Goal: Task Accomplishment & Management: Complete application form

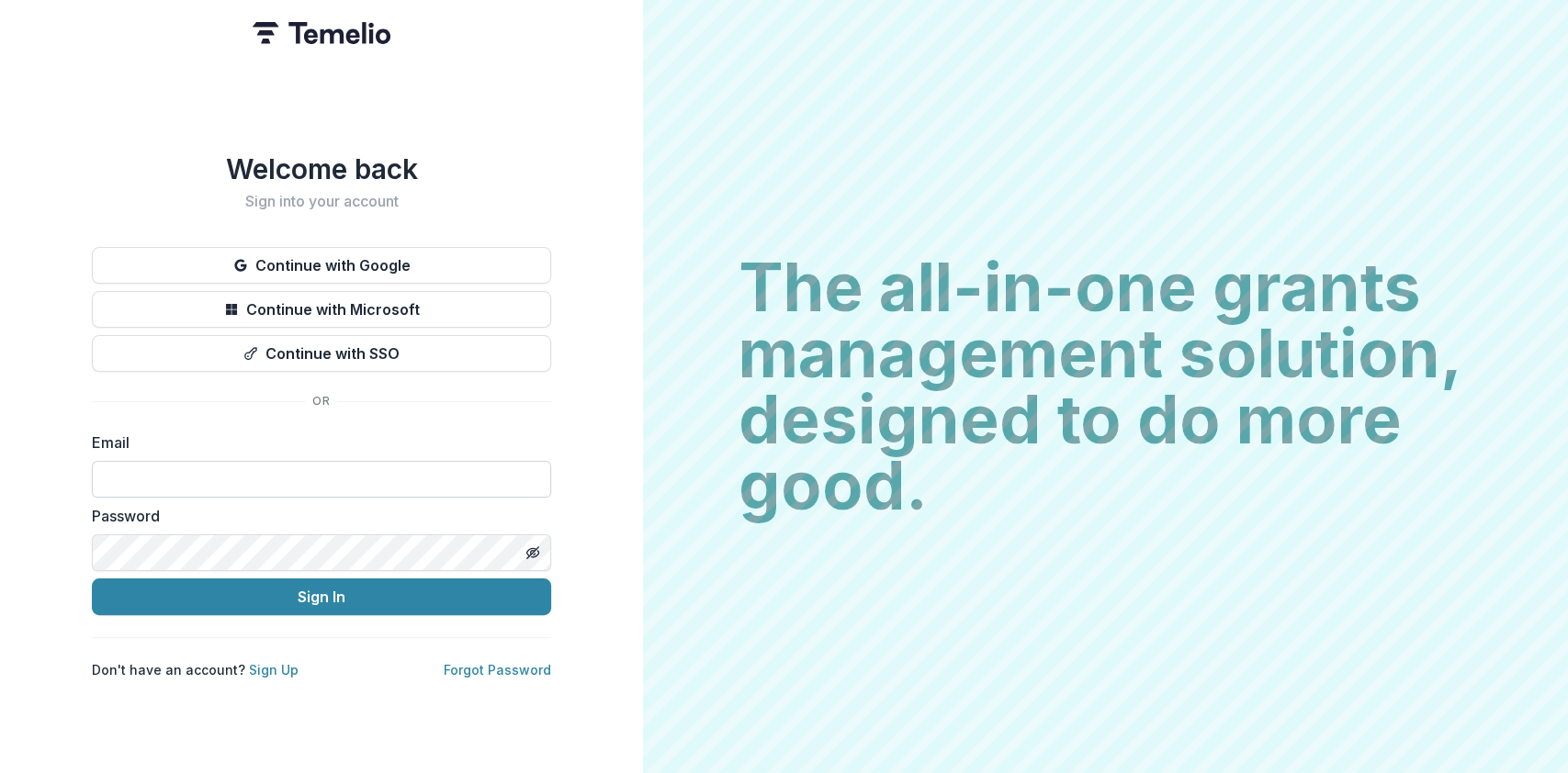
click at [302, 466] on input at bounding box center [321, 479] width 459 height 37
click at [285, 480] on input at bounding box center [321, 479] width 459 height 37
type input "**********"
click at [92, 578] on button "Sign In" at bounding box center [321, 597] width 459 height 37
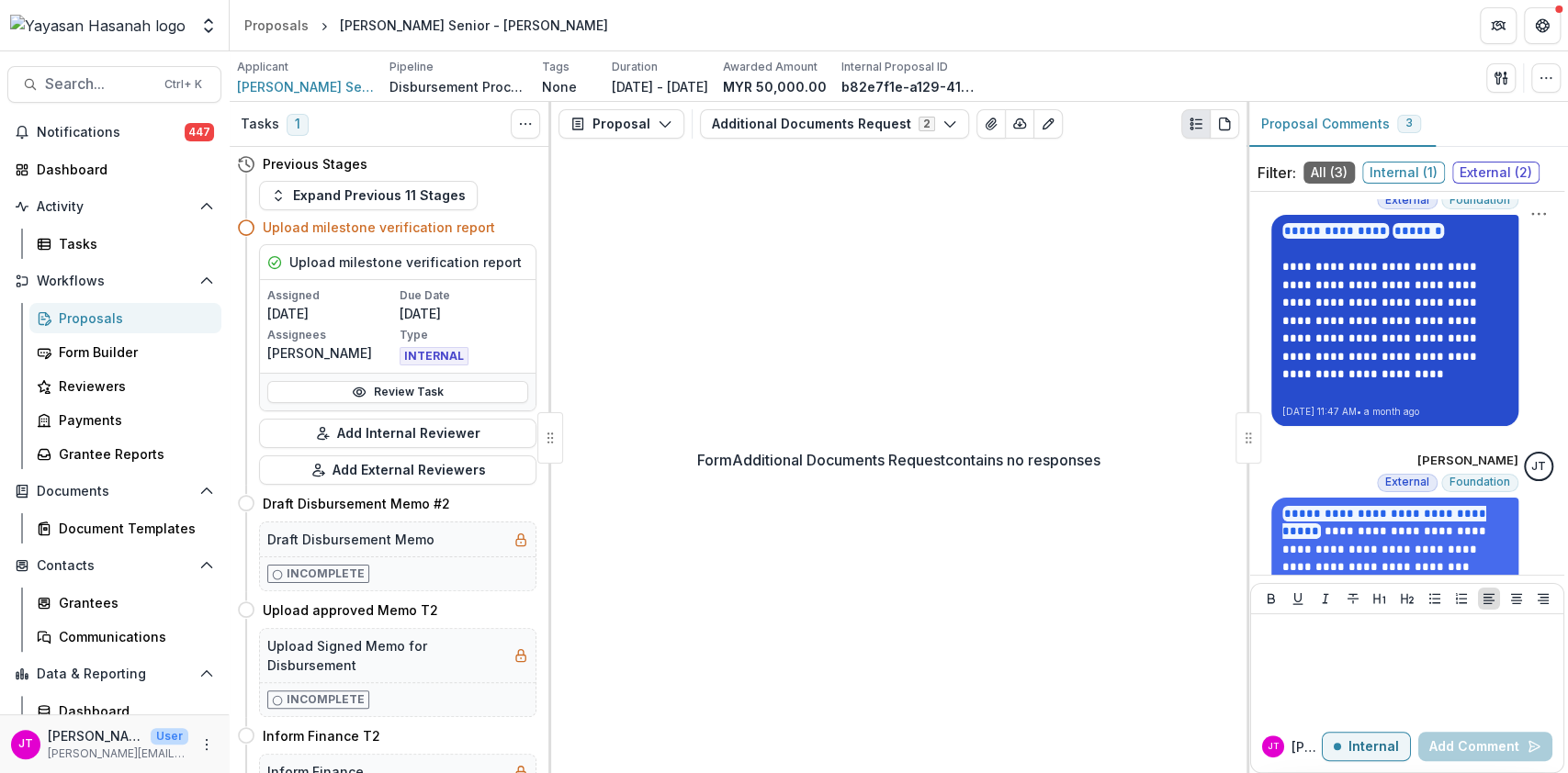
scroll to position [229, 0]
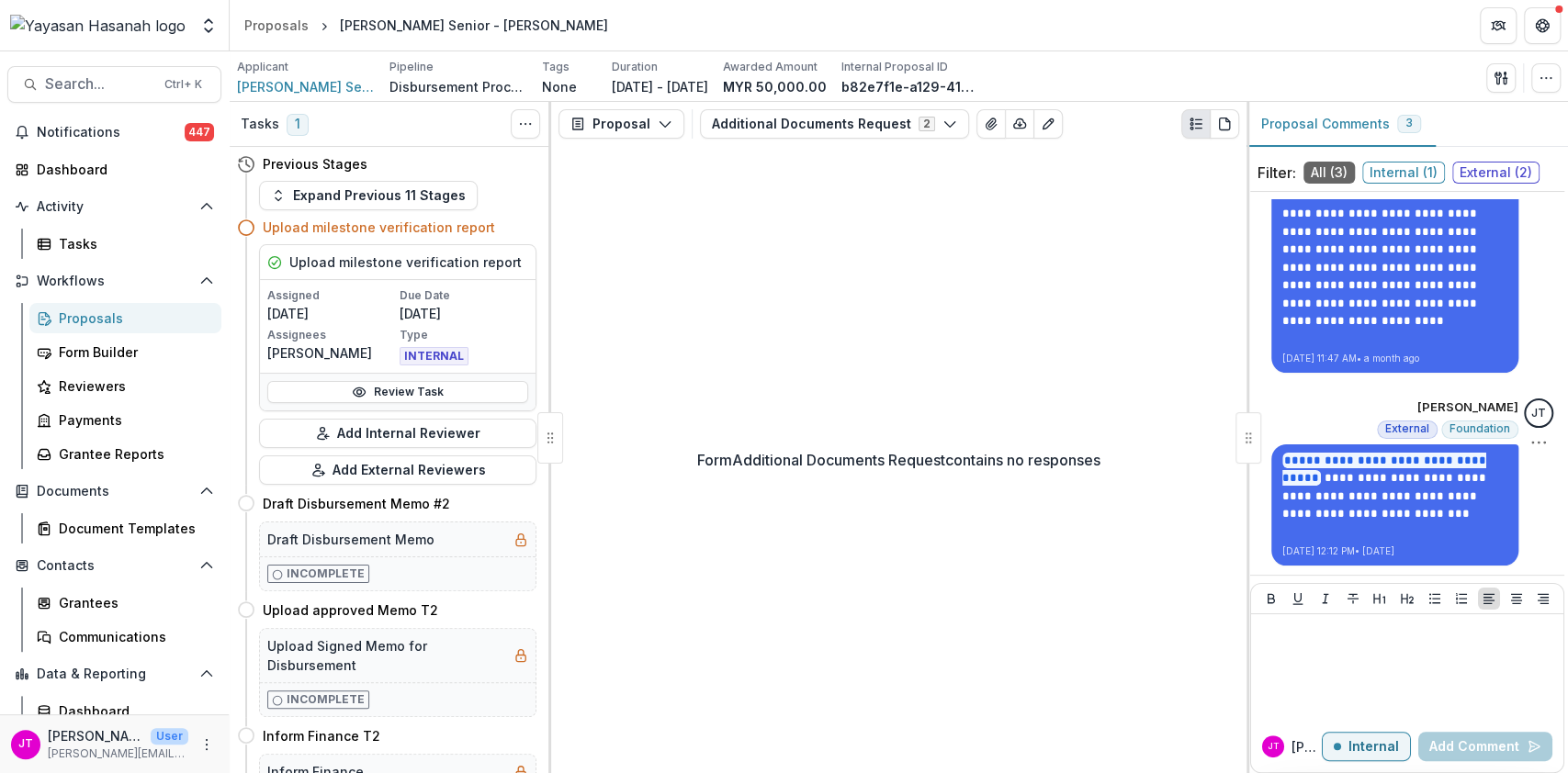
click at [1323, 415] on div "**********" at bounding box center [1395, 481] width 247 height 167
click at [92, 316] on div "Proposals" at bounding box center [132, 318] width 148 height 19
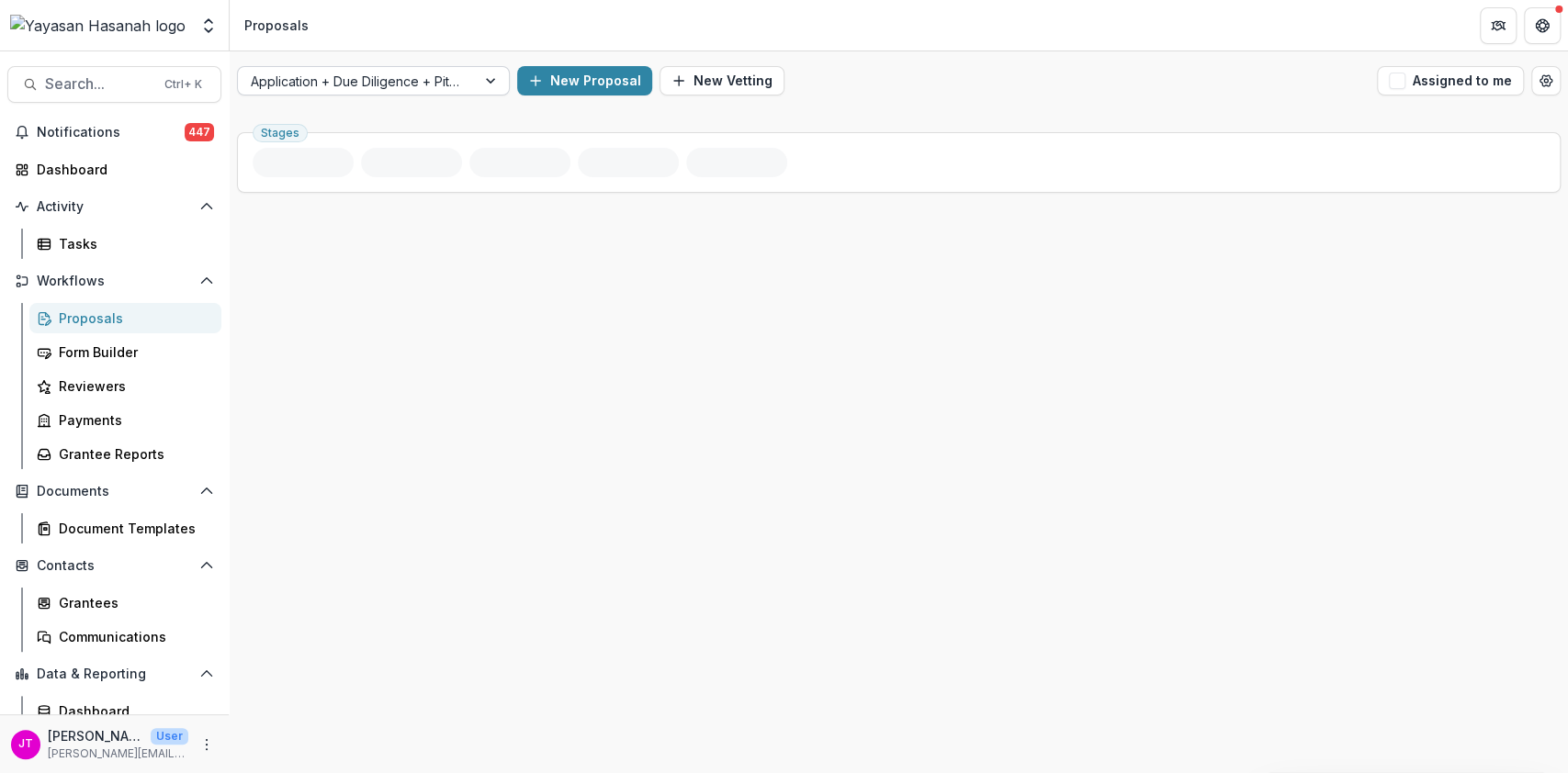
click at [420, 84] on div at bounding box center [357, 81] width 212 height 23
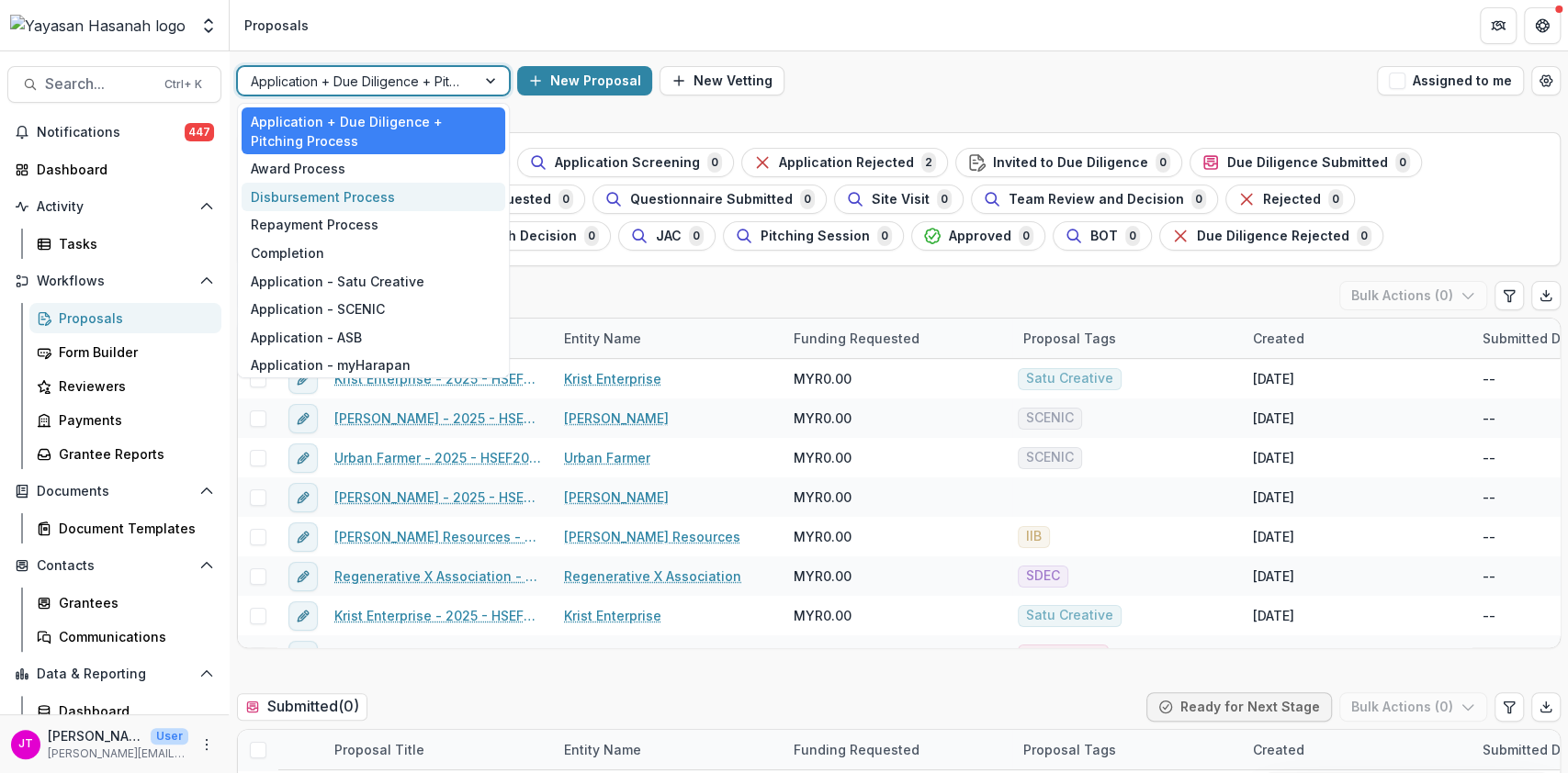
click at [324, 200] on div "Disbursement Process" at bounding box center [373, 198] width 263 height 29
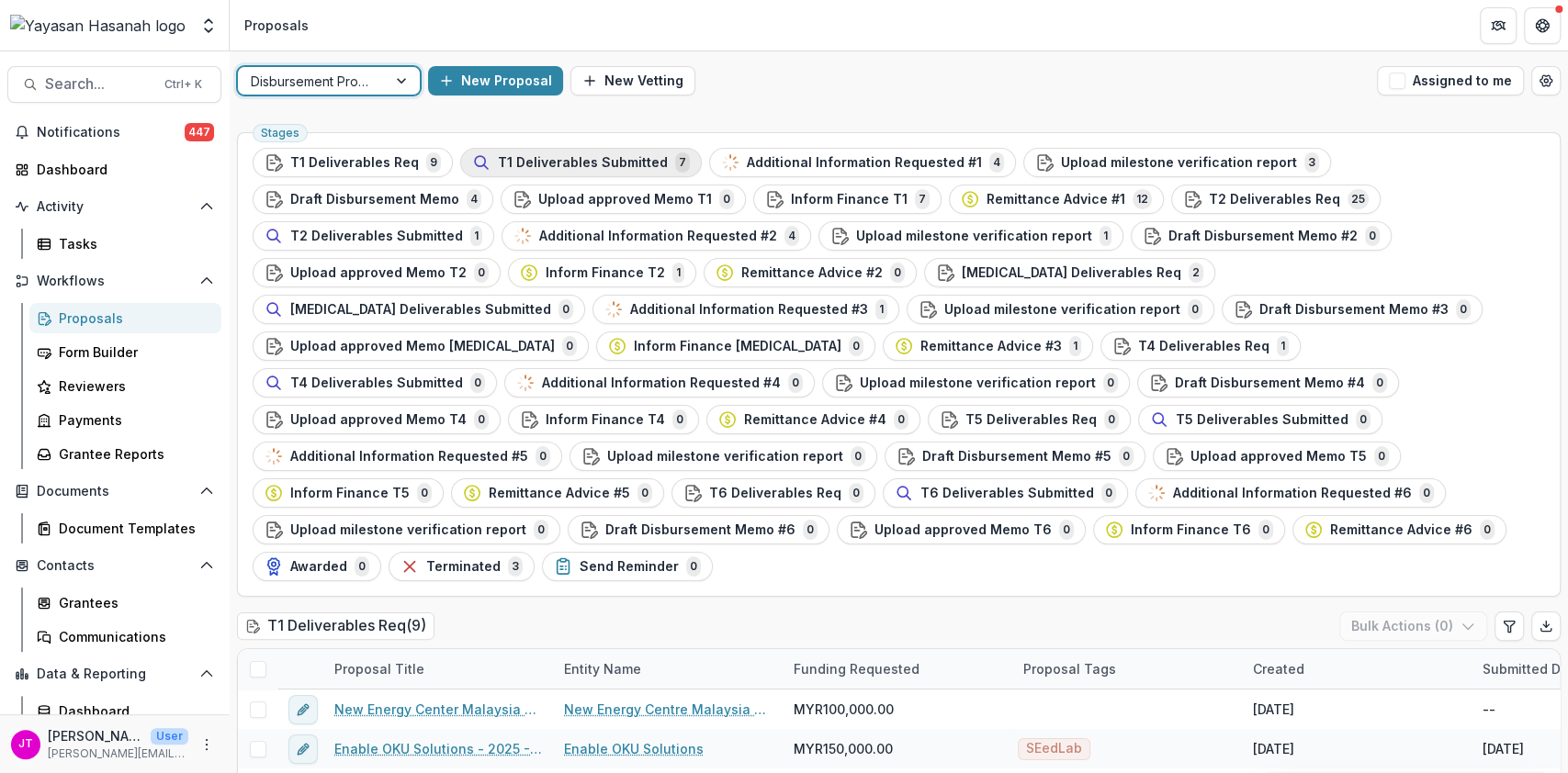
click at [544, 158] on span "T1 Deliverables Submitted" at bounding box center [582, 163] width 170 height 15
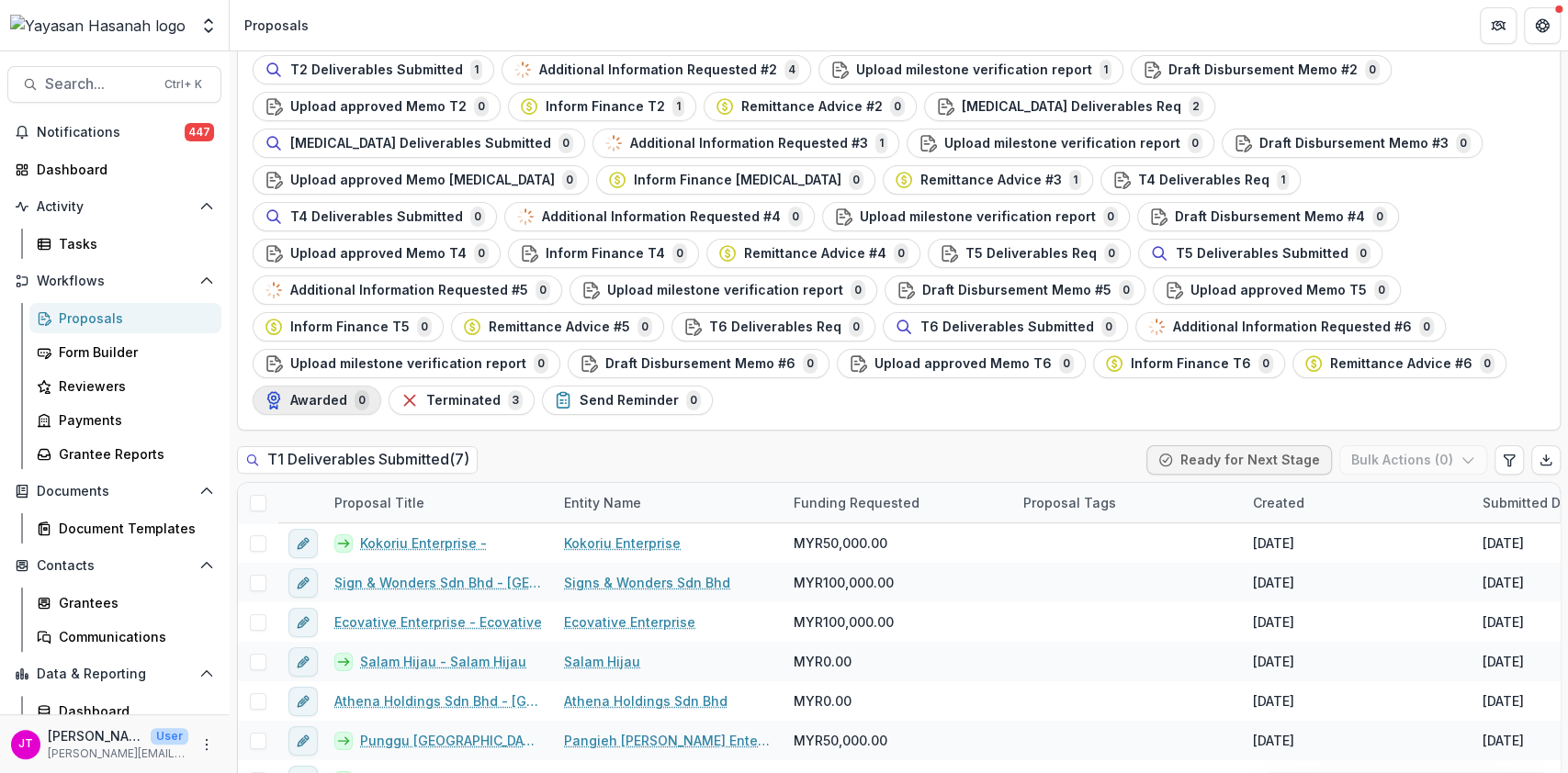
scroll to position [176, 0]
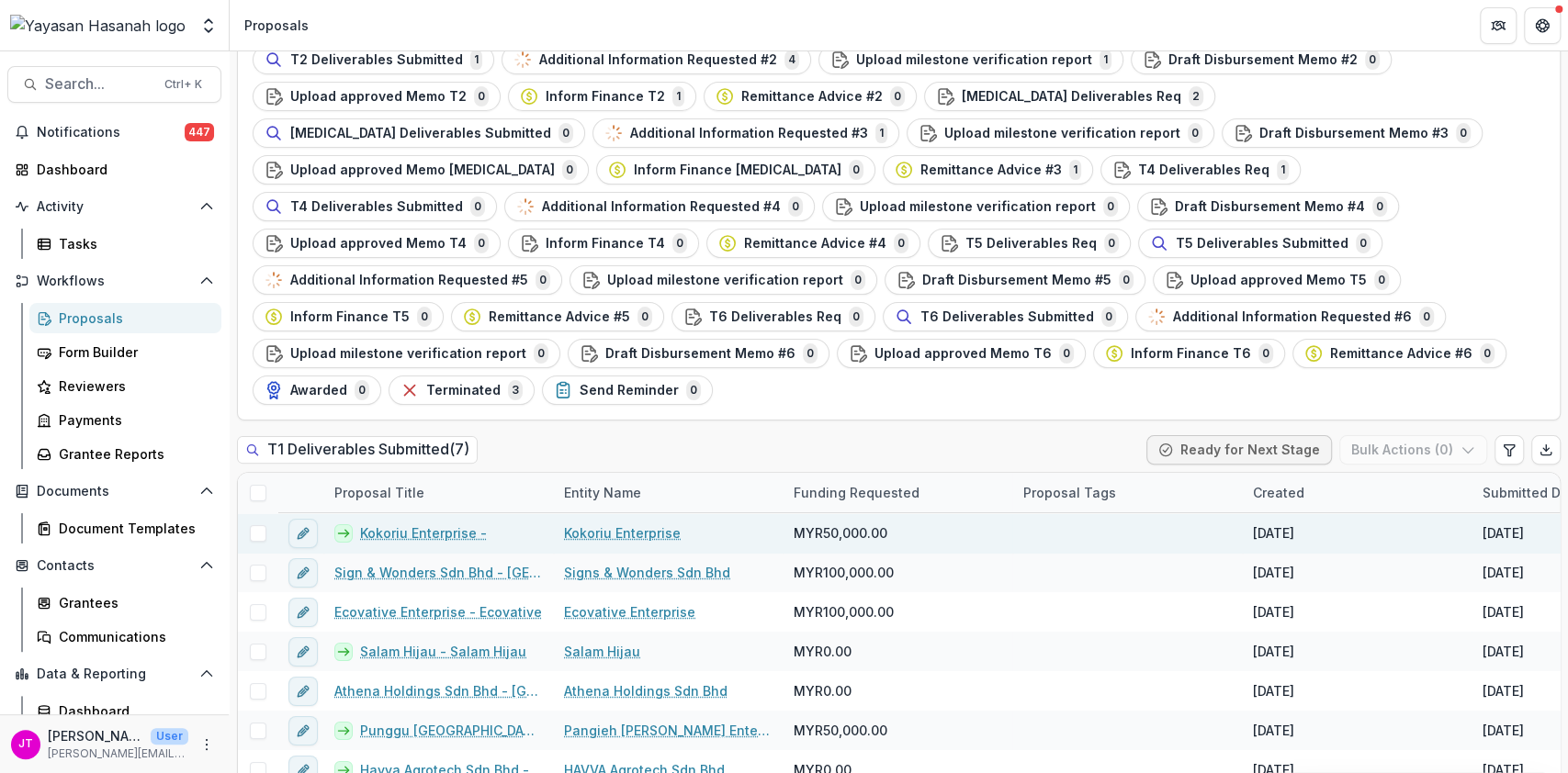
click at [403, 523] on link "Kokoriu Enterprise -" at bounding box center [422, 533] width 126 height 19
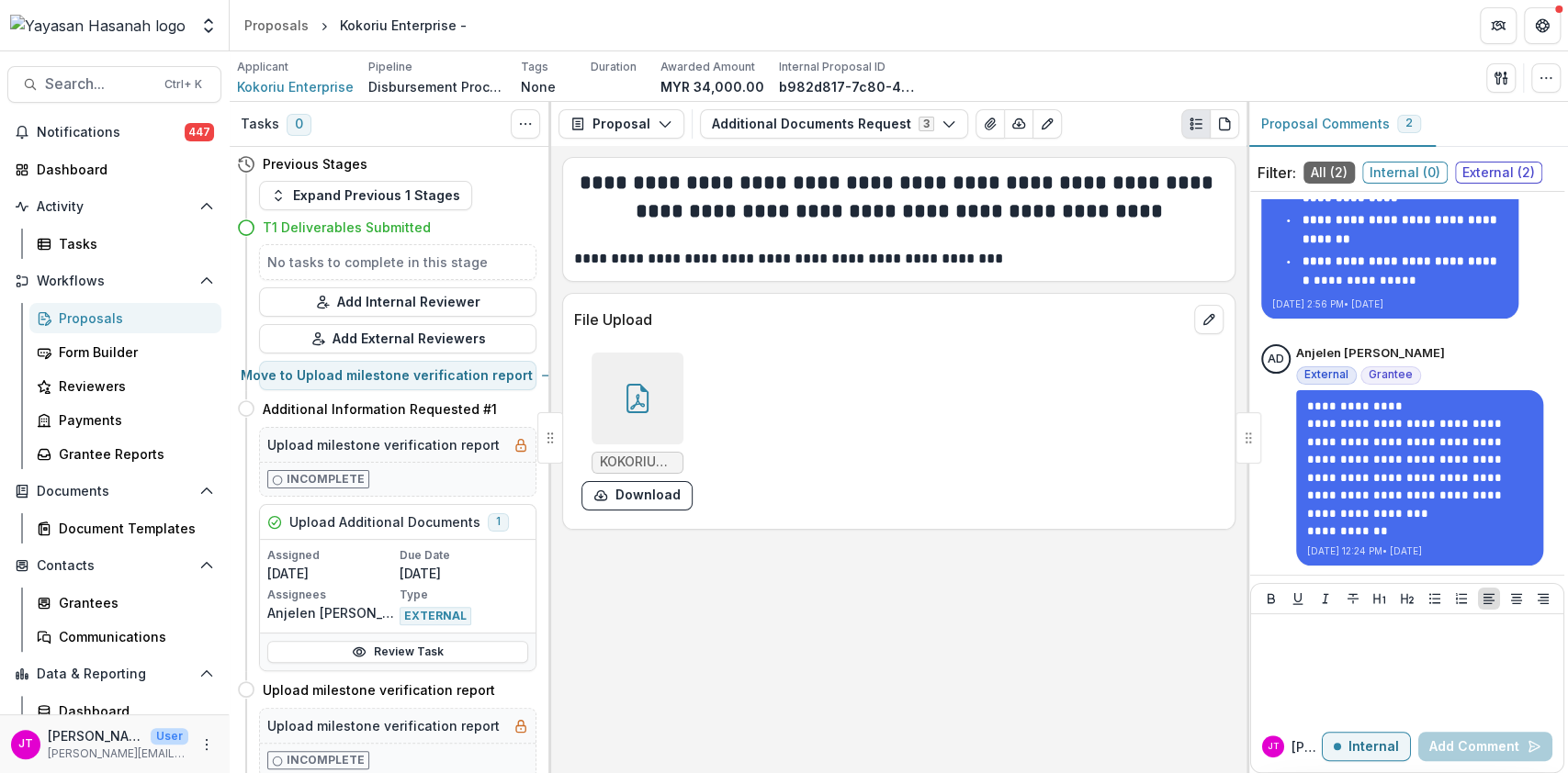
scroll to position [51, 0]
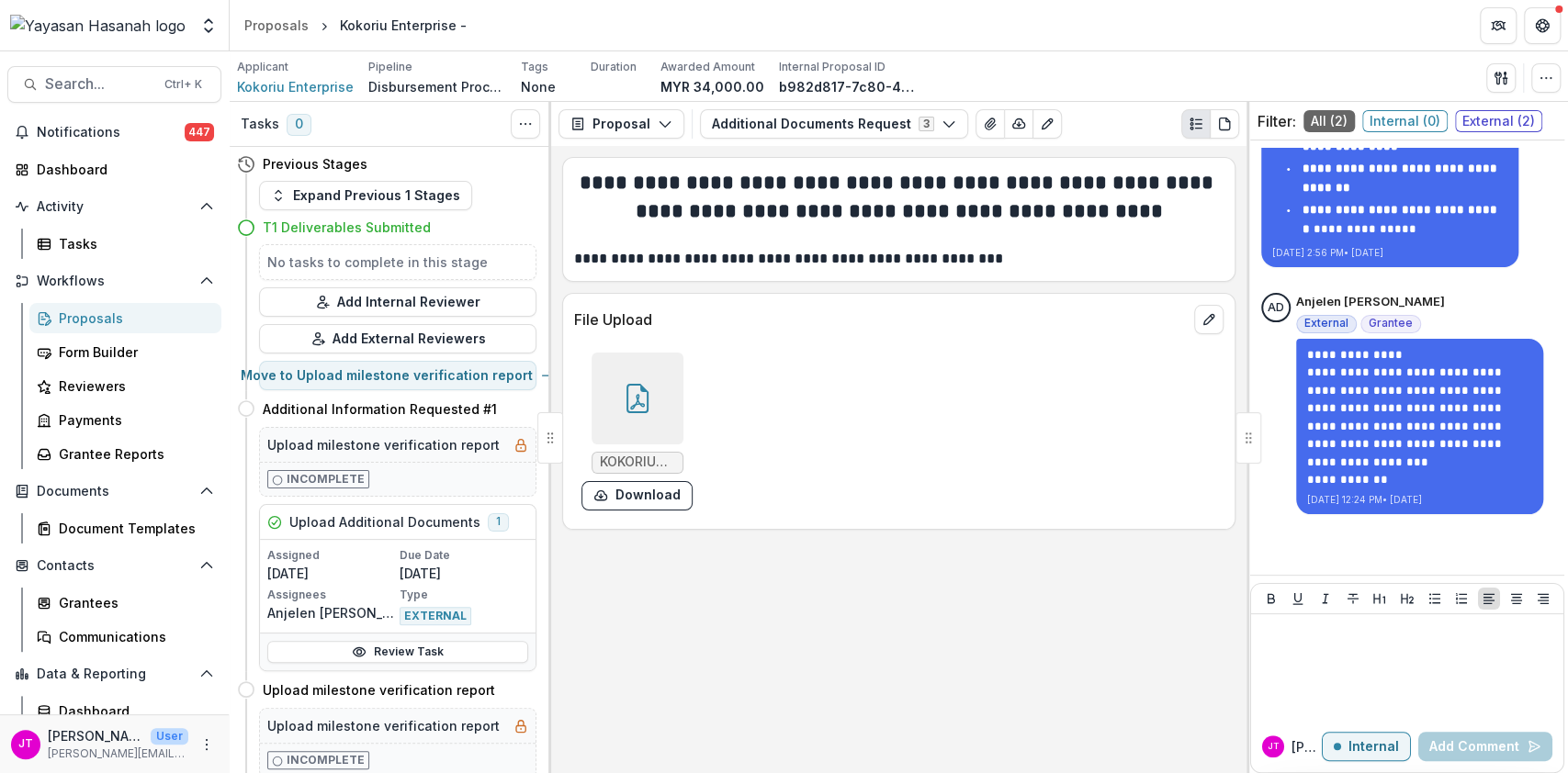
click at [608, 400] on div at bounding box center [637, 398] width 92 height 92
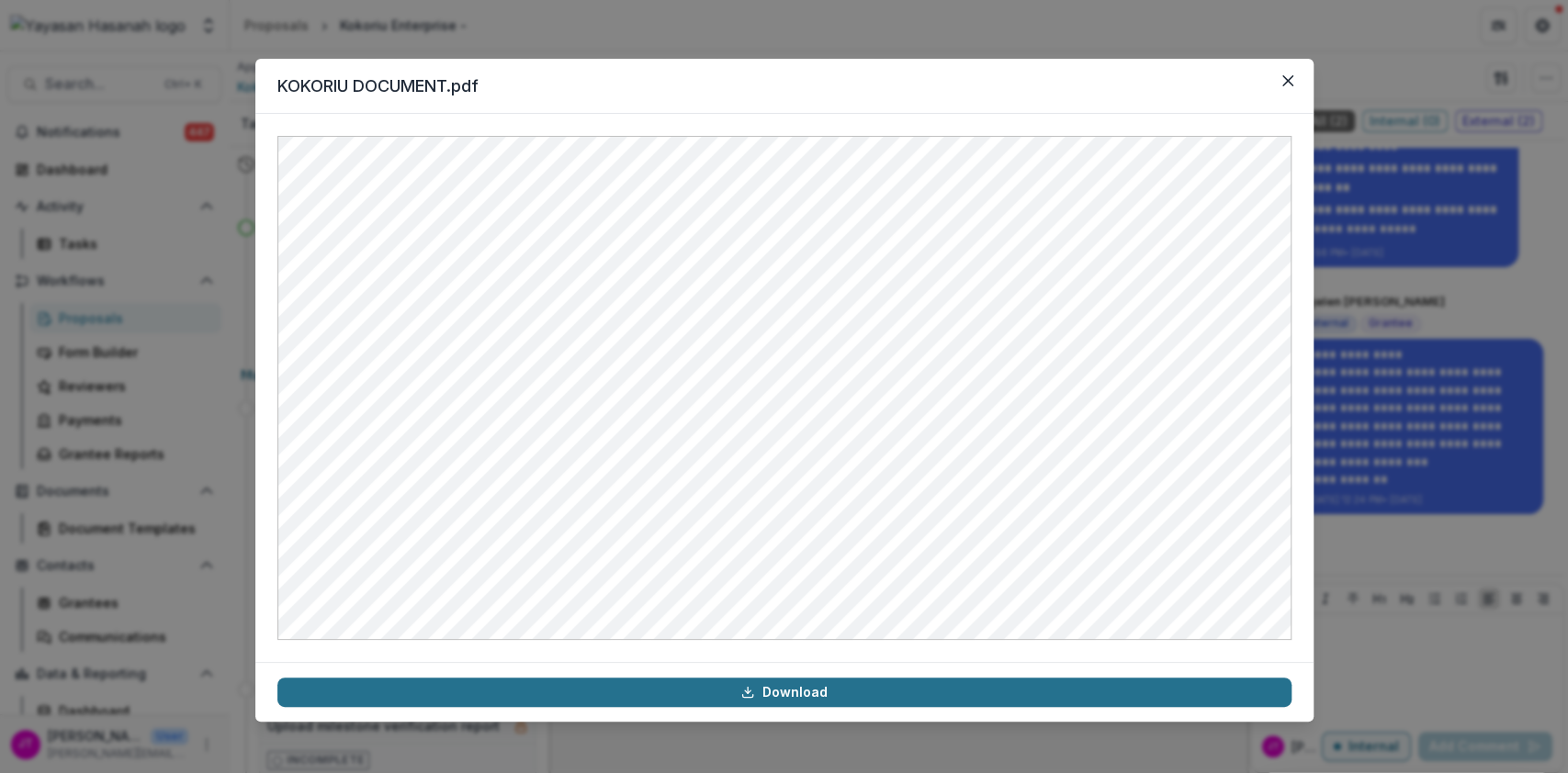
click at [746, 699] on icon at bounding box center [747, 692] width 14 height 14
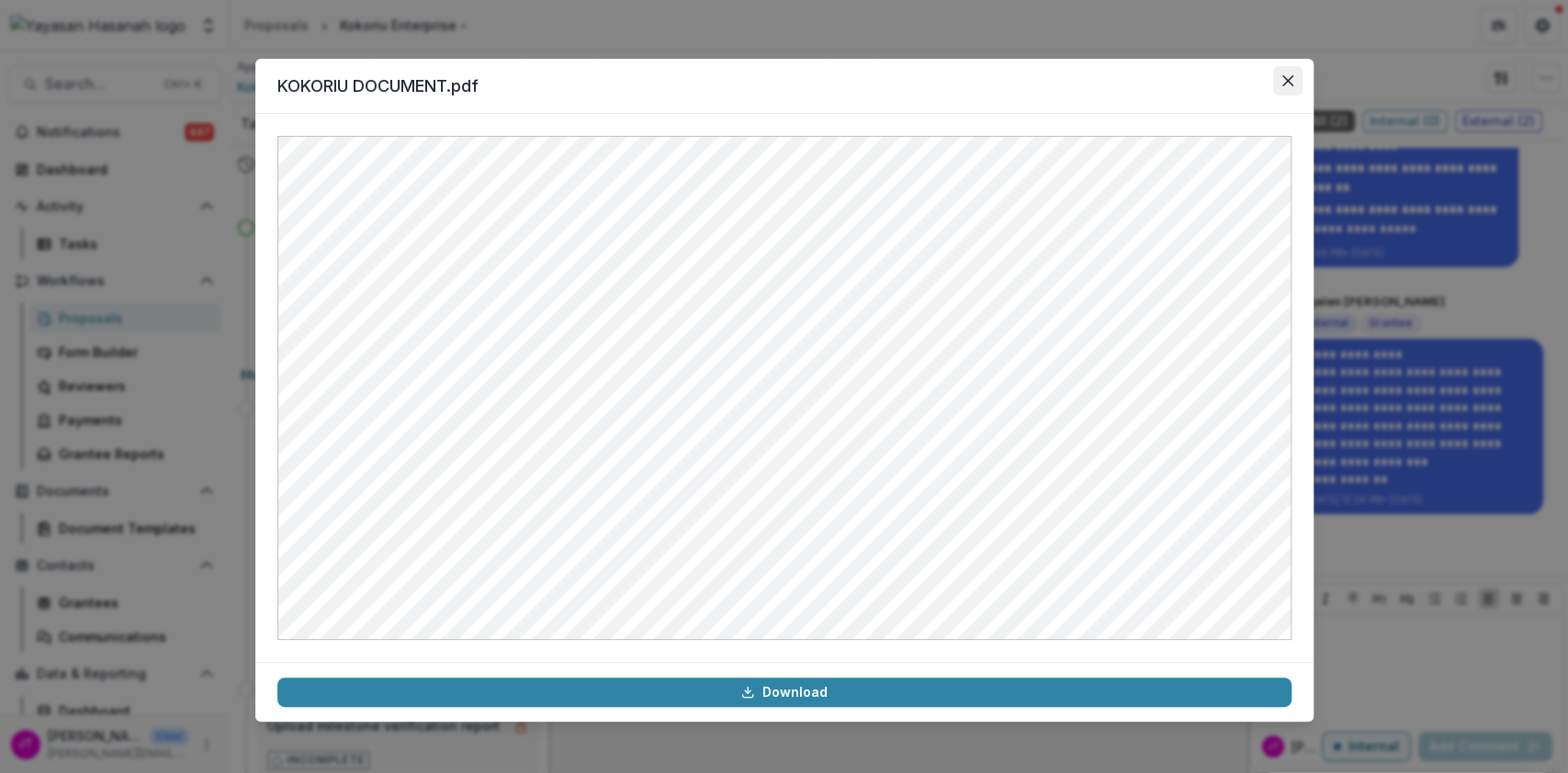
click at [1293, 87] on button "Close" at bounding box center [1288, 81] width 29 height 29
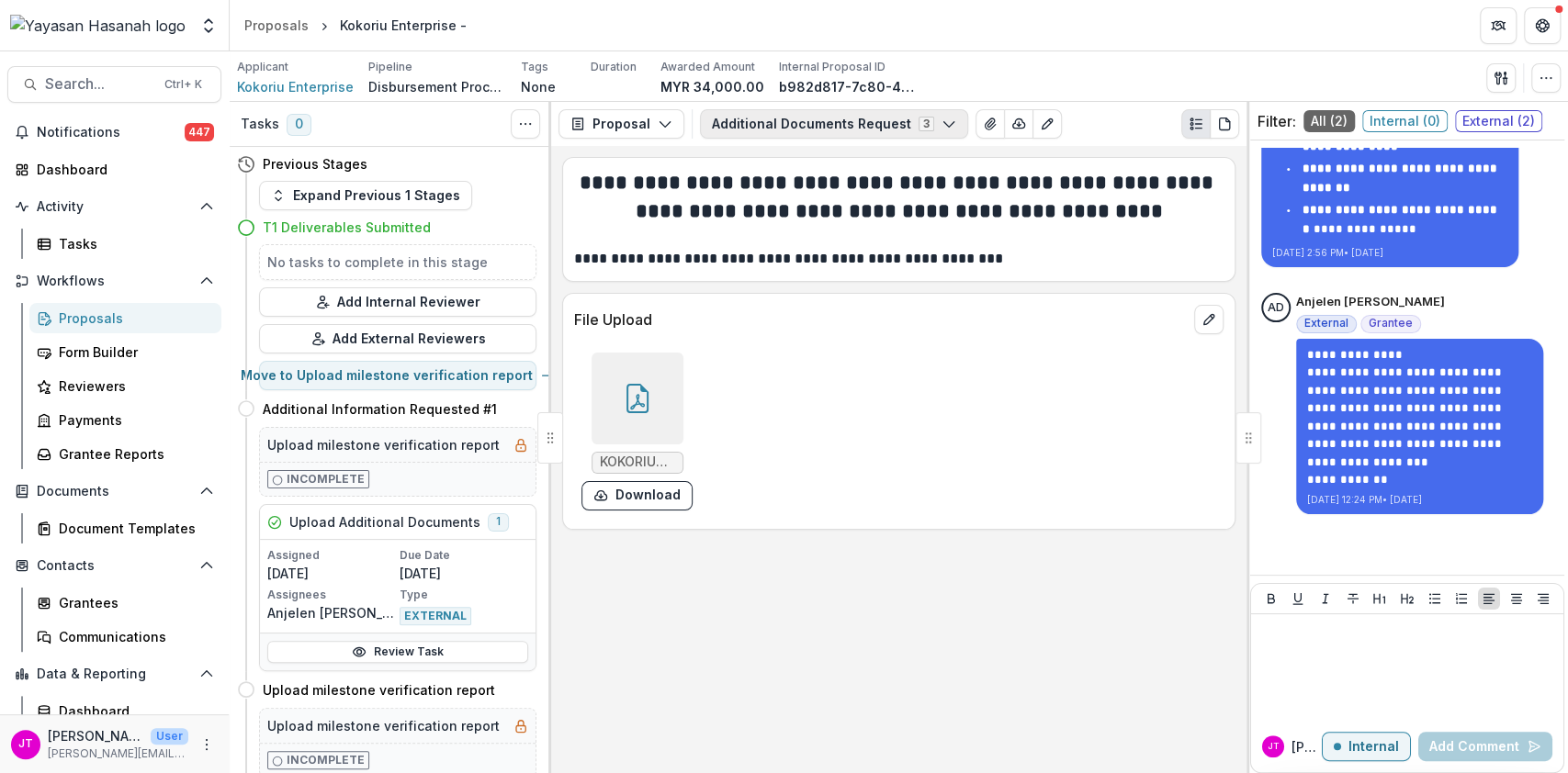
click at [797, 126] on button "Additional Documents Request 3" at bounding box center [834, 123] width 268 height 29
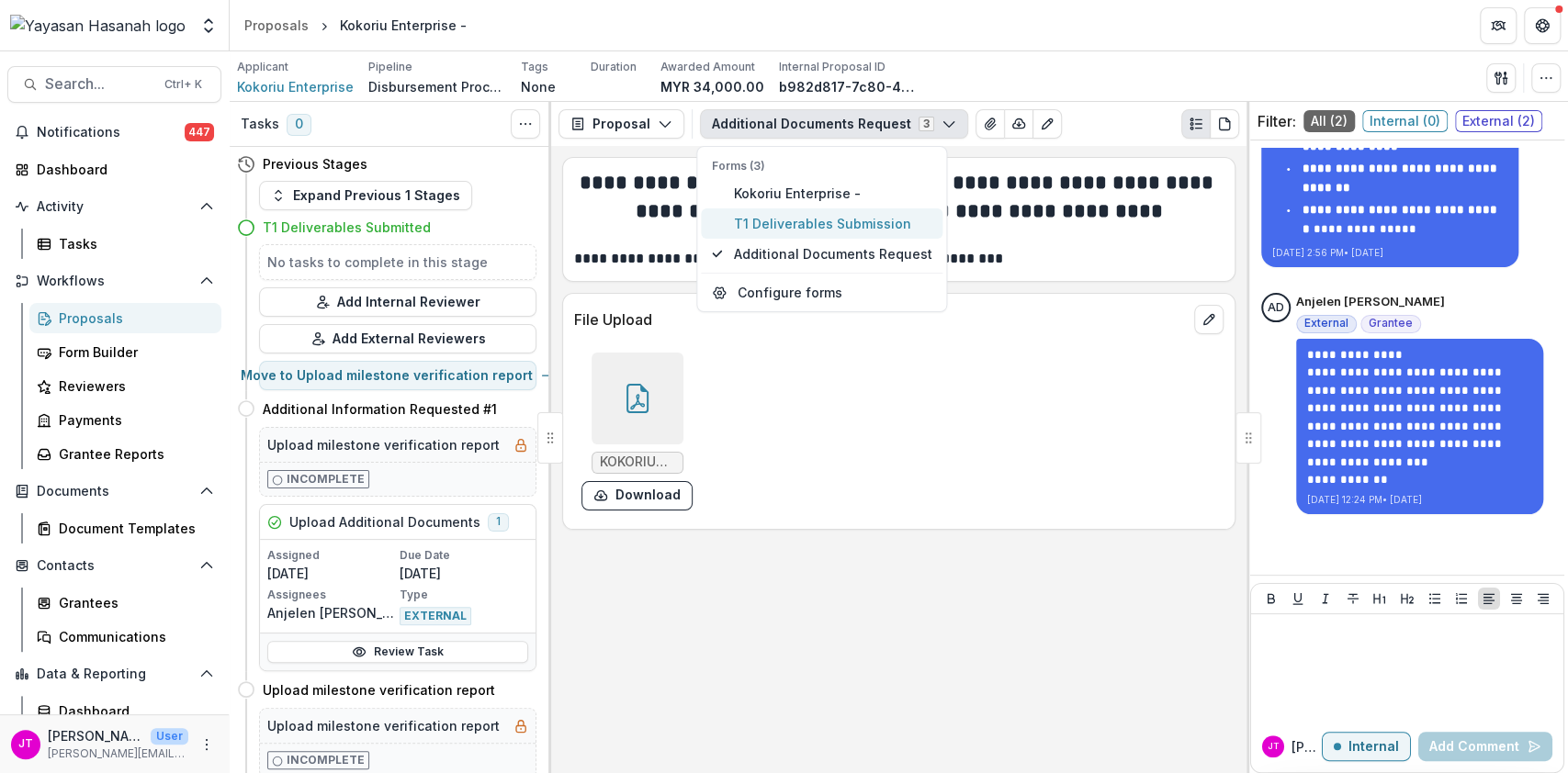
click at [787, 217] on span "T1 Deliverables Submission" at bounding box center [832, 224] width 199 height 19
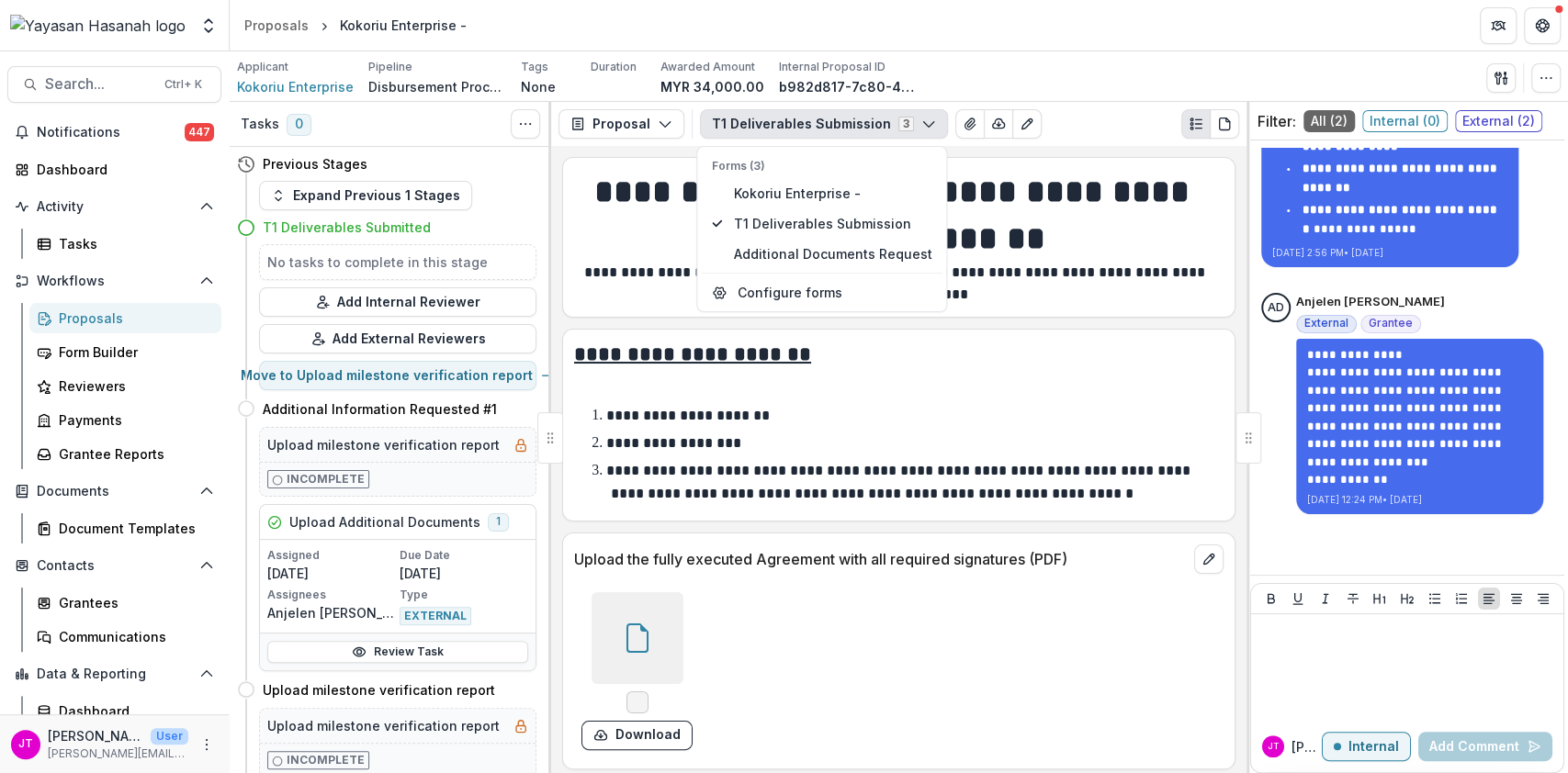
scroll to position [367, 0]
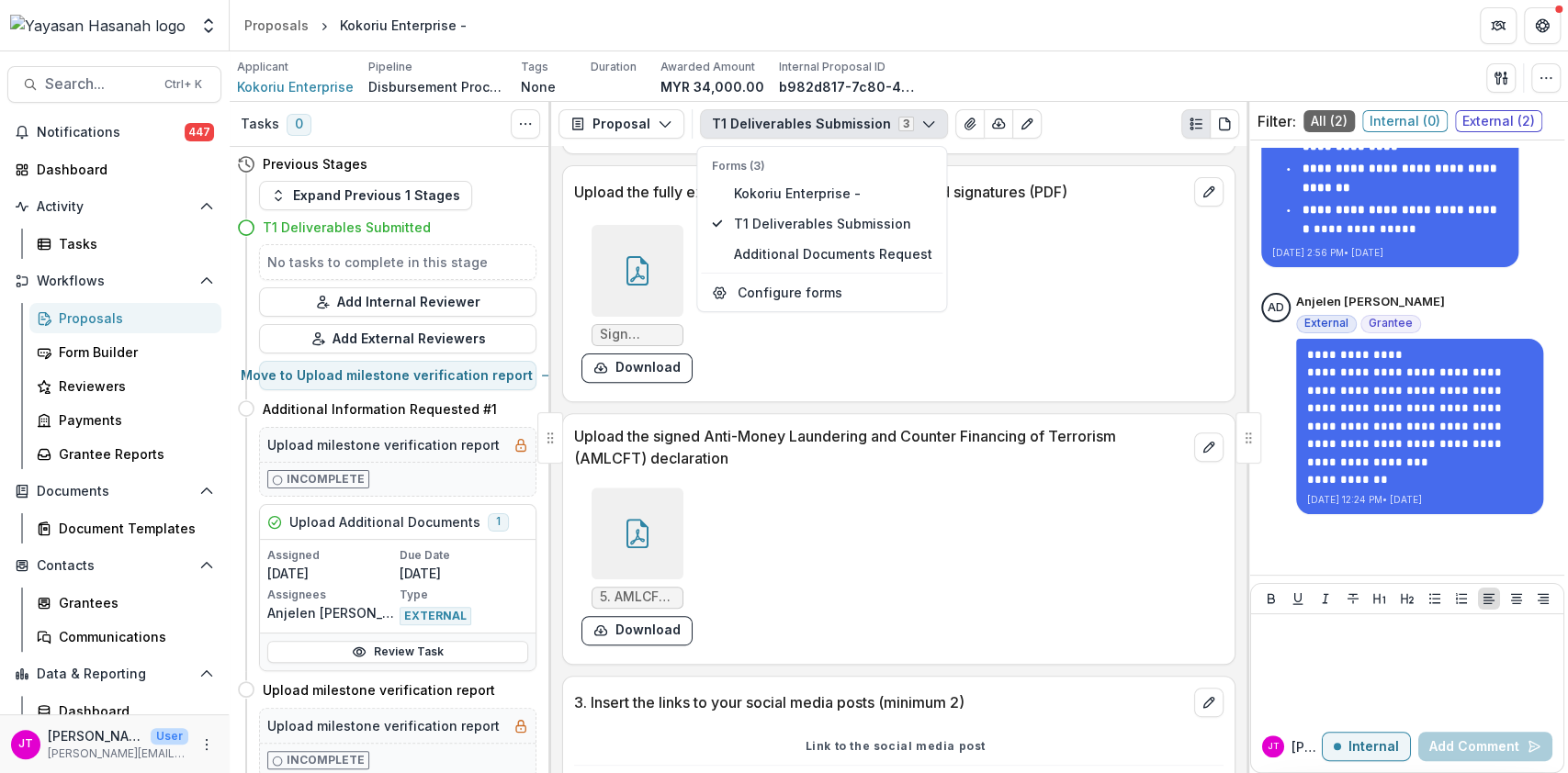
click at [895, 465] on p "Upload the signed Anti-Money Laundering and Counter Financing of Terrorism (AML…" at bounding box center [879, 447] width 612 height 44
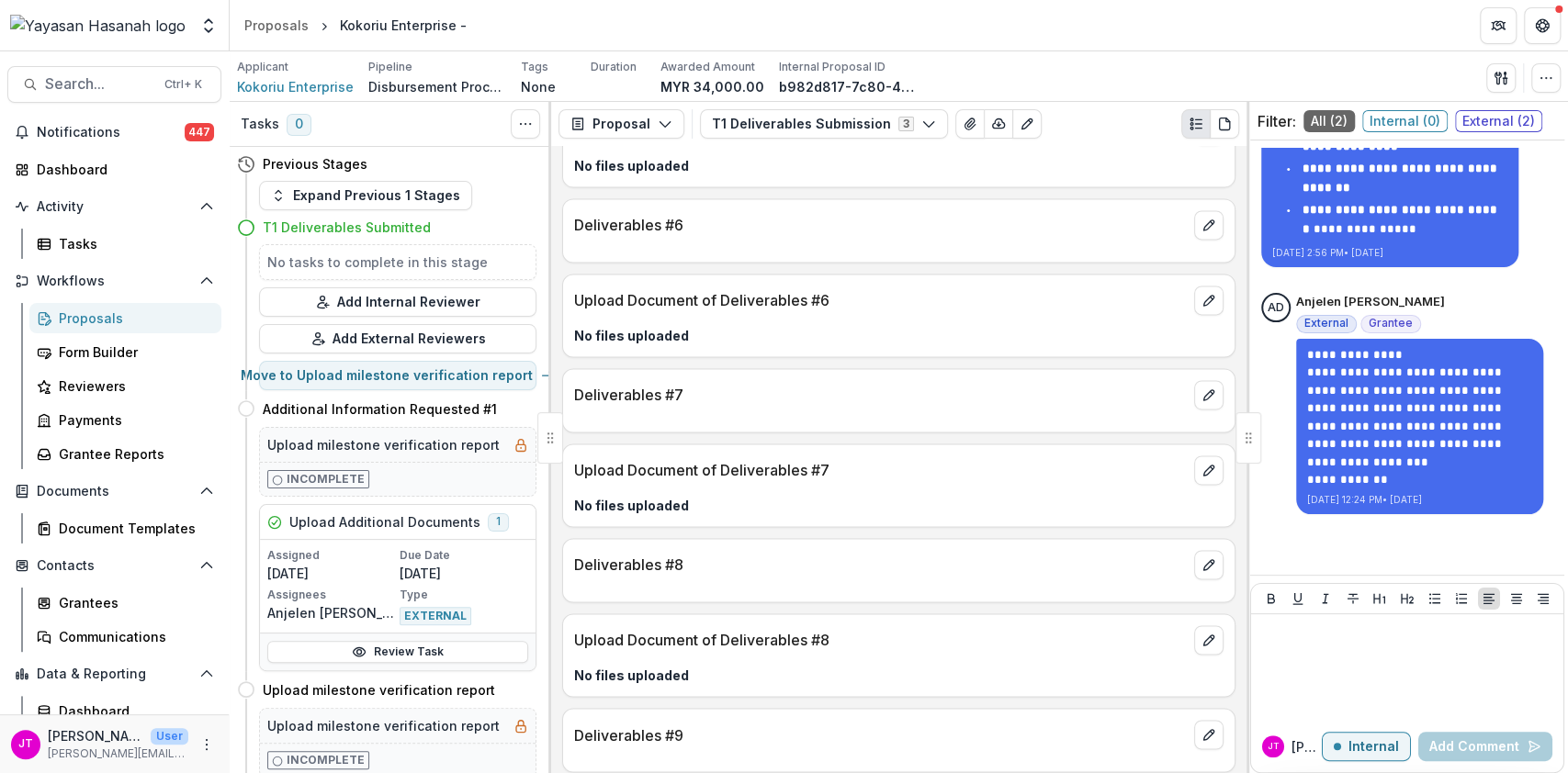
scroll to position [1177, 0]
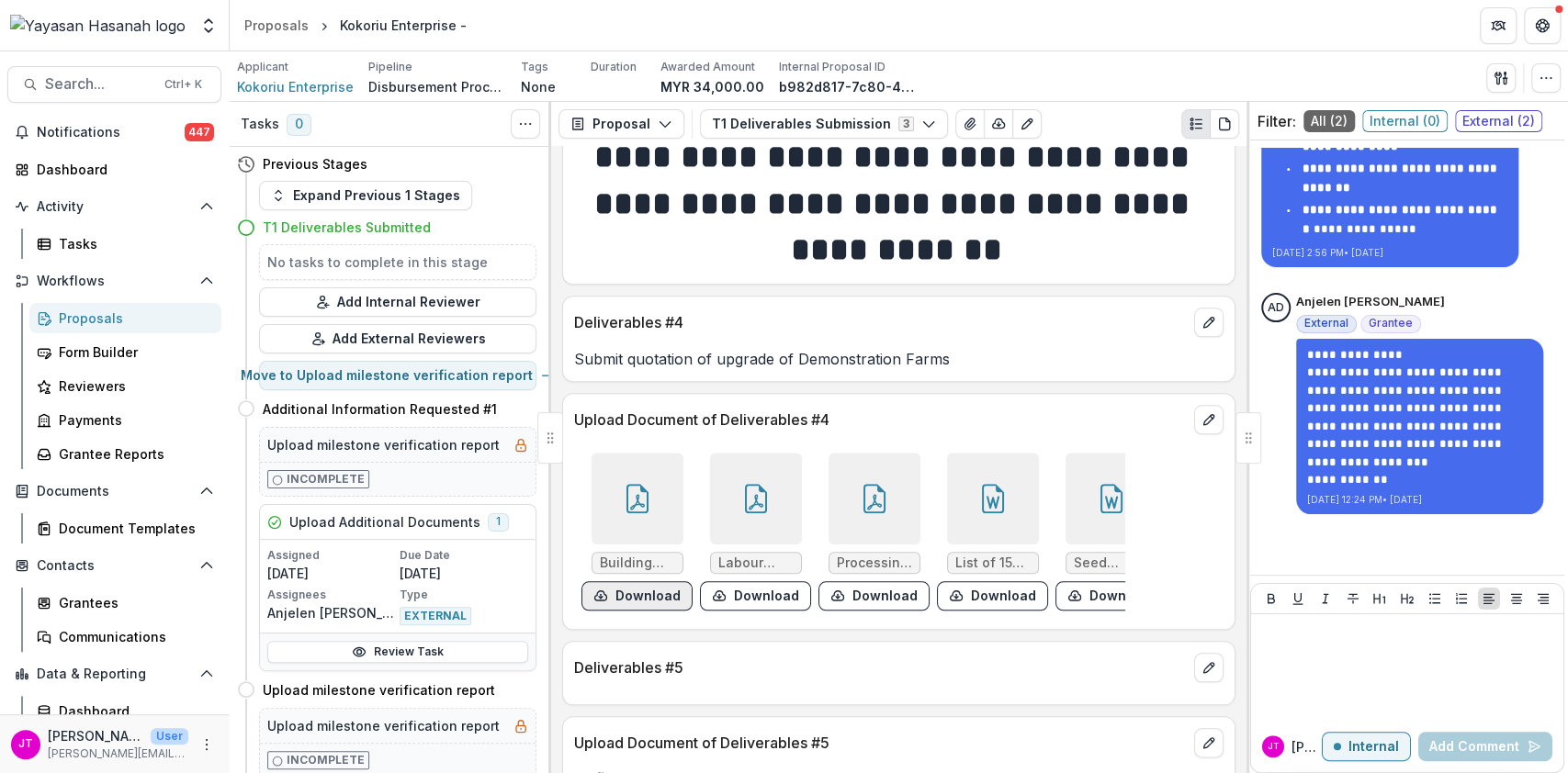
click at [647, 611] on button "Download" at bounding box center [636, 596] width 111 height 29
click at [734, 611] on button "Download" at bounding box center [755, 596] width 111 height 29
click at [892, 611] on button "Download" at bounding box center [874, 596] width 111 height 29
click at [981, 611] on button "Download" at bounding box center [992, 596] width 111 height 29
drag, startPoint x: 1066, startPoint y: 634, endPoint x: 1007, endPoint y: 646, distance: 60.2
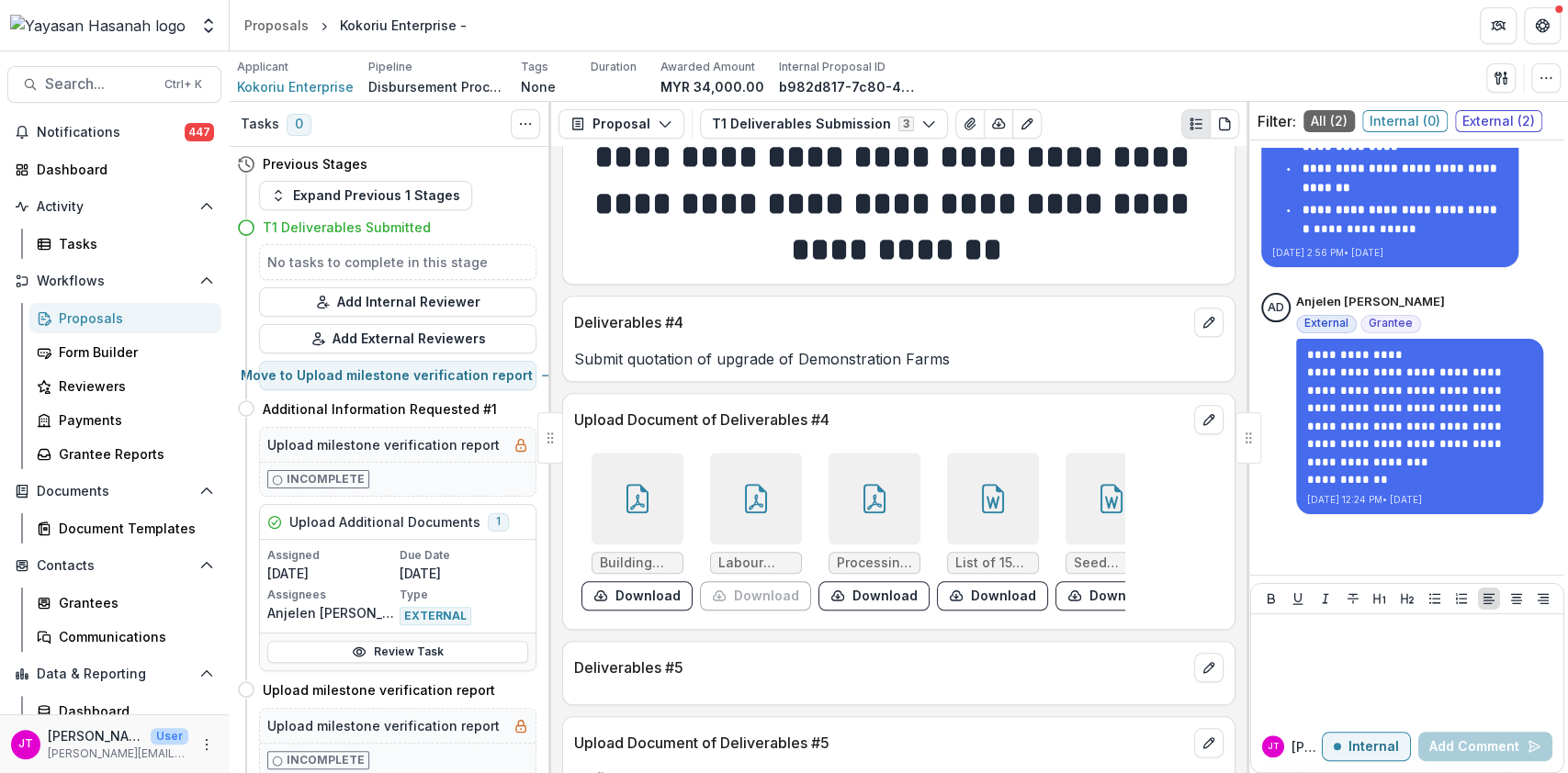
click at [1068, 603] on icon "download-form-response" at bounding box center [1074, 596] width 14 height 14
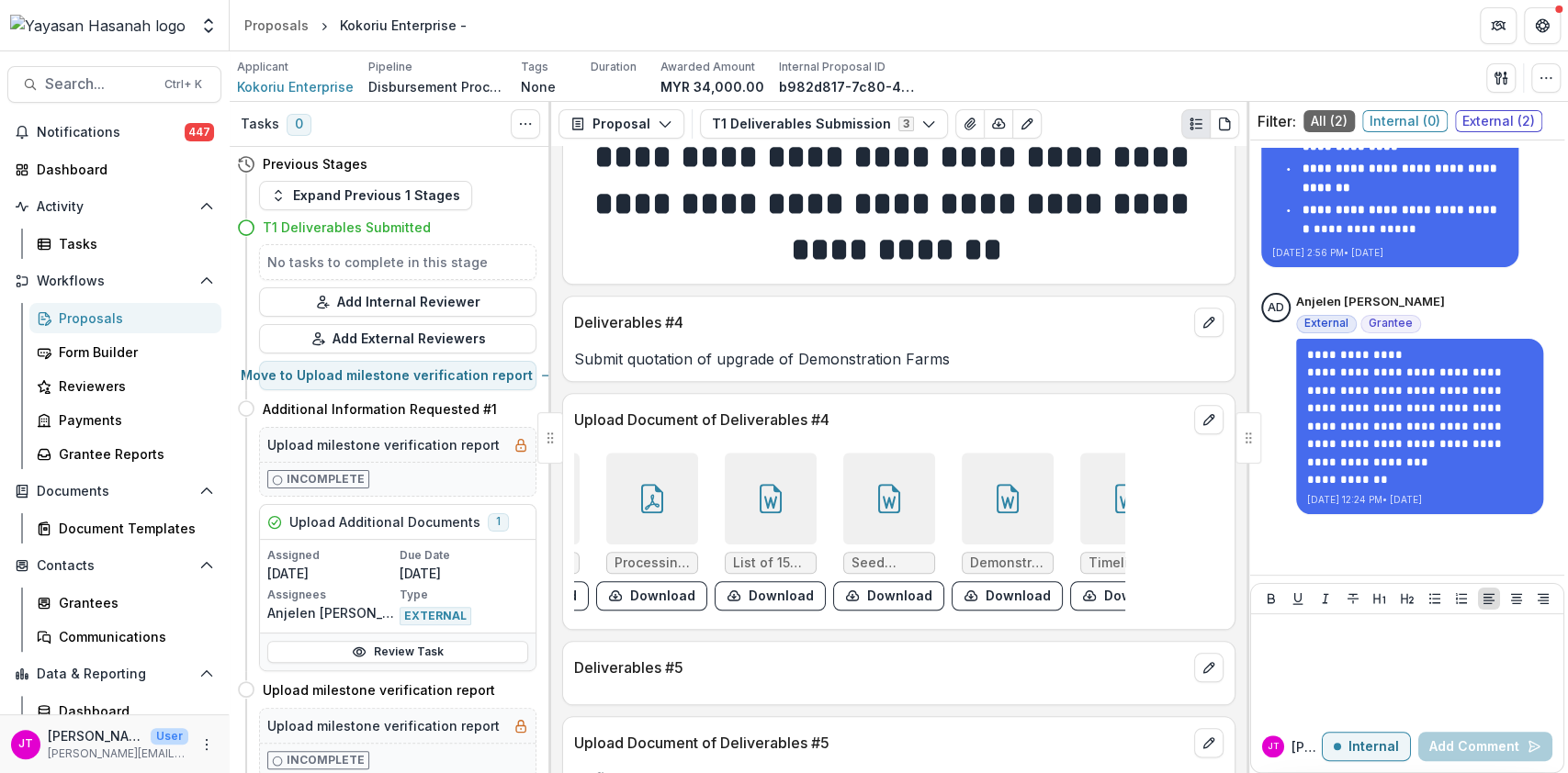
scroll to position [0, 224]
click at [876, 611] on button "Download" at bounding box center [887, 596] width 111 height 29
click at [984, 611] on button "Download" at bounding box center [1006, 596] width 111 height 29
click at [1081, 611] on button "Download" at bounding box center [1124, 596] width 111 height 29
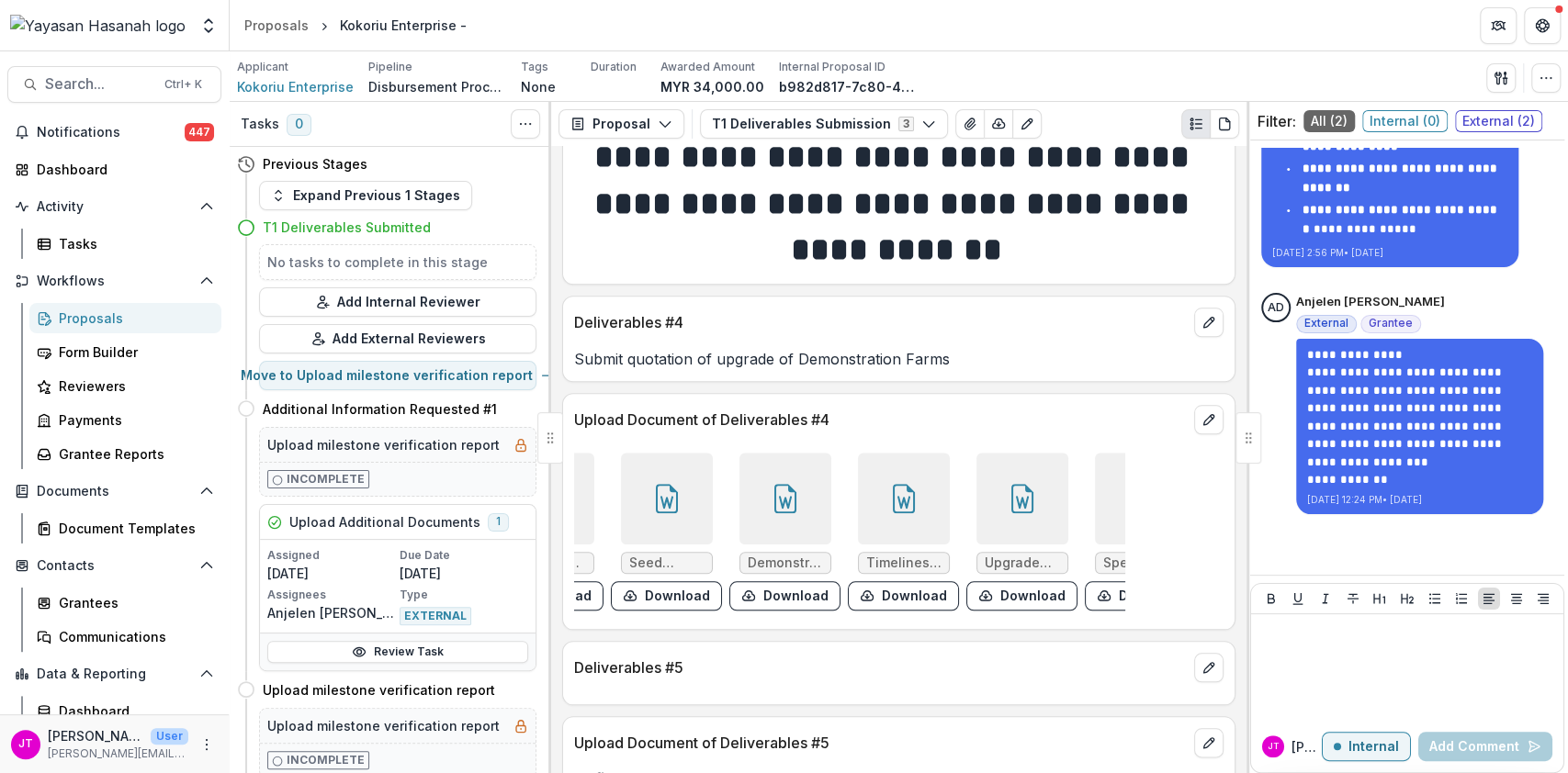
scroll to position [0, 495]
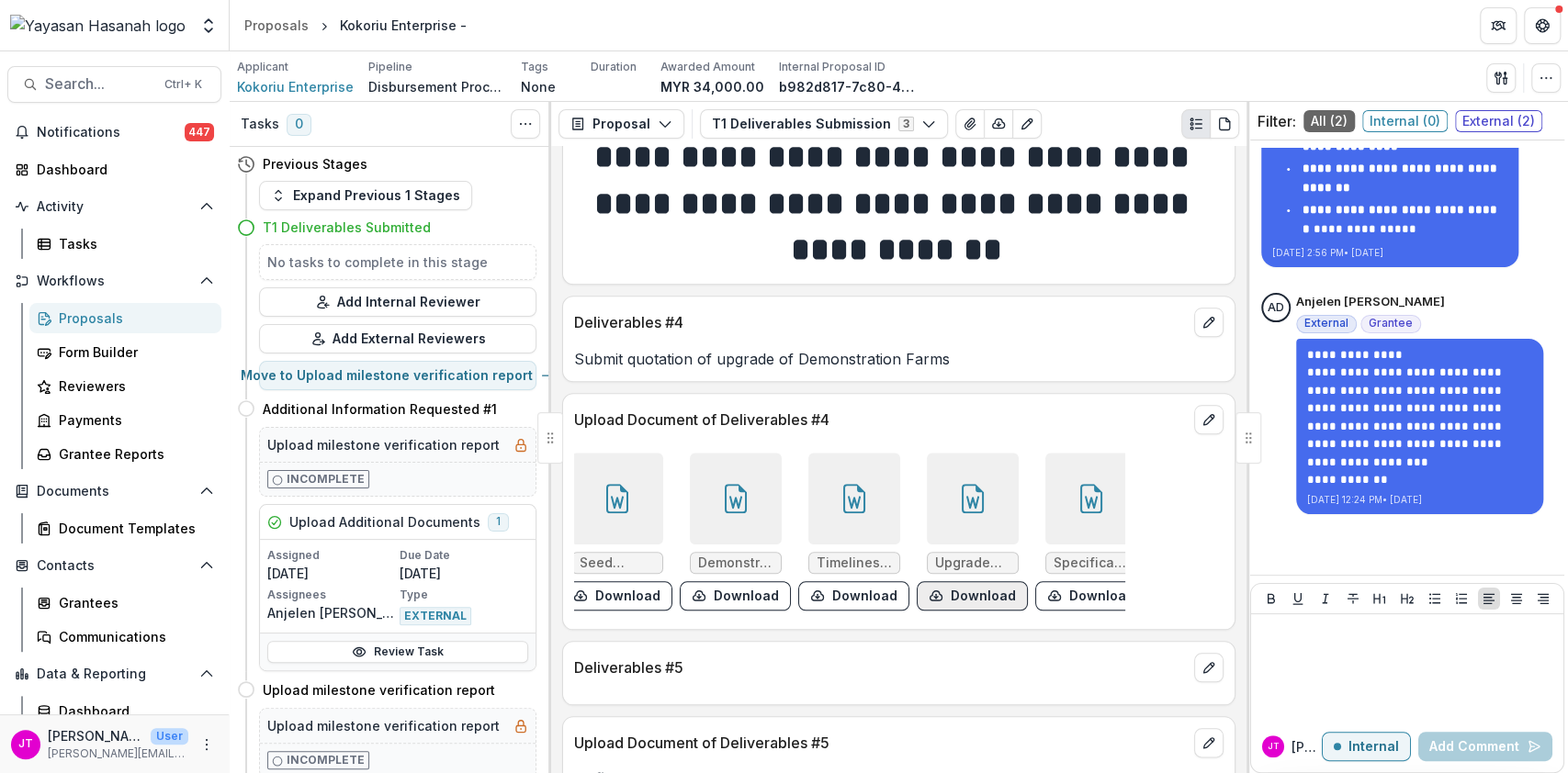
click at [966, 611] on button "Download" at bounding box center [972, 596] width 111 height 29
click at [1076, 611] on button "Download" at bounding box center [1091, 596] width 111 height 29
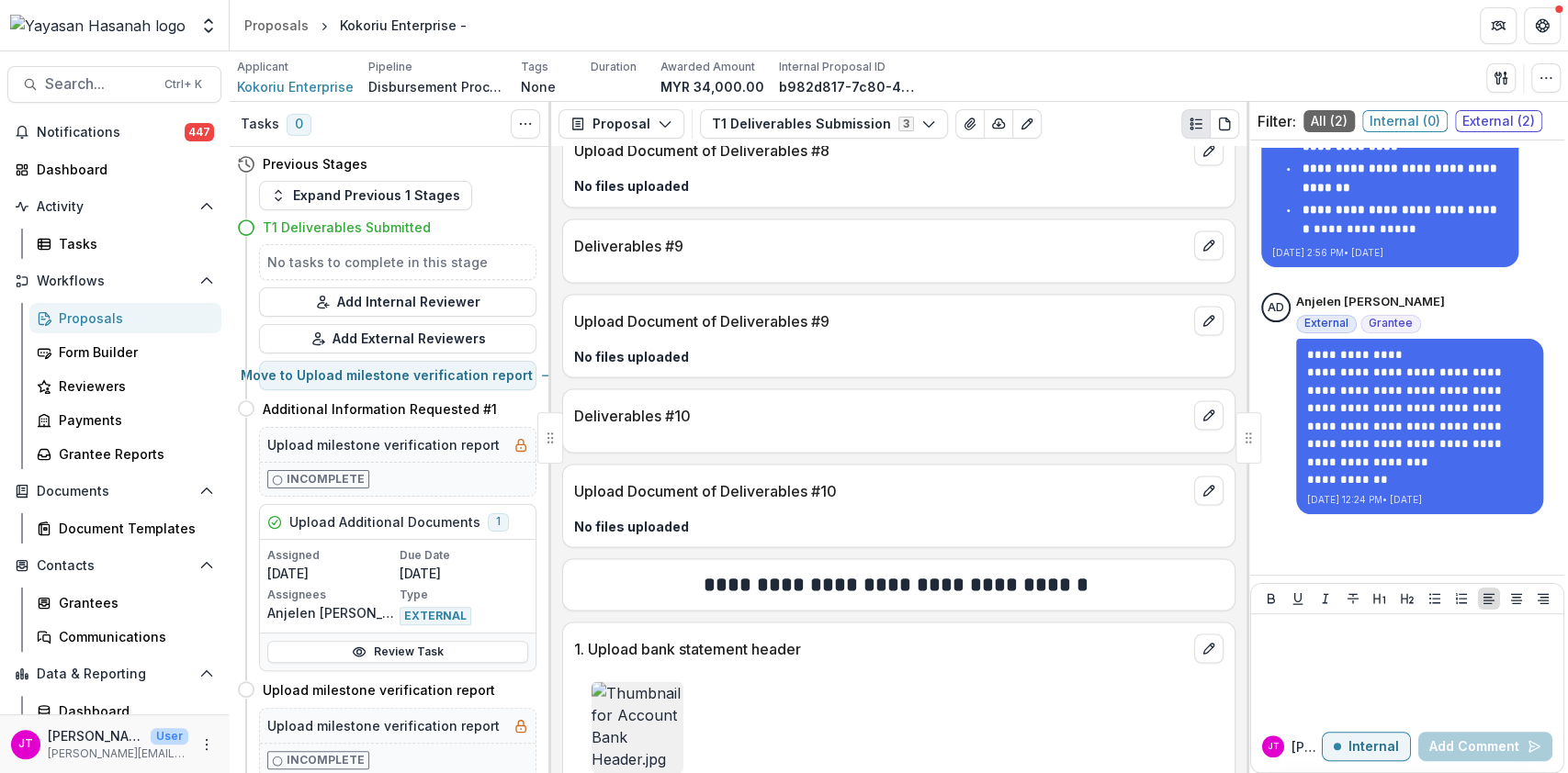
scroll to position [2524, 0]
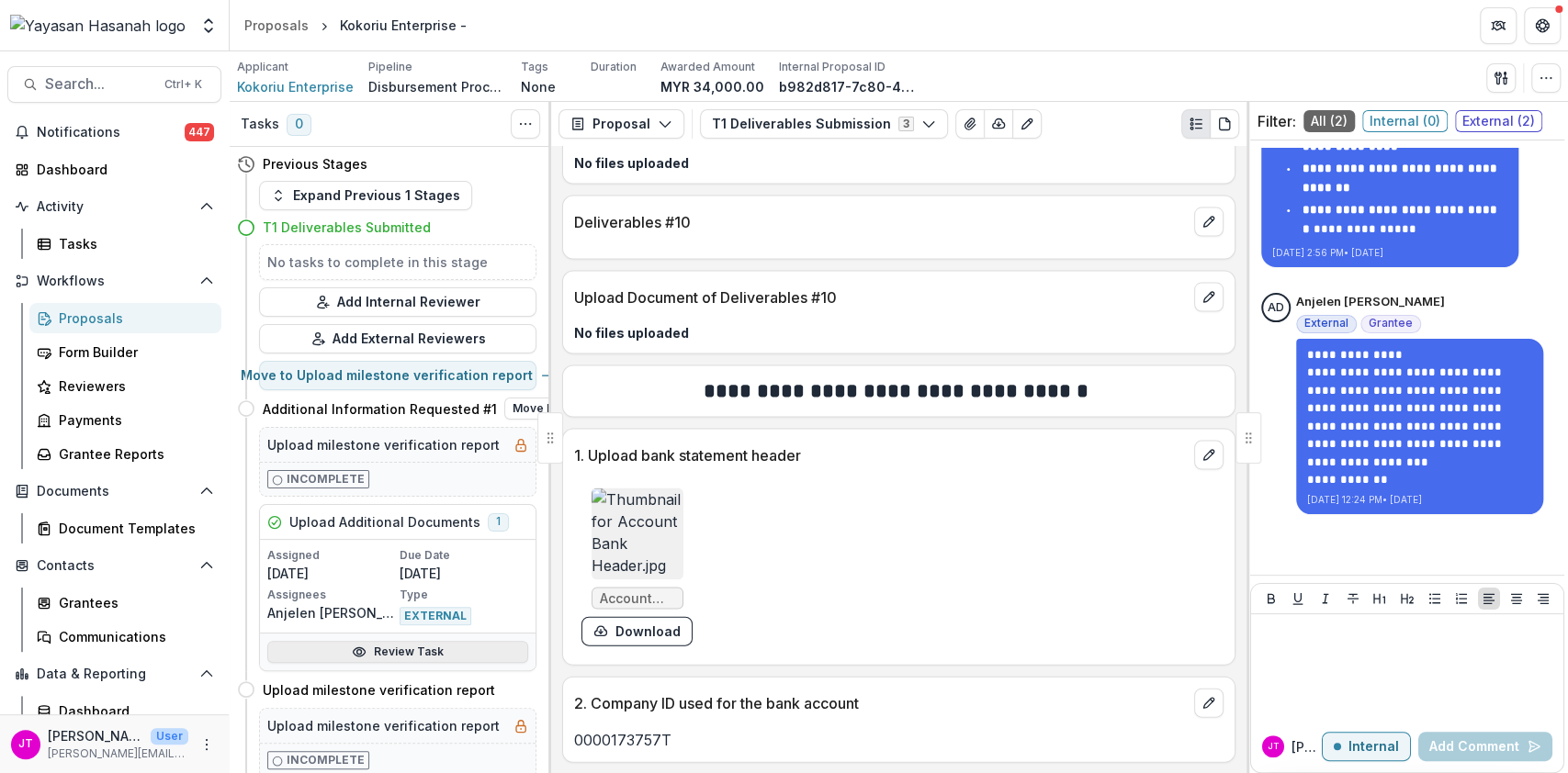
click at [373, 659] on link "Review Task" at bounding box center [397, 652] width 261 height 22
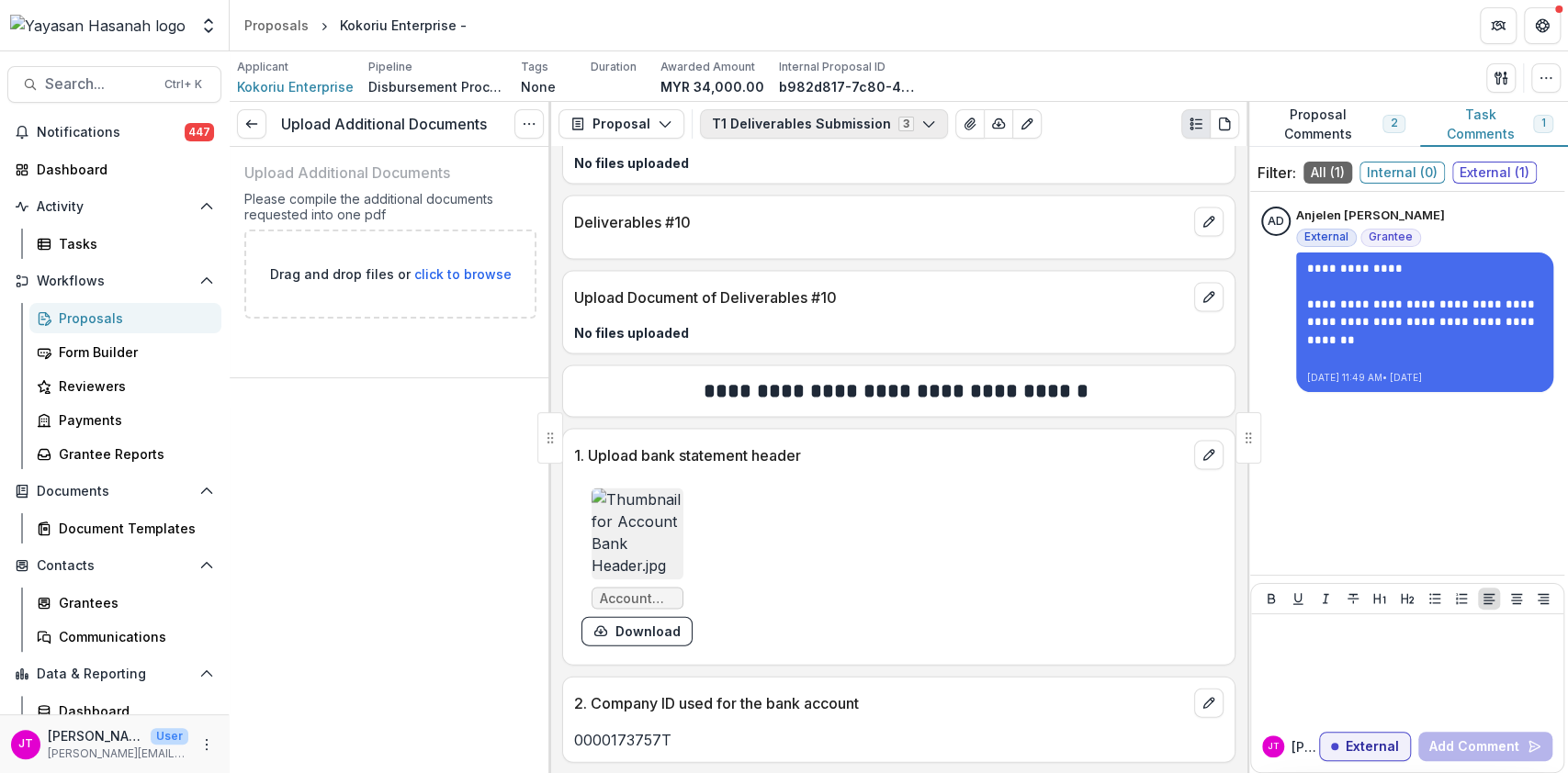
click at [784, 115] on button "T1 Deliverables Submission 3" at bounding box center [824, 123] width 248 height 29
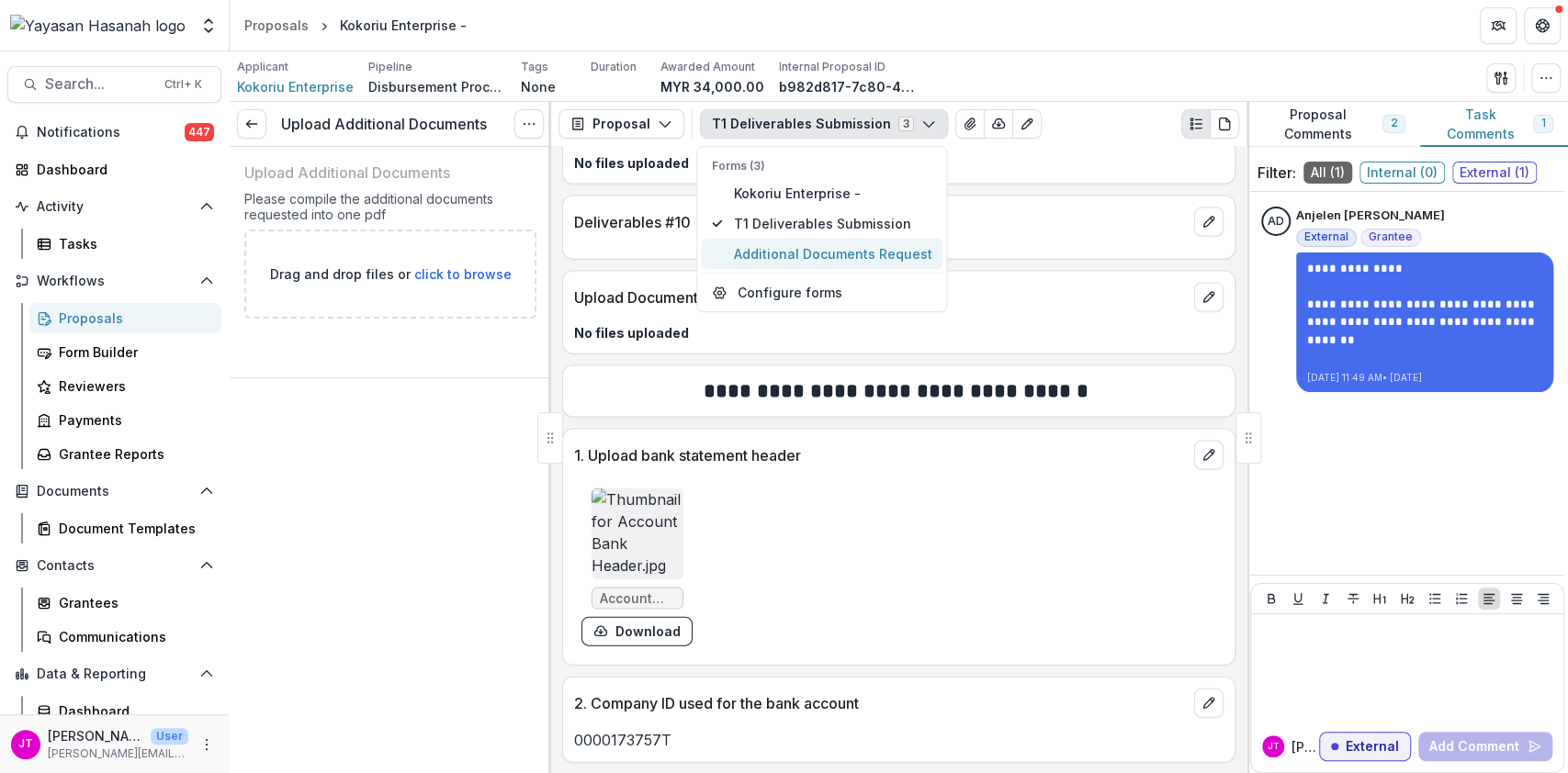
click at [752, 256] on span "Additional Documents Request" at bounding box center [832, 253] width 199 height 19
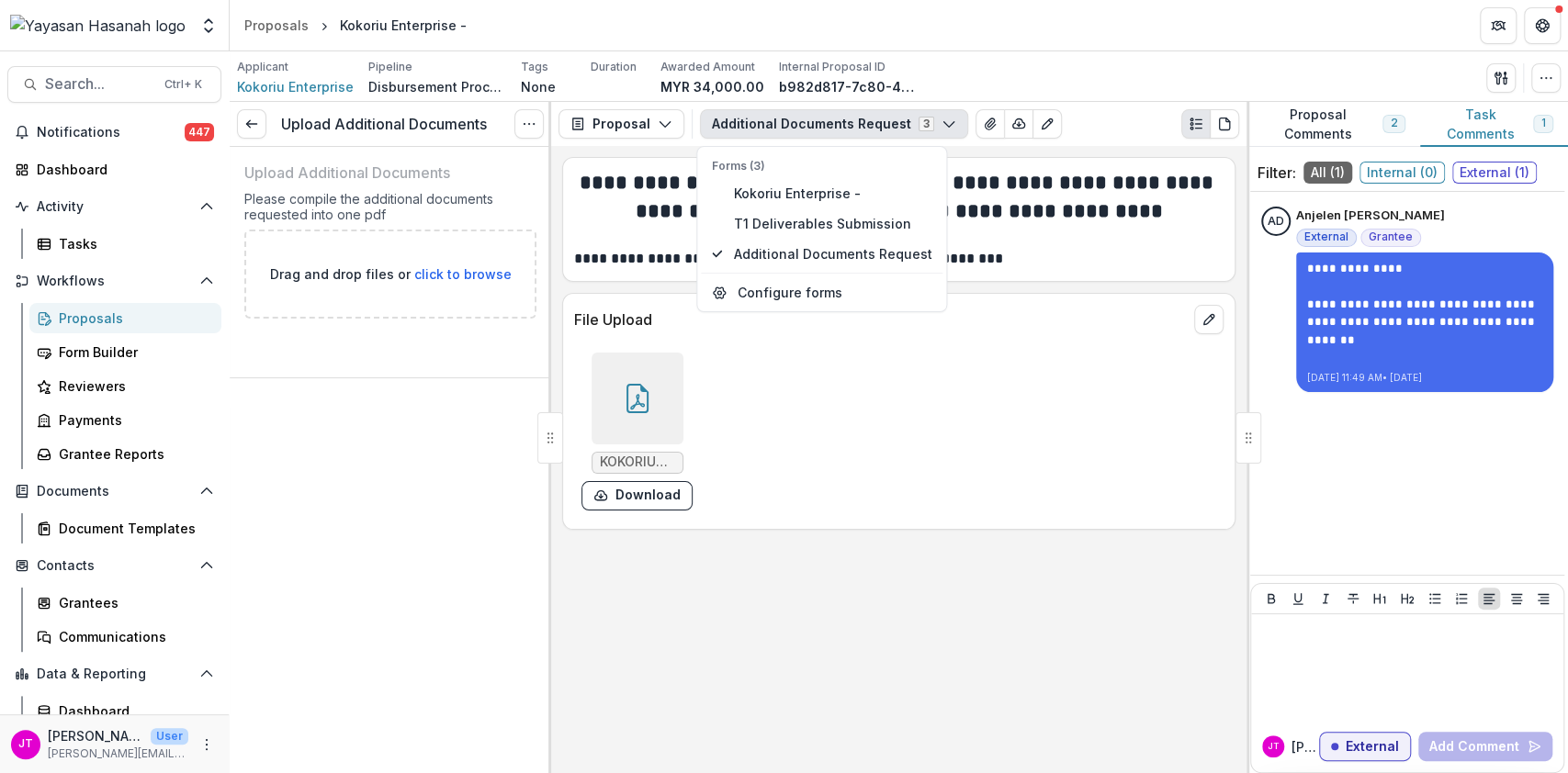
click at [640, 379] on div at bounding box center [637, 398] width 92 height 92
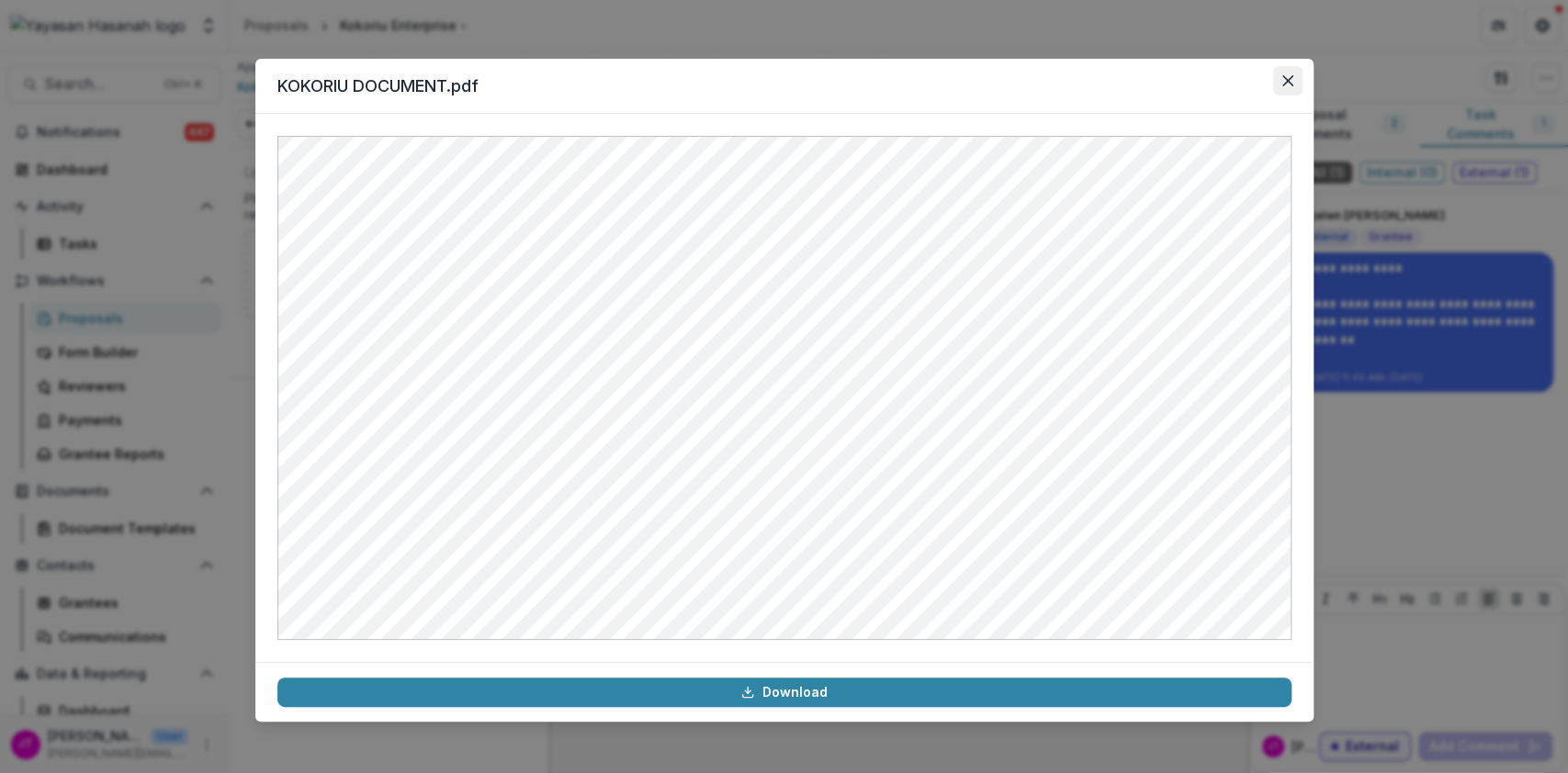
click at [1296, 79] on button "Close" at bounding box center [1288, 81] width 29 height 29
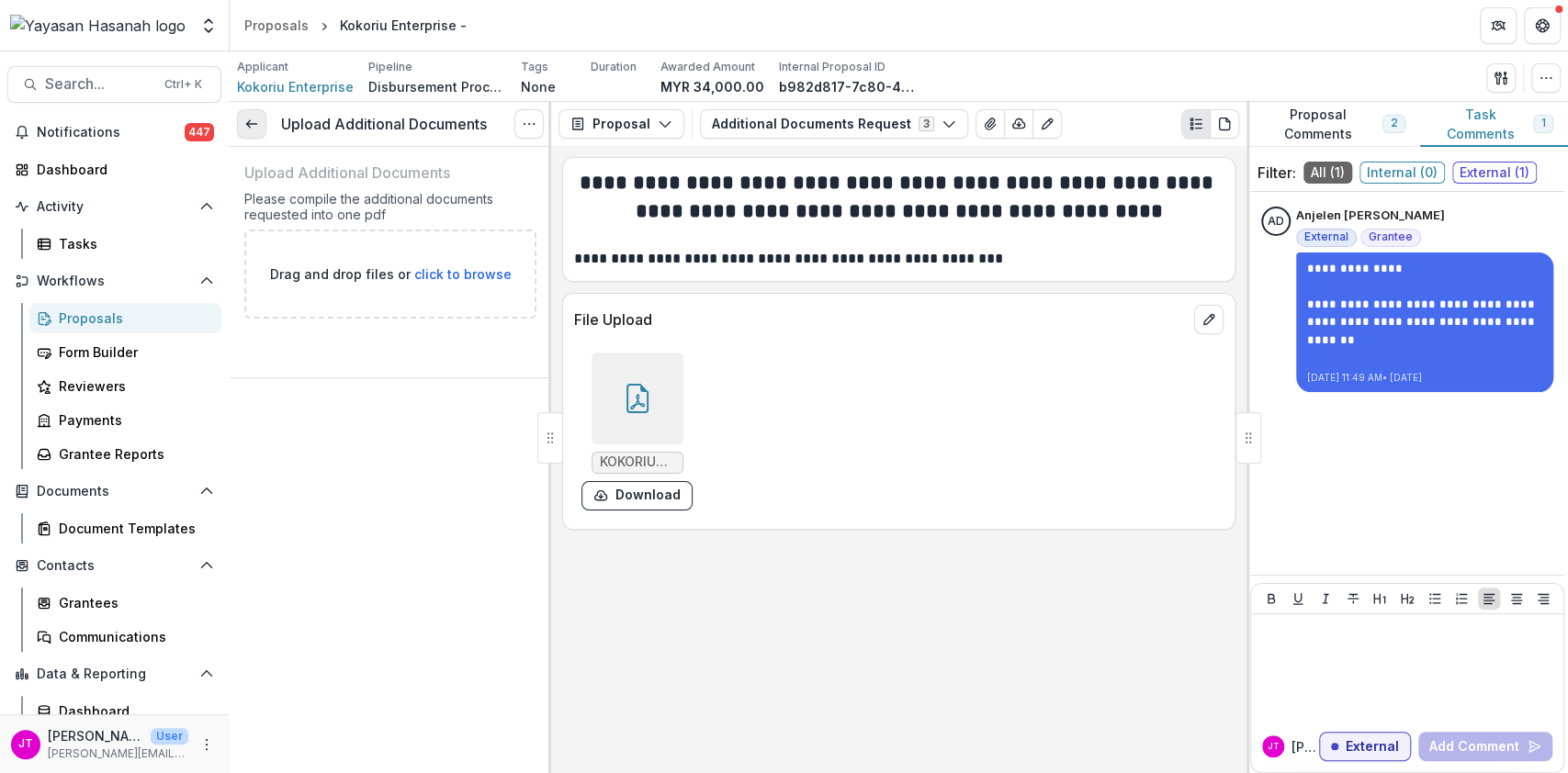
click at [253, 128] on icon at bounding box center [251, 123] width 14 height 14
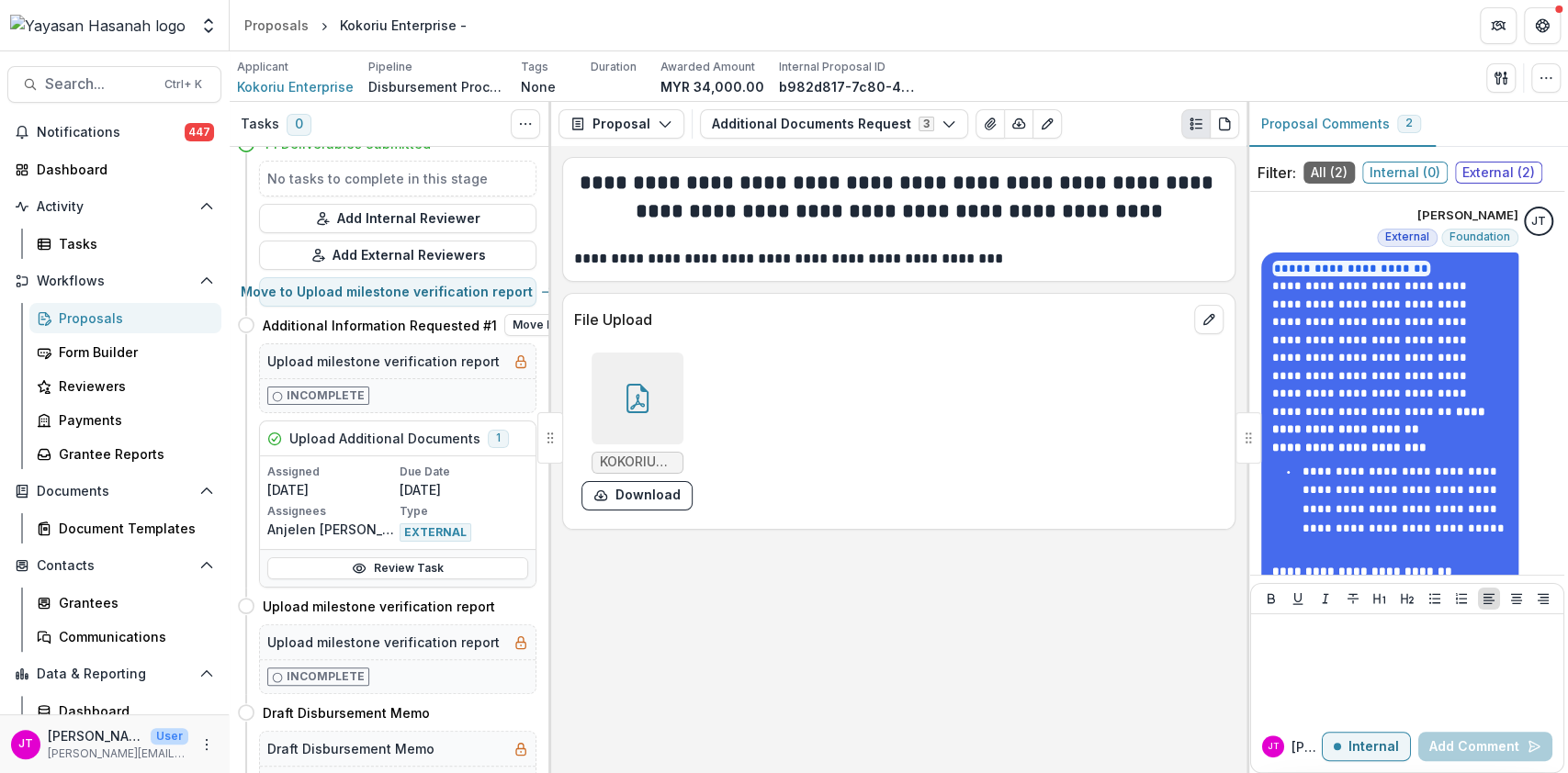
scroll to position [122, 0]
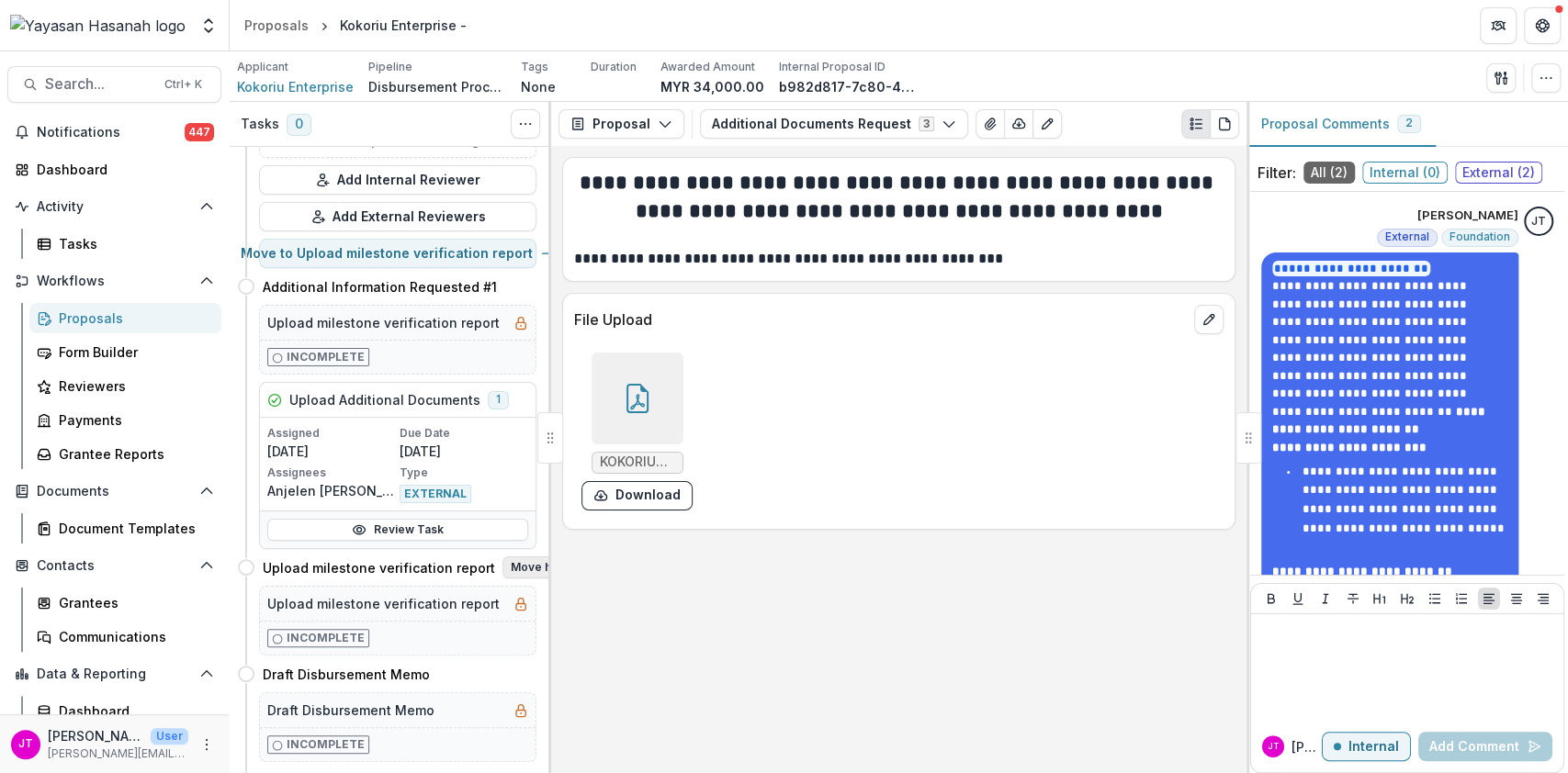
click at [502, 568] on button "Move here" at bounding box center [540, 567] width 76 height 22
select select "**********"
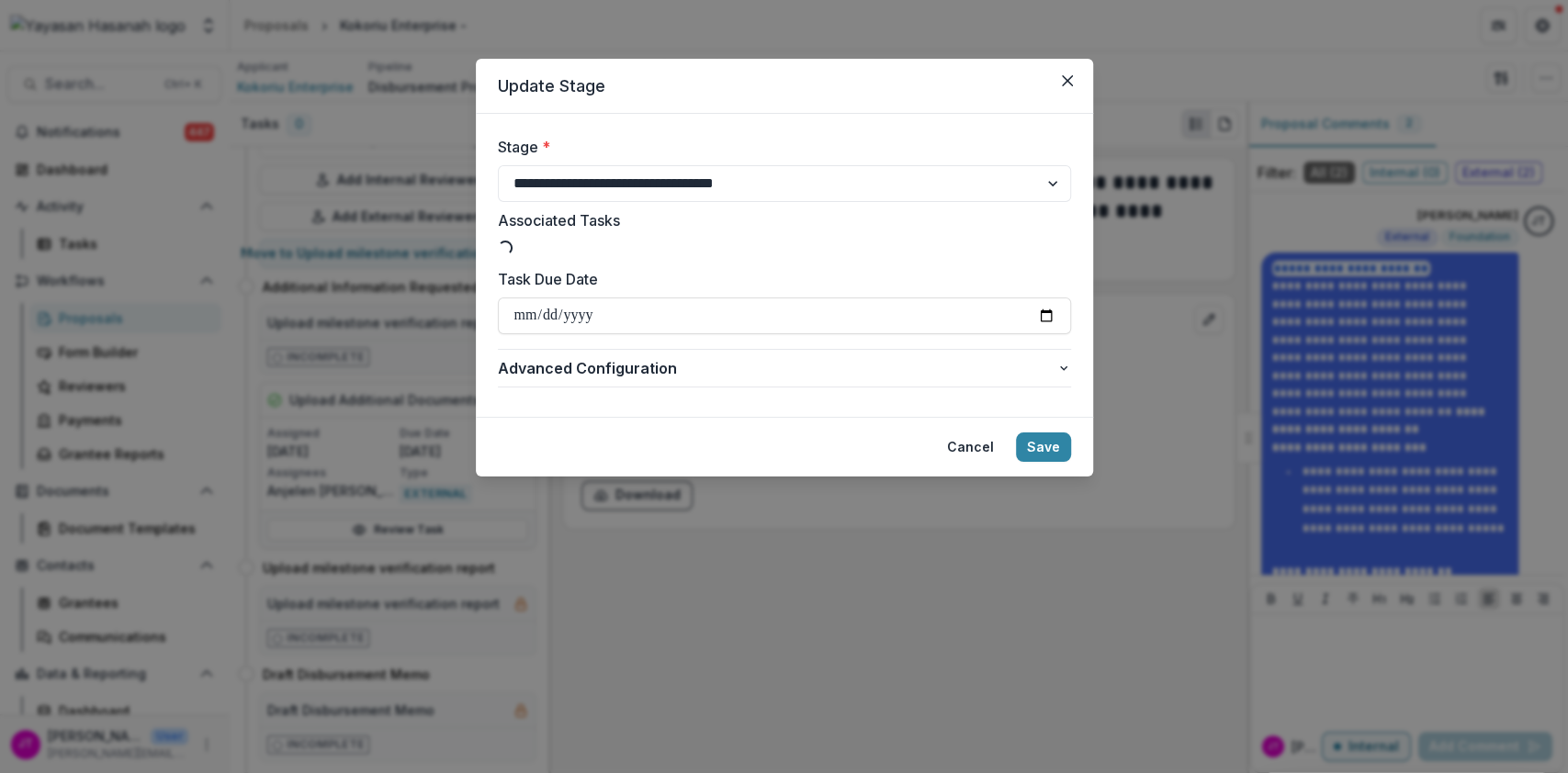
type input "**********"
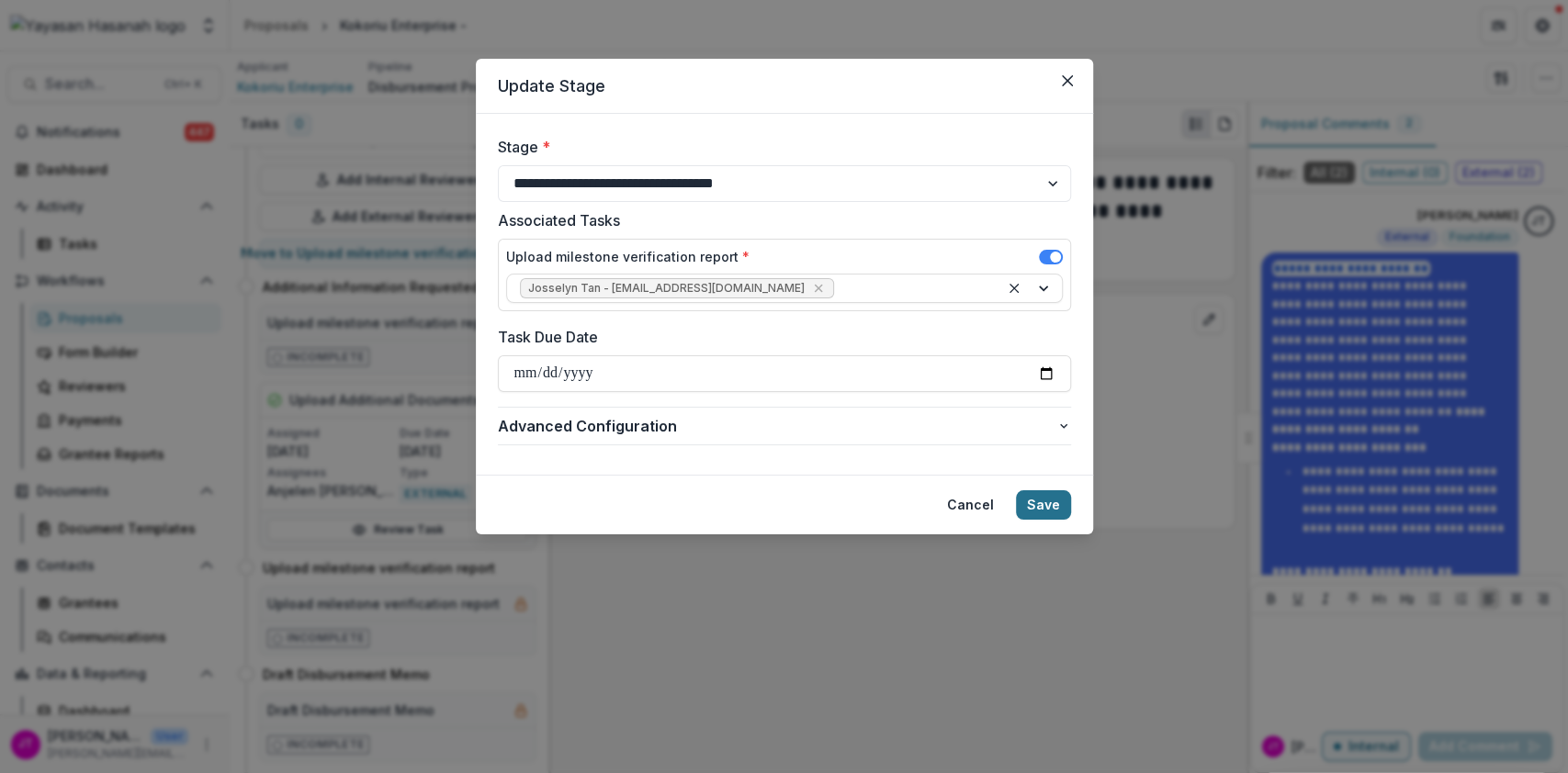
click at [1043, 512] on button "Save" at bounding box center [1043, 505] width 55 height 29
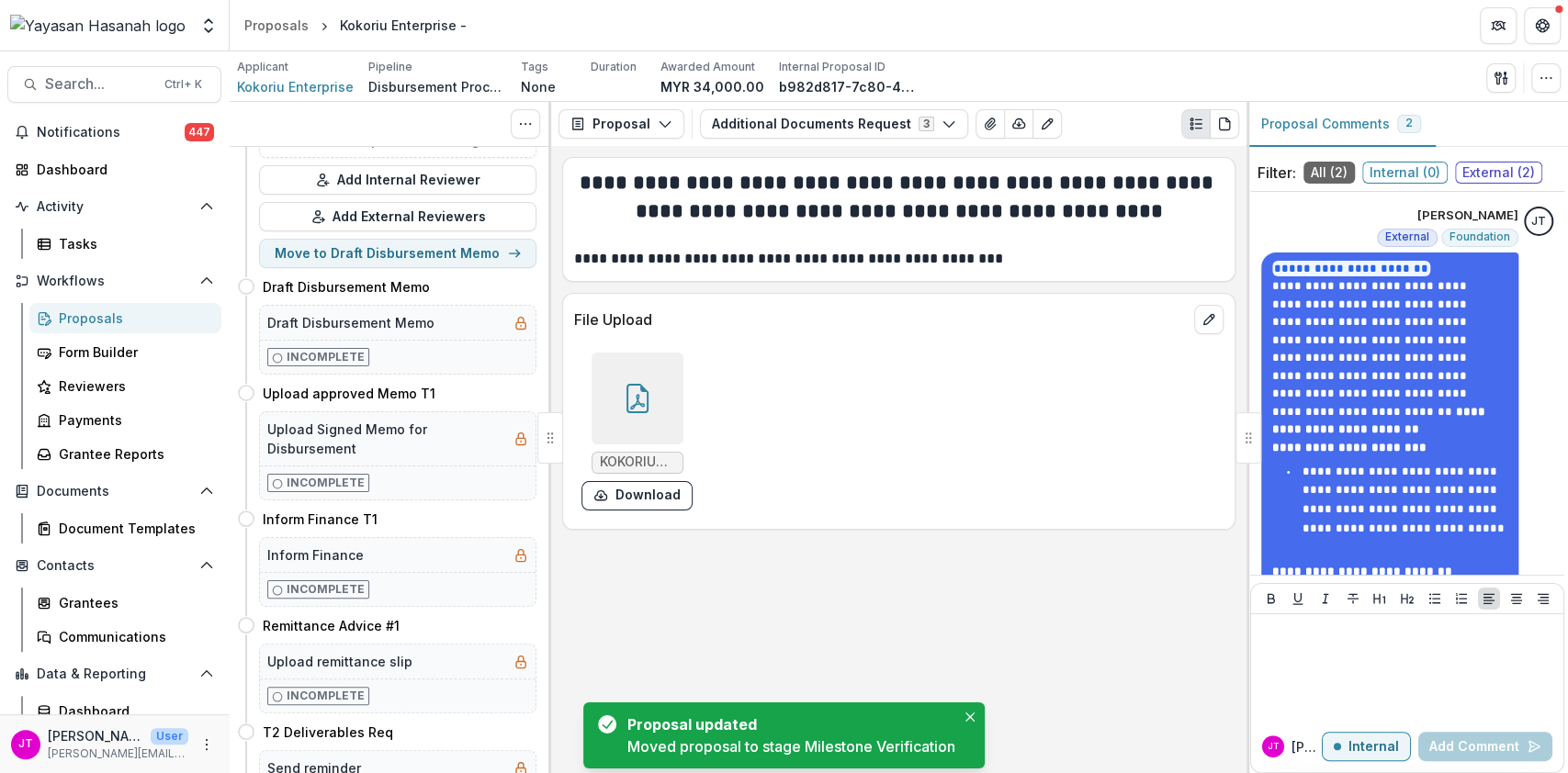
scroll to position [0, 0]
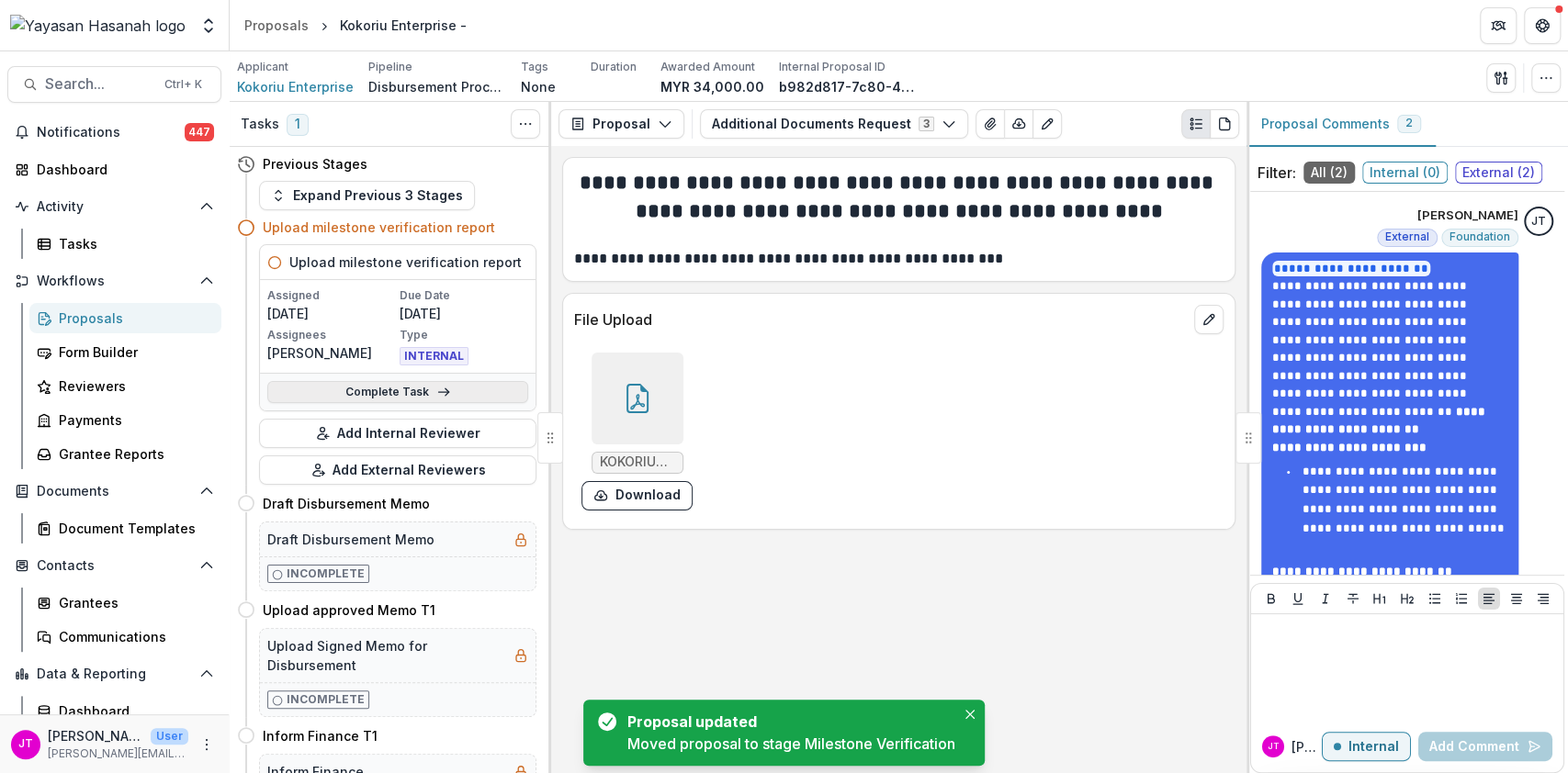
click at [442, 398] on icon at bounding box center [444, 391] width 14 height 14
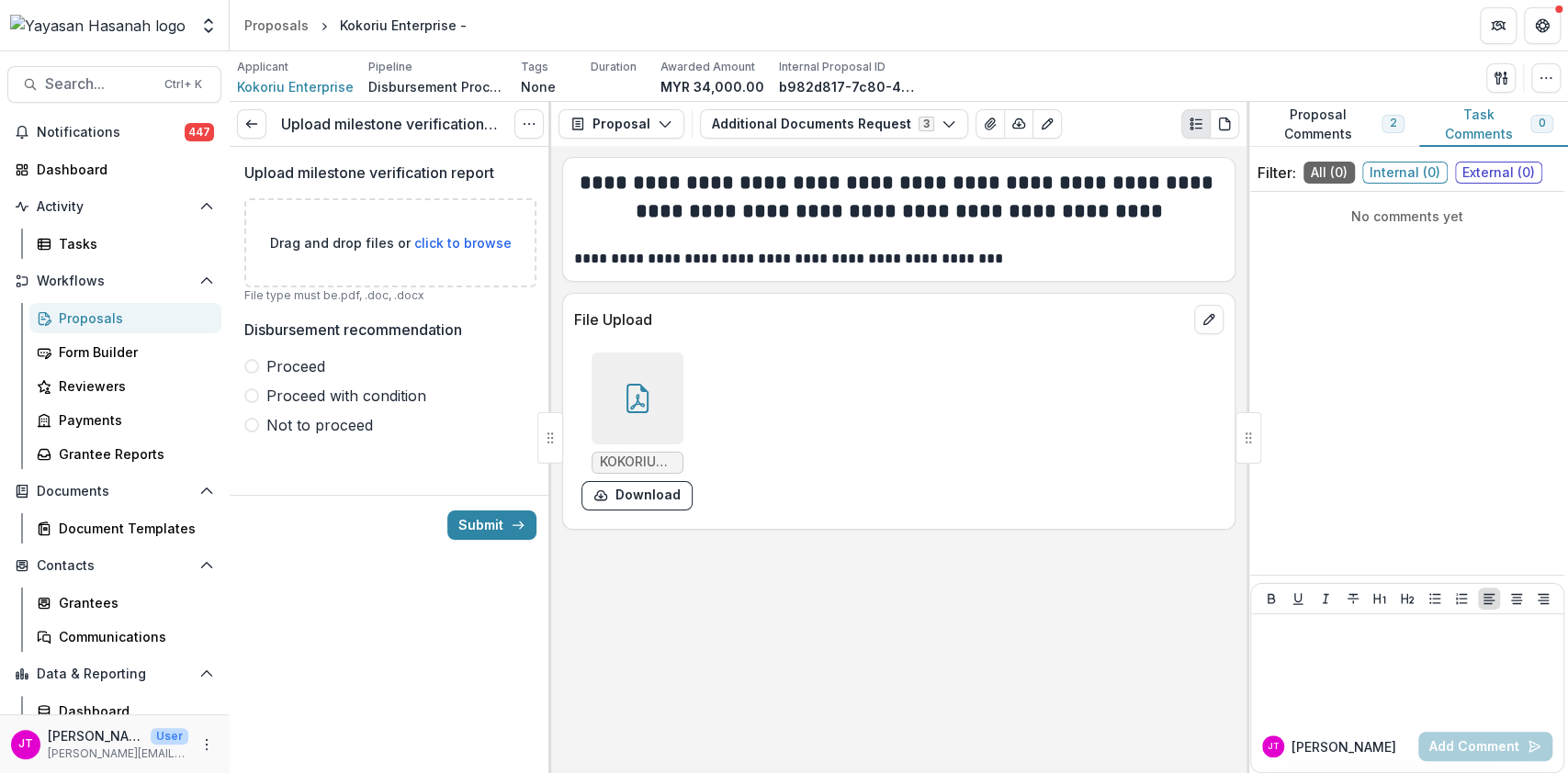
click at [445, 239] on span "click to browse" at bounding box center [463, 243] width 97 height 15
type input "**********"
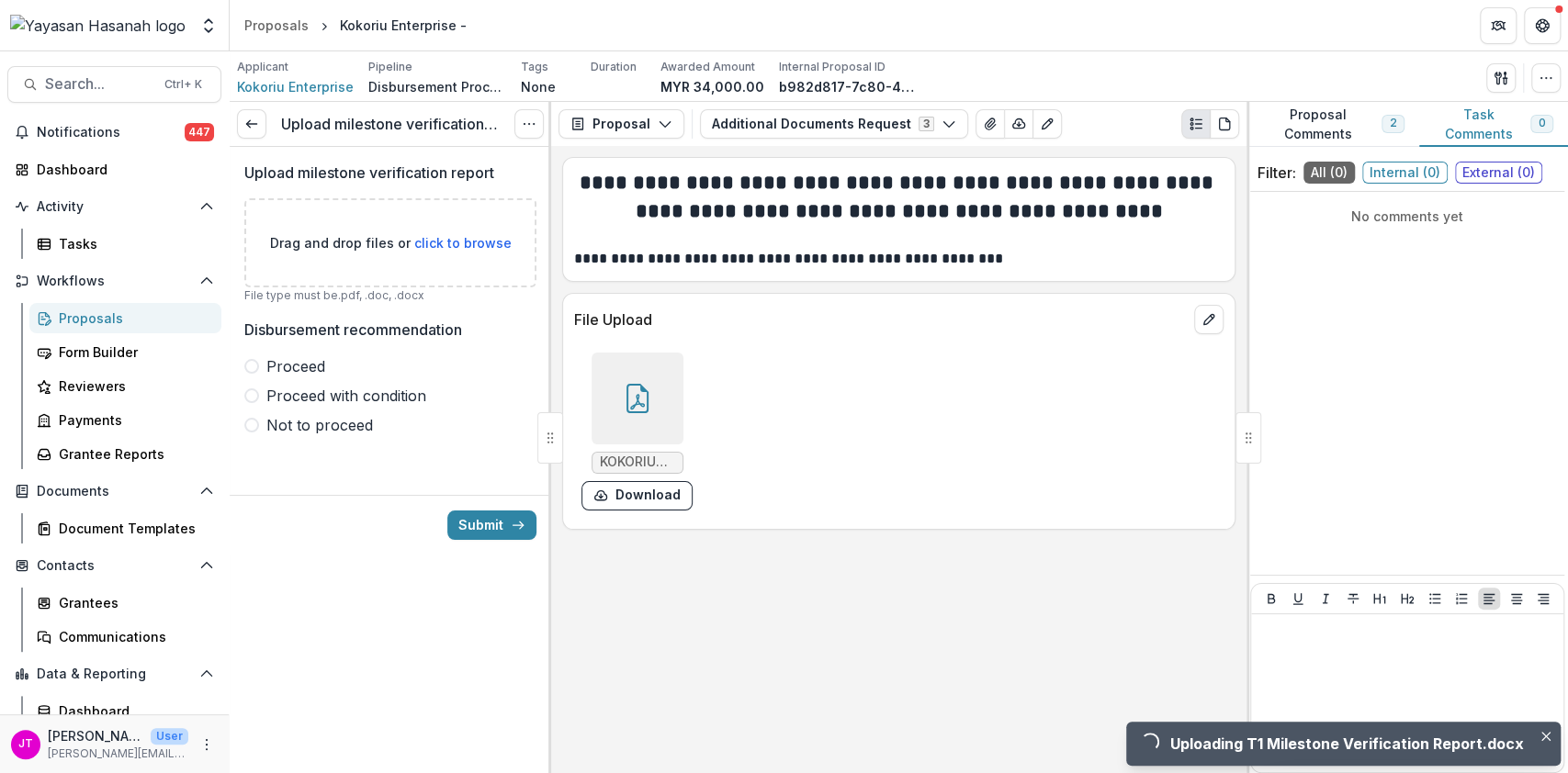
click at [310, 377] on span "Proceed" at bounding box center [295, 366] width 59 height 22
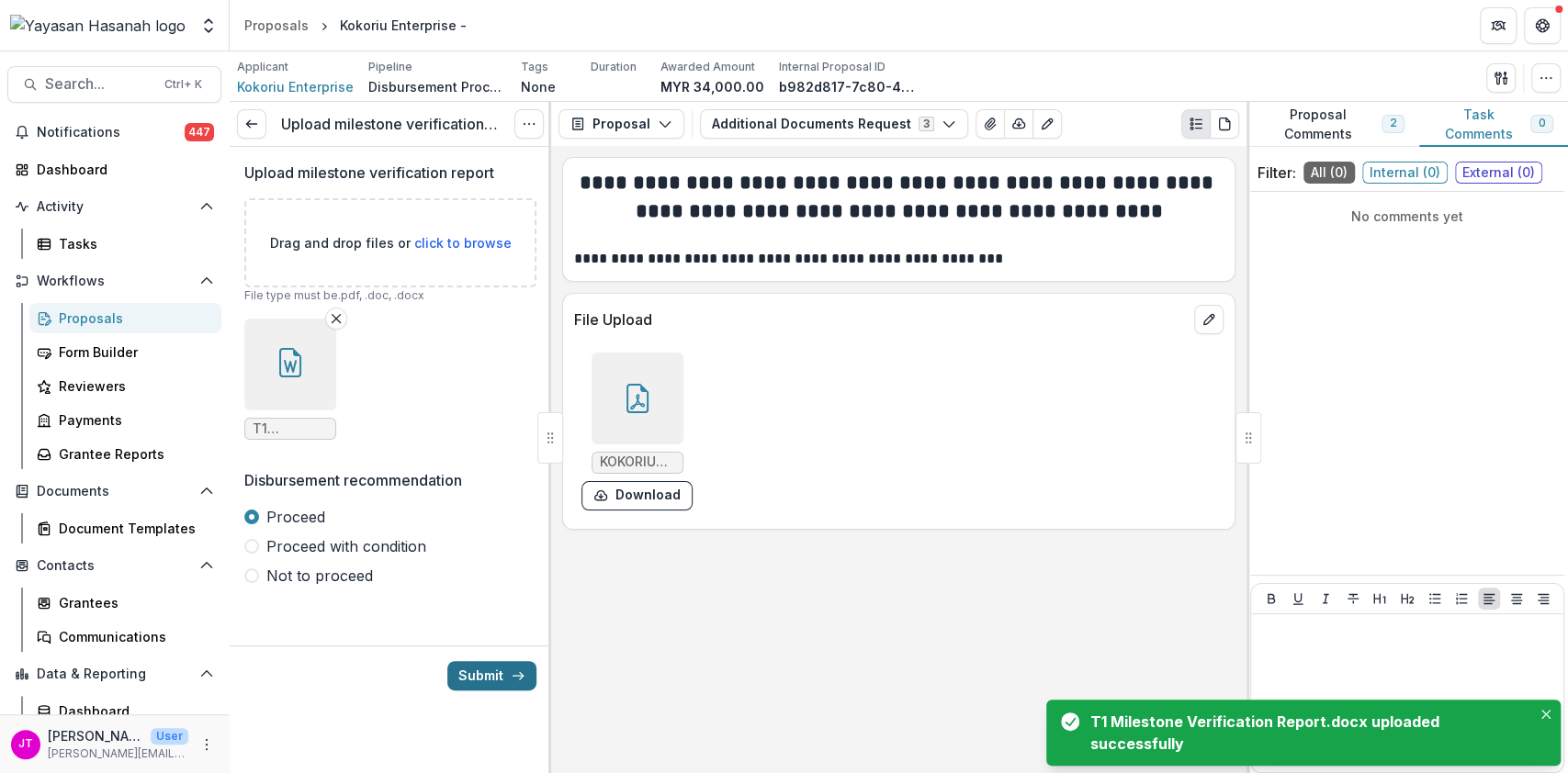
click at [495, 661] on button "Submit" at bounding box center [492, 676] width 89 height 29
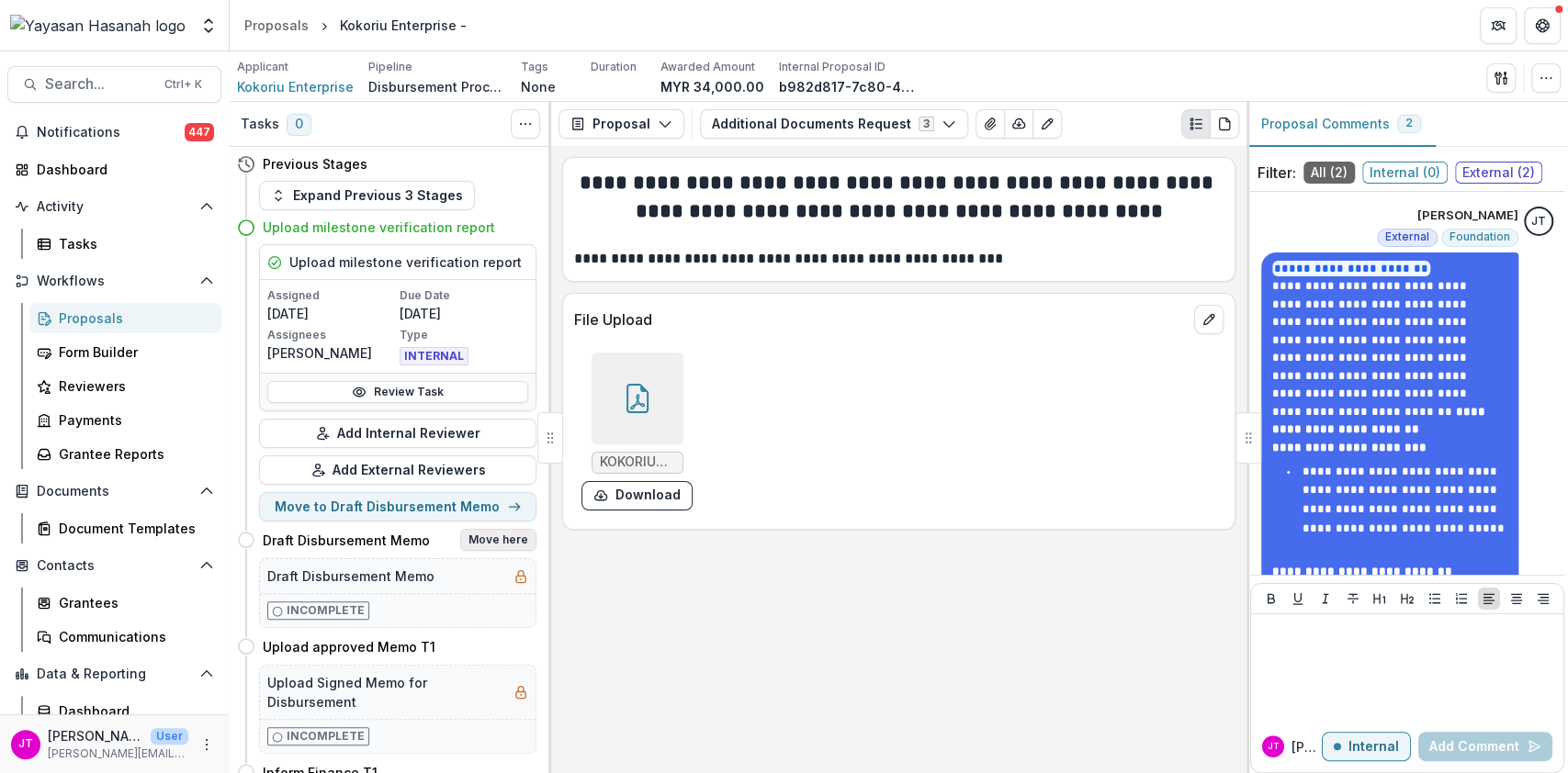
click at [491, 544] on button "Move here" at bounding box center [498, 540] width 76 height 22
select select "**********"
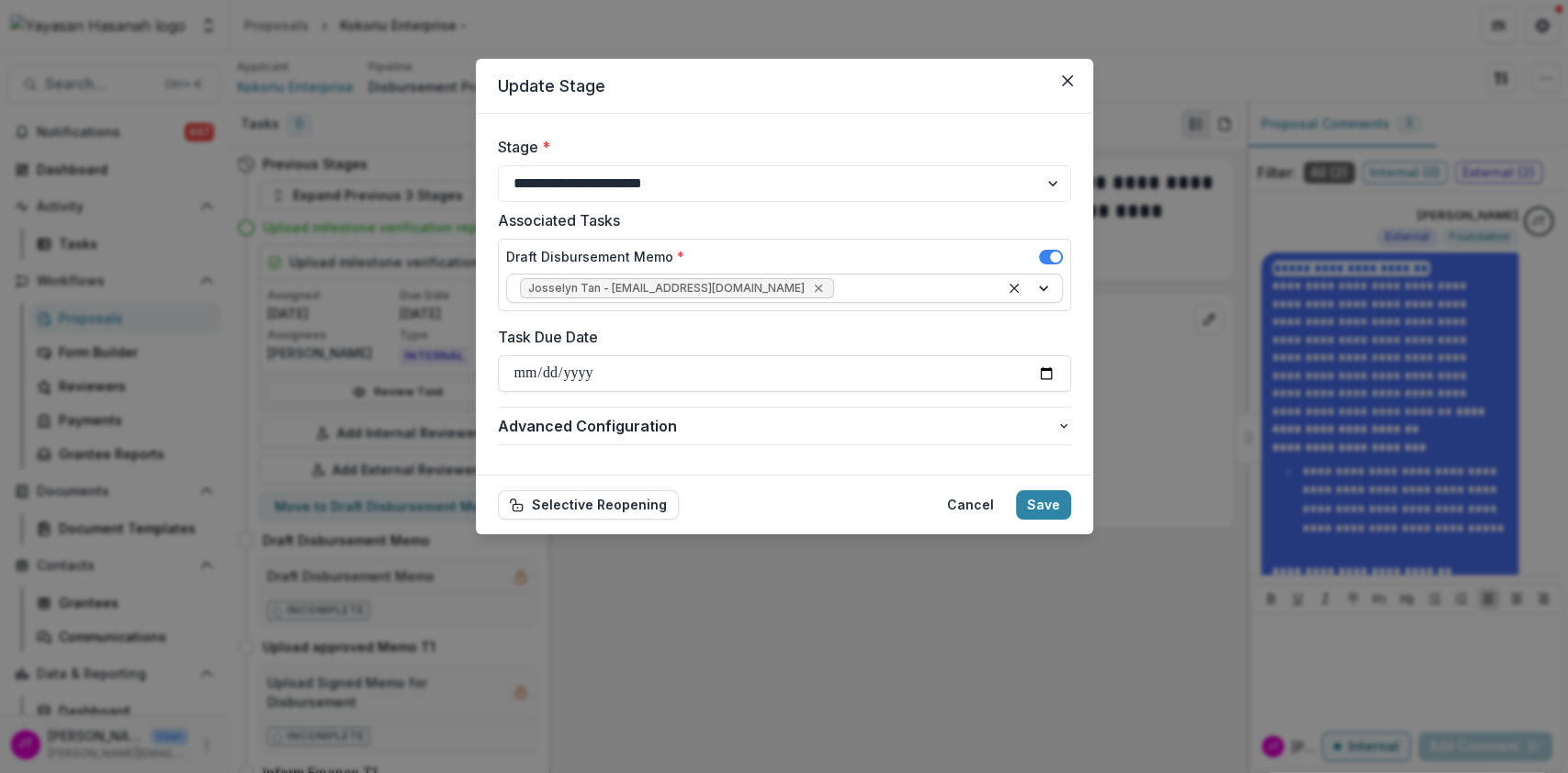
click at [811, 290] on icon "Remove Josselyn Tan - josselyn.tan@hasanah.org.my" at bounding box center [818, 288] width 14 height 14
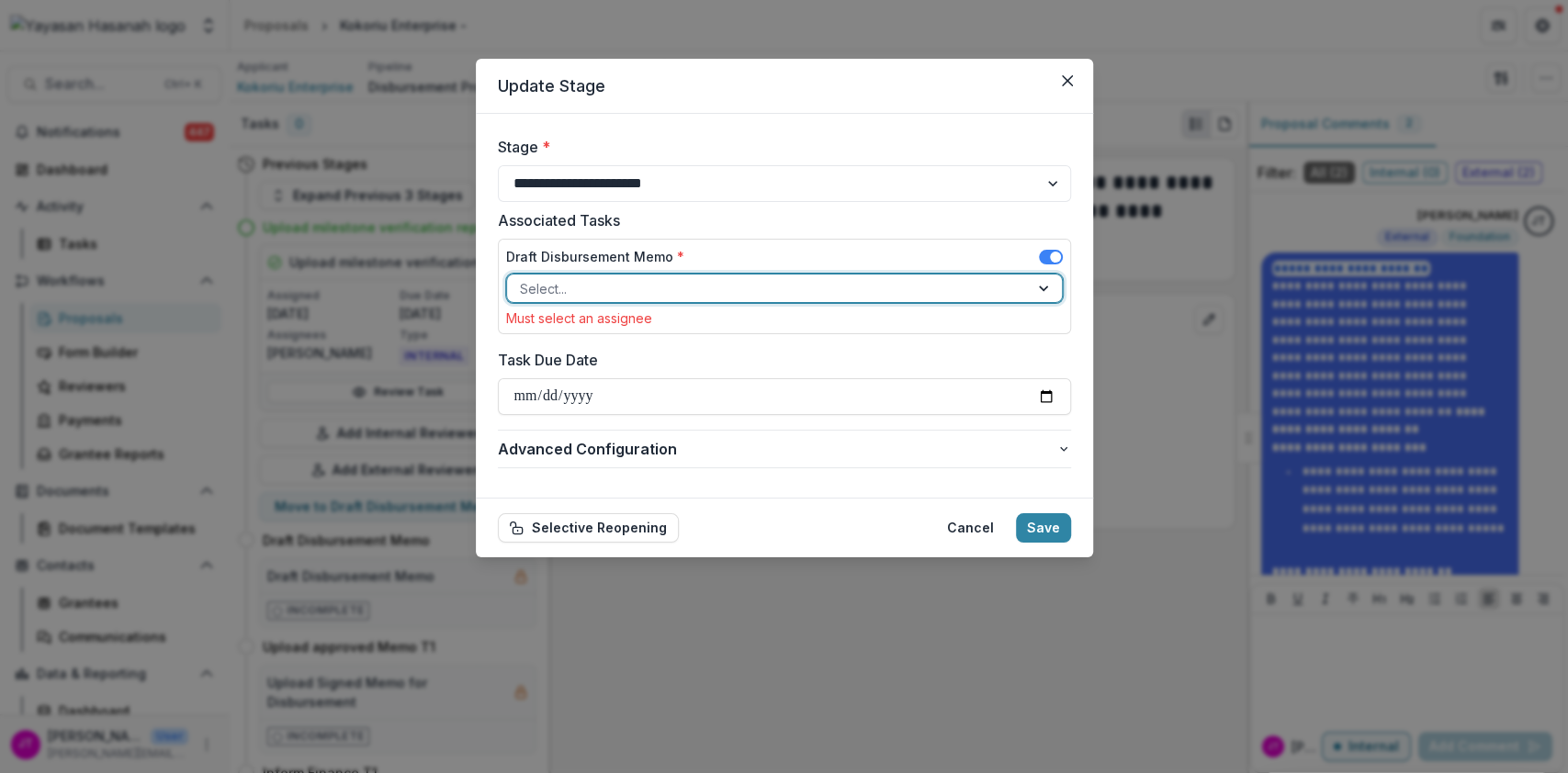
click at [794, 280] on div at bounding box center [768, 289] width 496 height 23
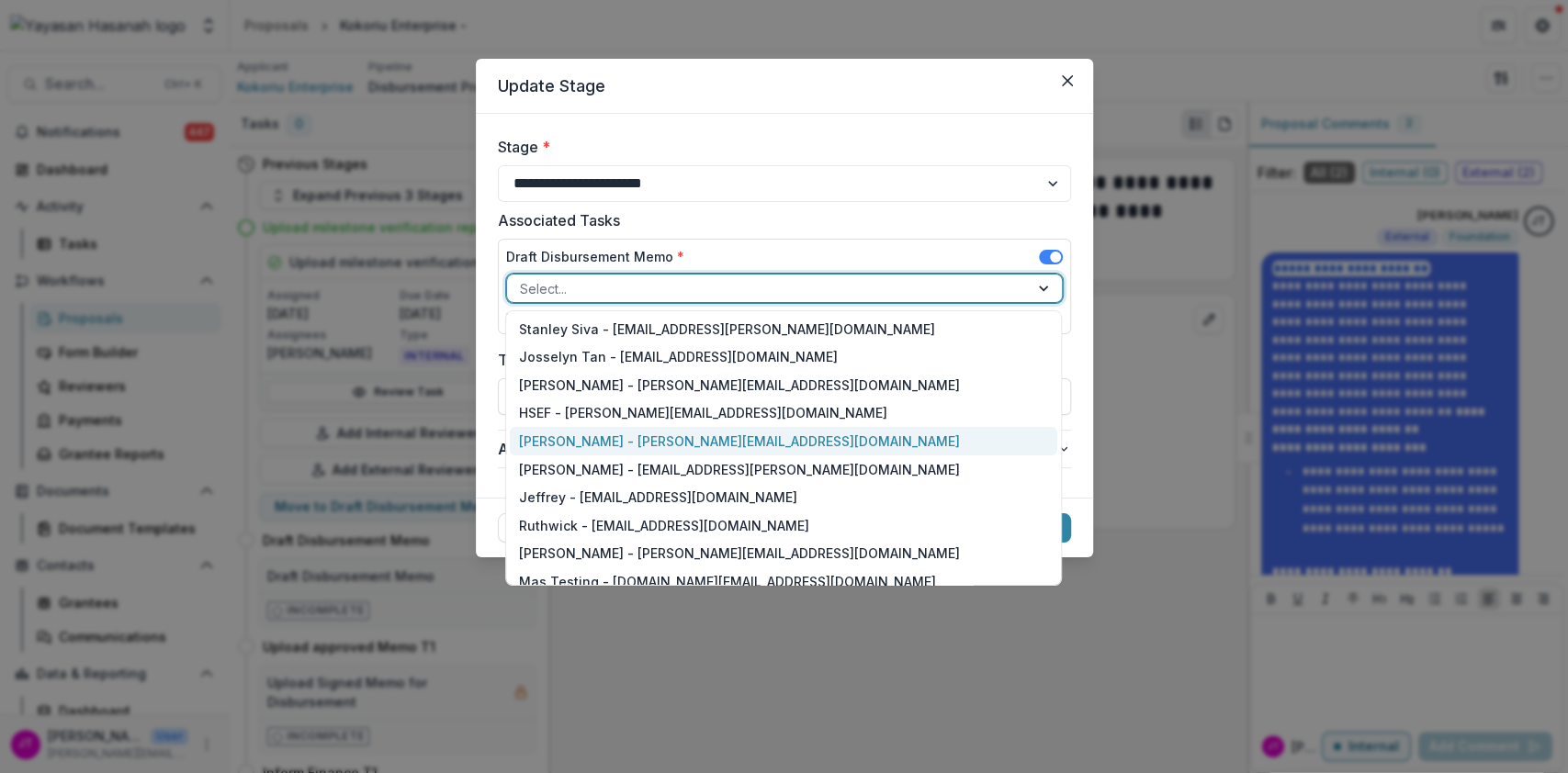
click at [730, 444] on div "Qistina Izahan - wan.qistina@hasanah.org.my" at bounding box center [784, 441] width 548 height 29
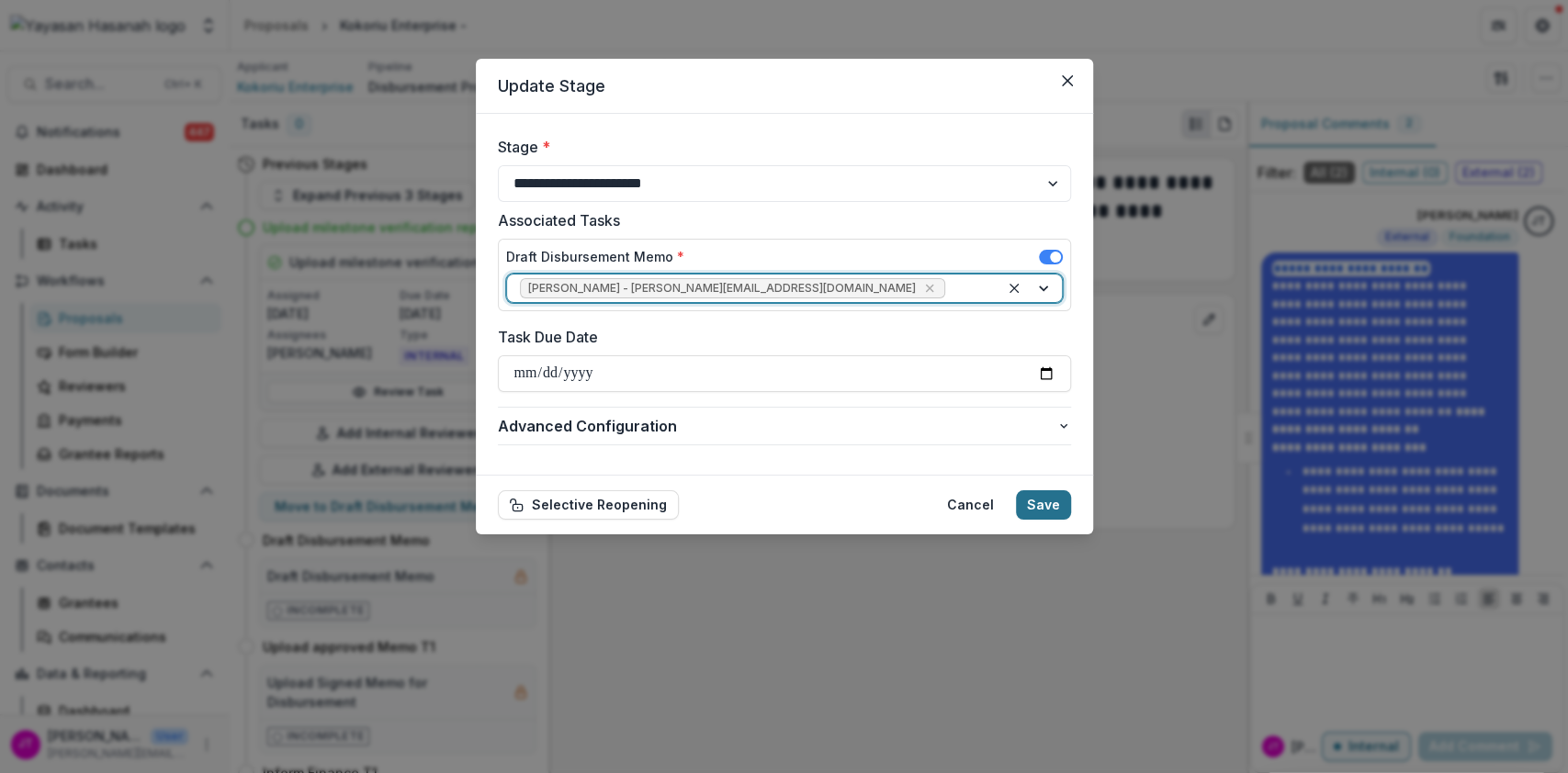
click at [1043, 505] on button "Save" at bounding box center [1043, 505] width 55 height 29
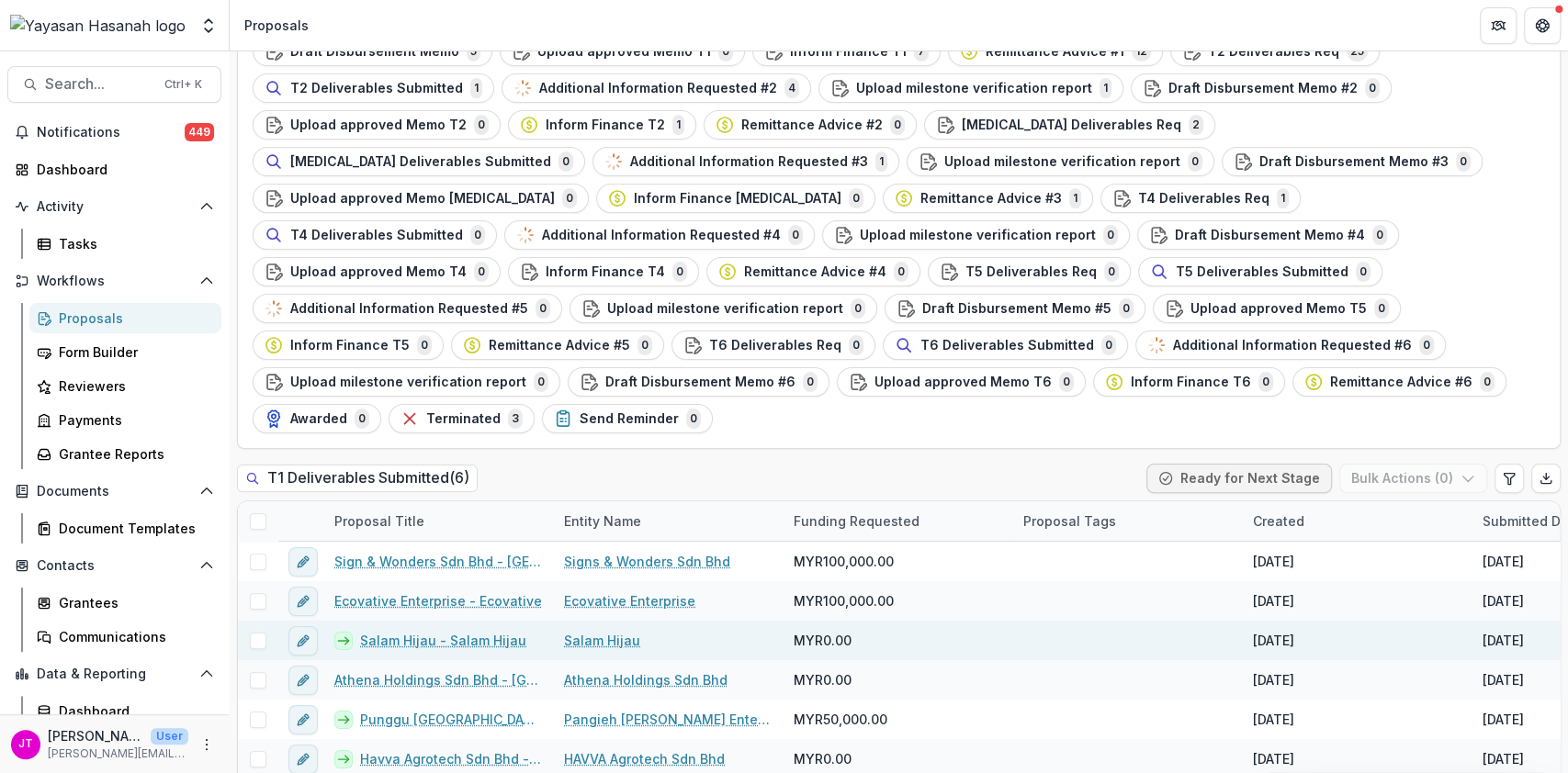
scroll to position [176, 0]
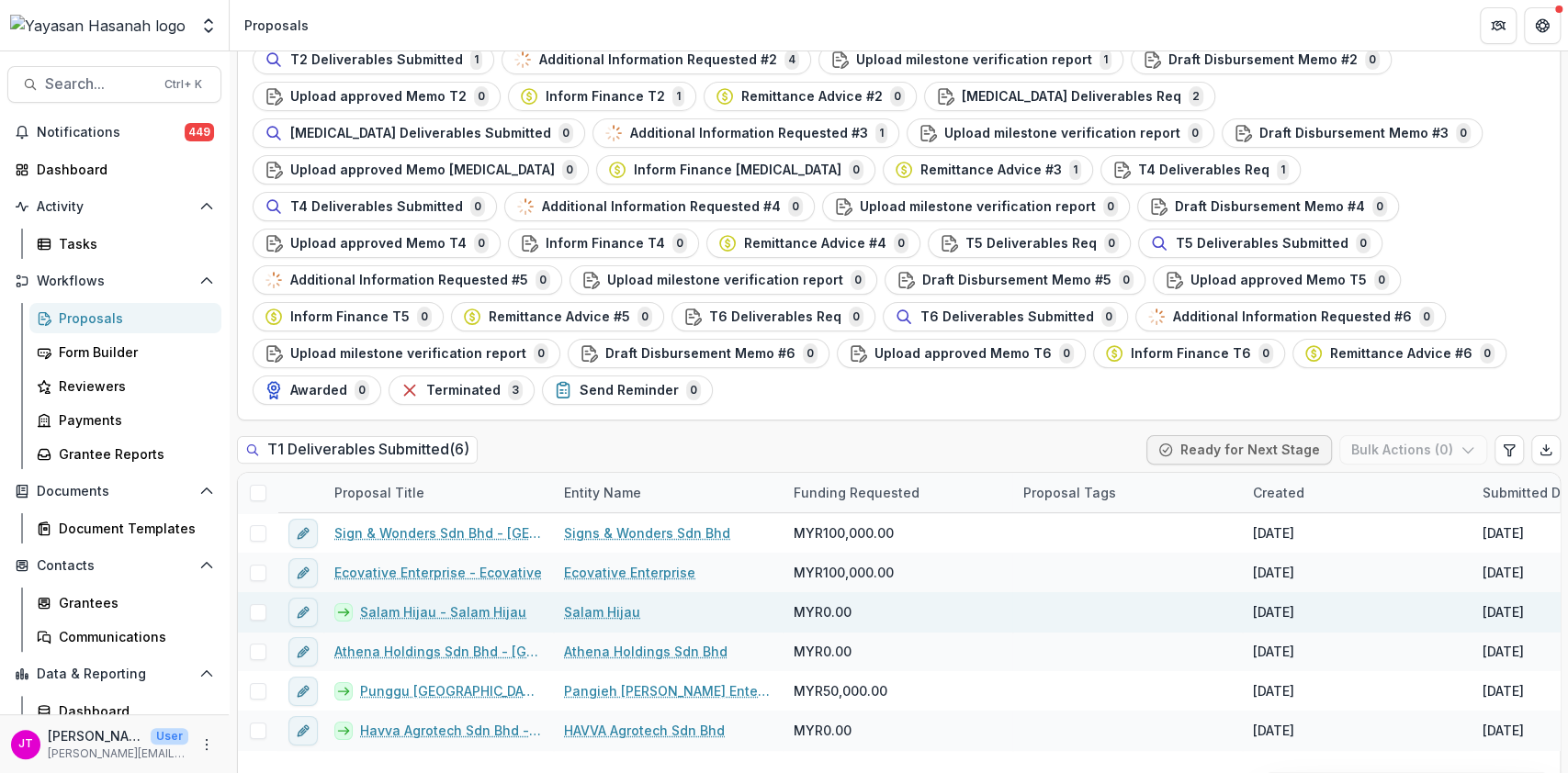
click at [472, 602] on link "Salam Hijau - Salam Hijau" at bounding box center [443, 612] width 166 height 19
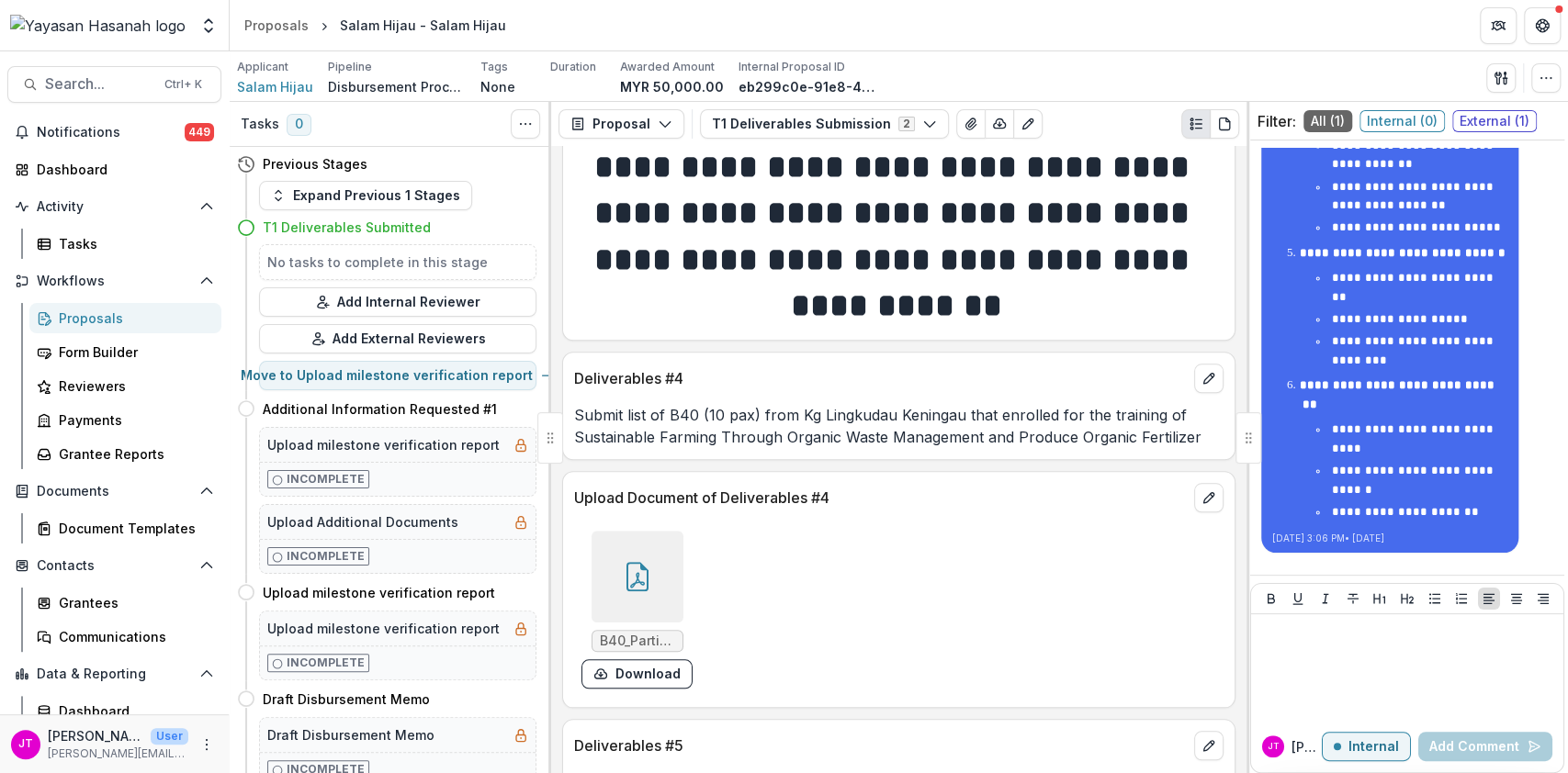
scroll to position [1469, 0]
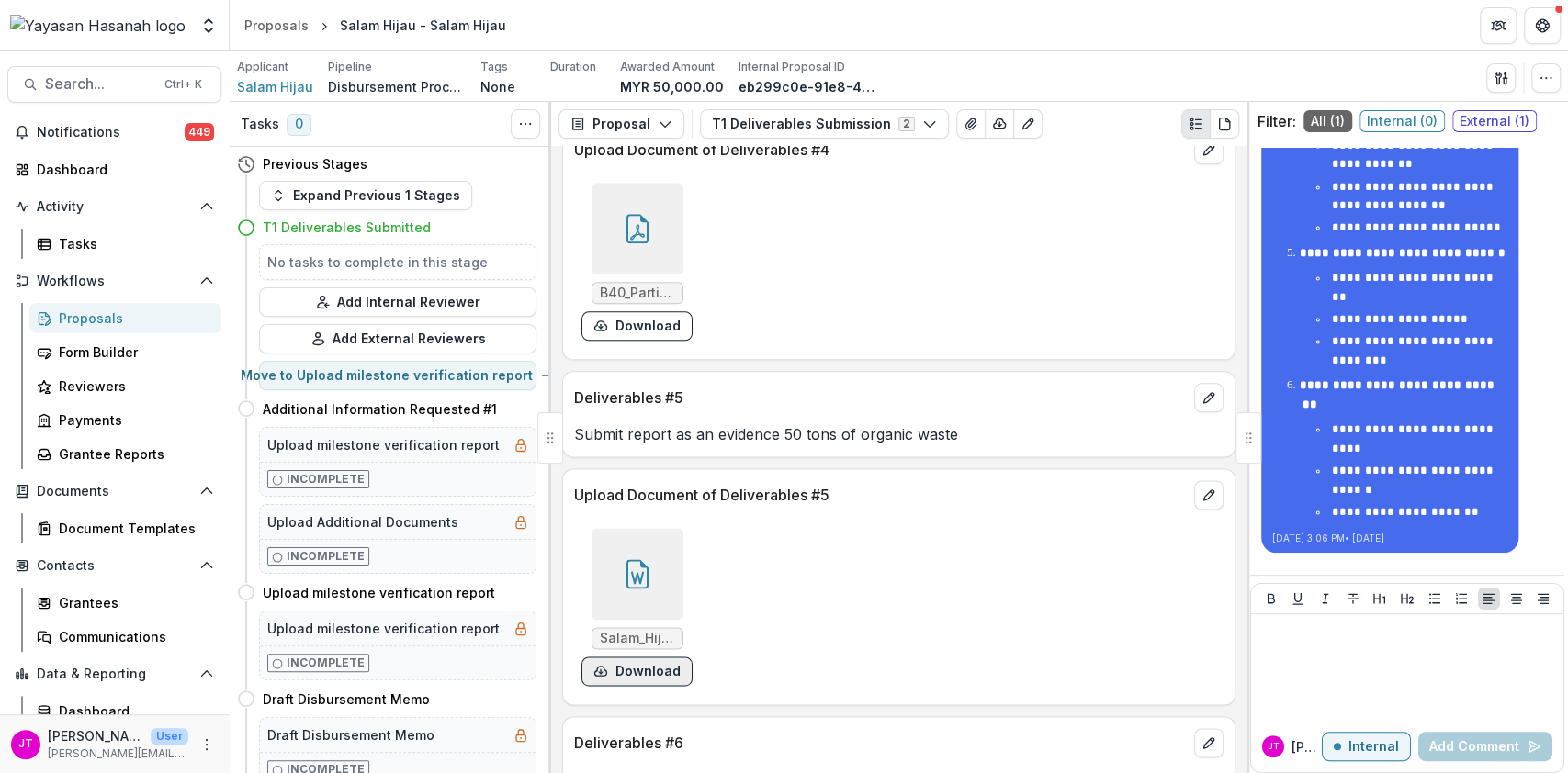
click at [677, 669] on button "Download" at bounding box center [636, 671] width 111 height 29
click at [415, 385] on button "Move to Upload milestone verification report" at bounding box center [398, 375] width 278 height 29
select select "**********"
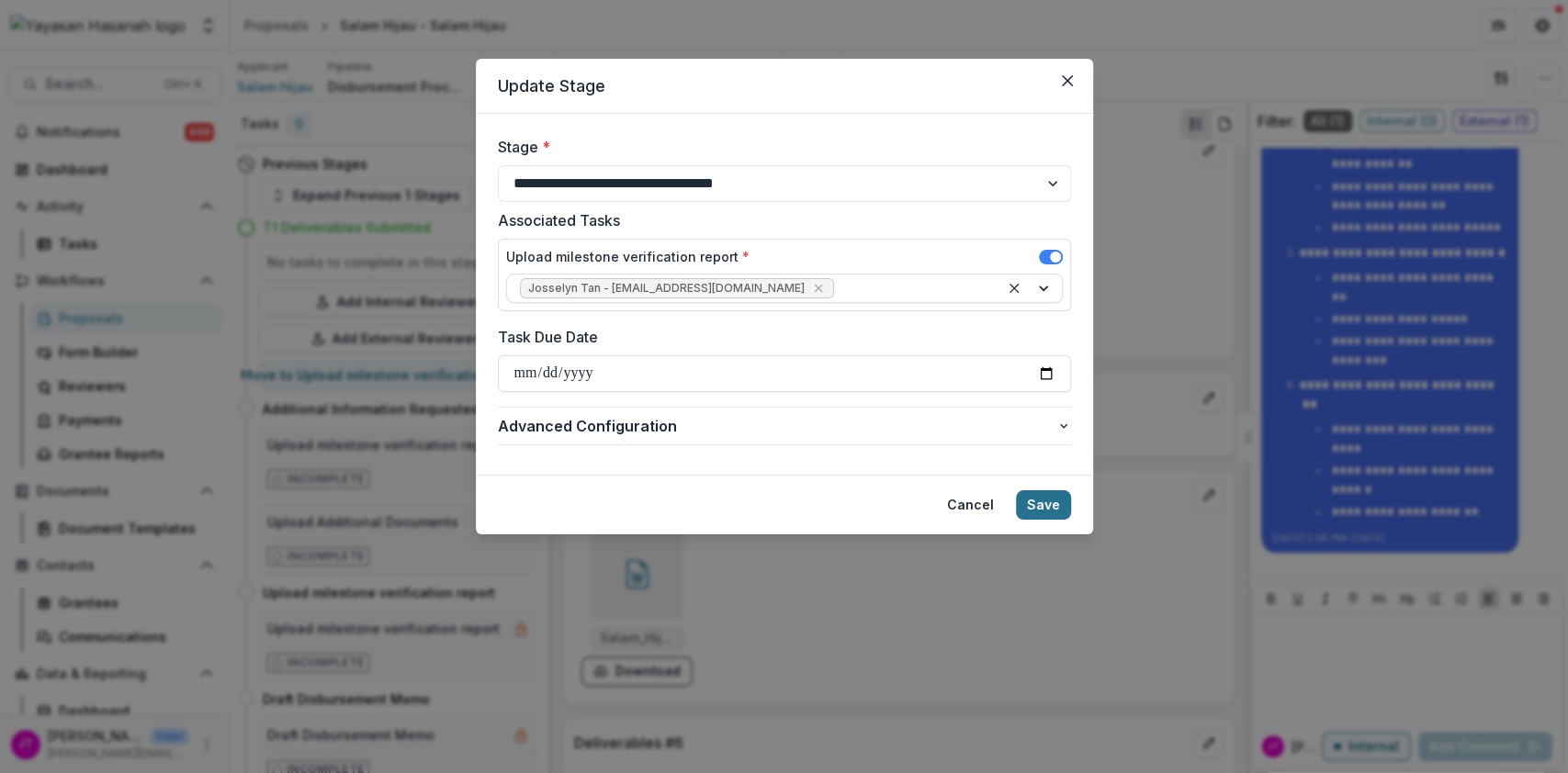
click at [1063, 510] on button "Save" at bounding box center [1043, 505] width 55 height 29
type input "**********"
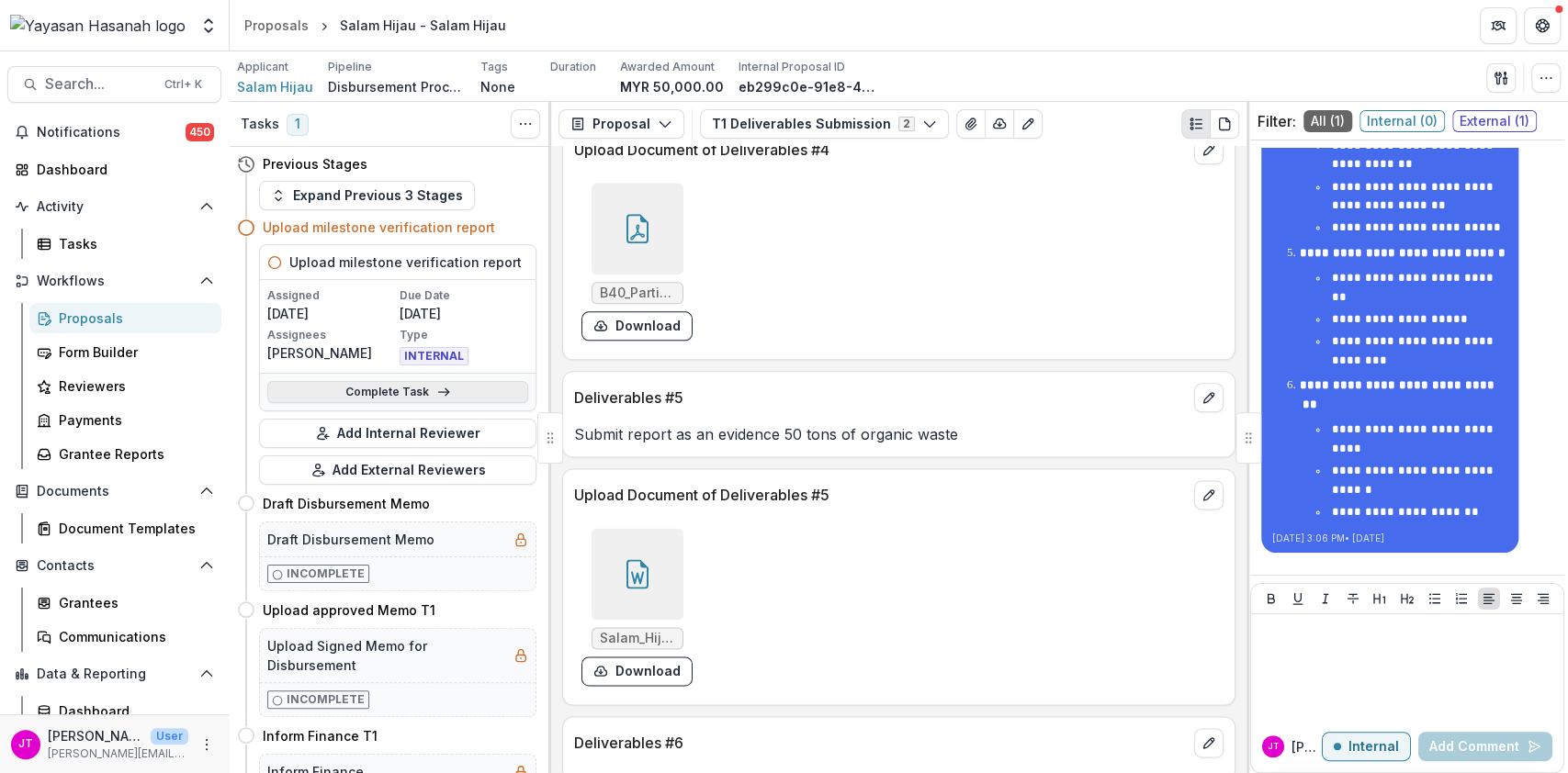
click at [391, 386] on link "Complete Task" at bounding box center [397, 391] width 261 height 22
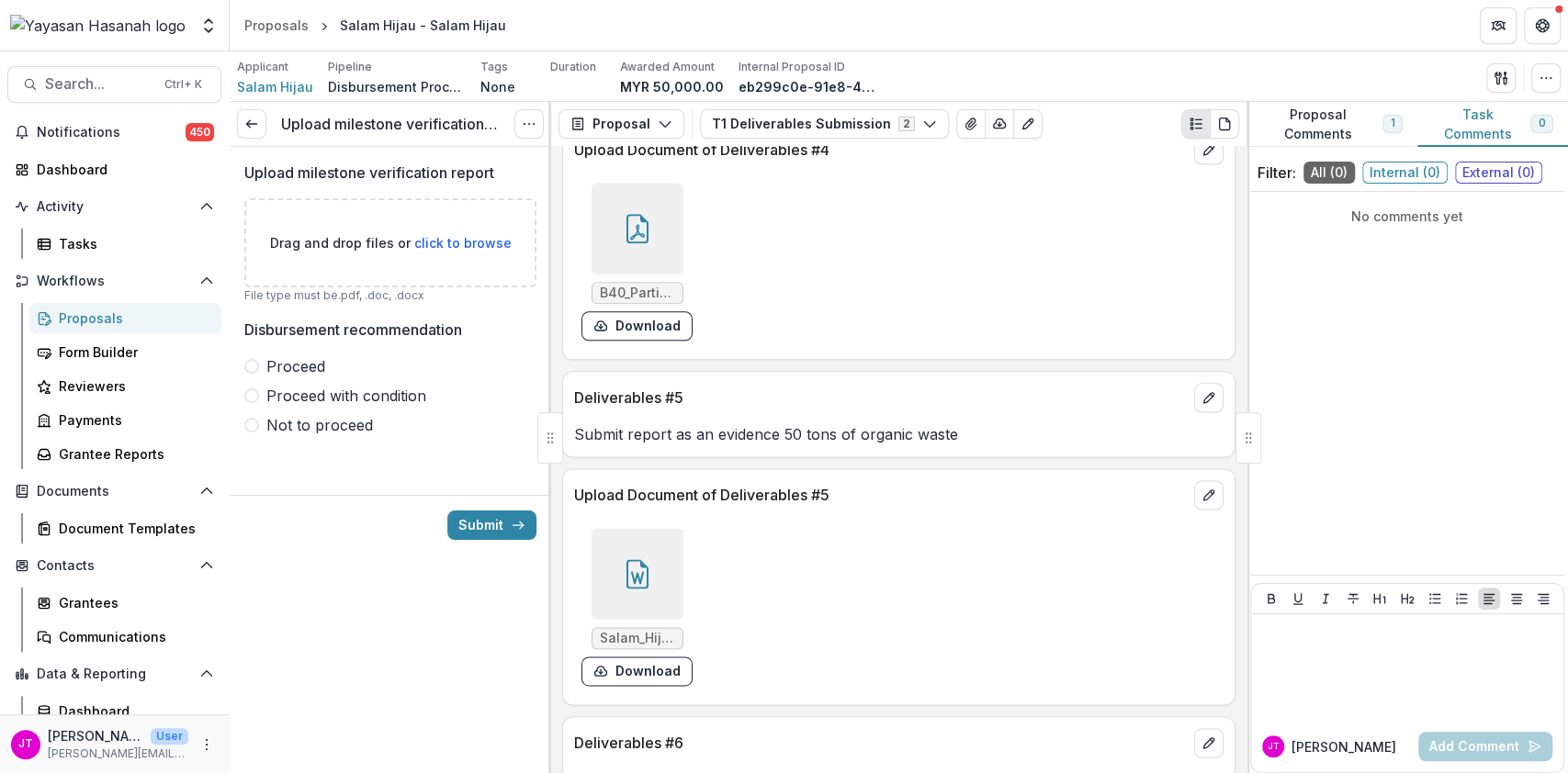
click at [432, 231] on div "Drag and drop files or click to browse" at bounding box center [390, 243] width 292 height 89
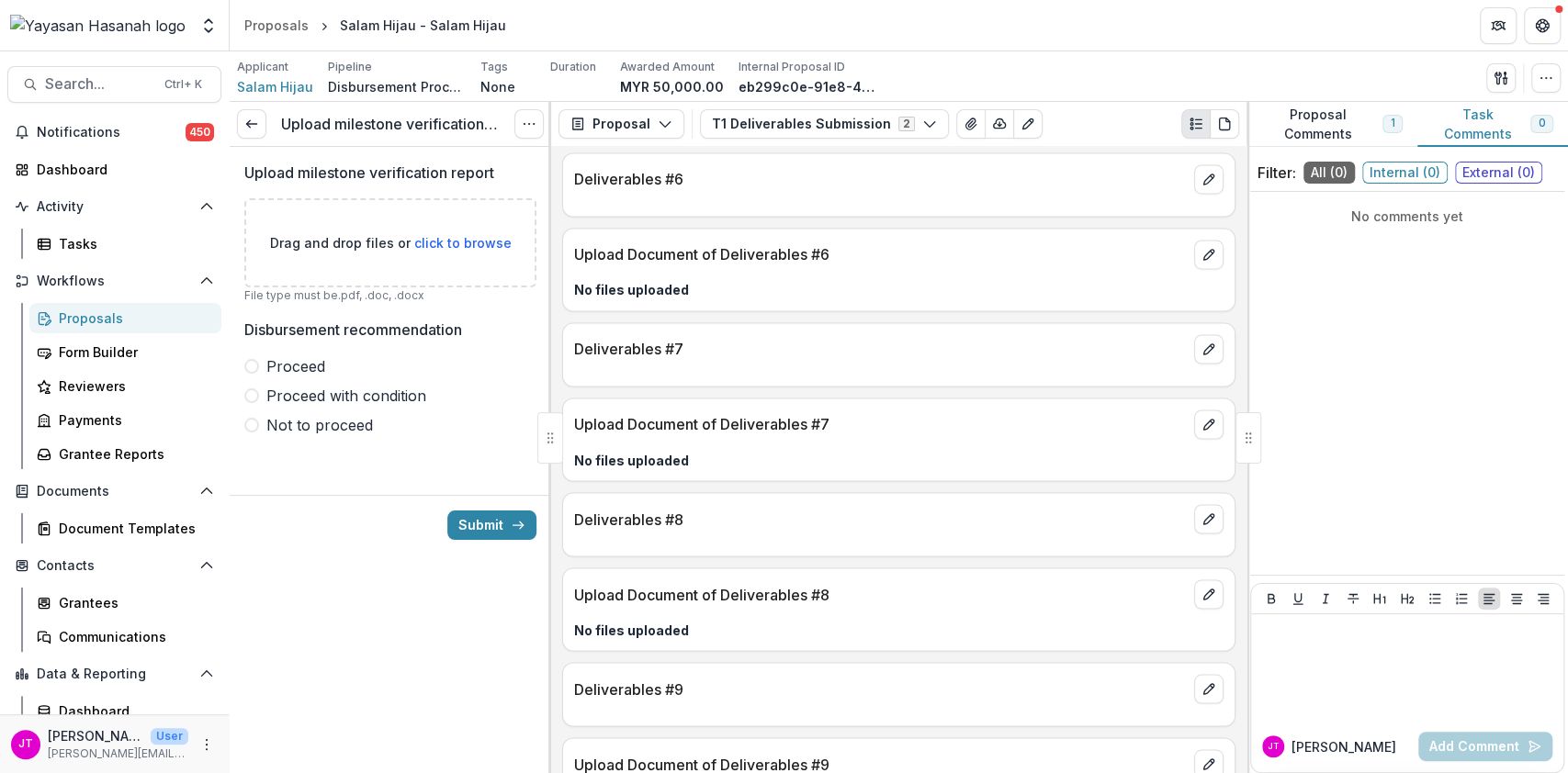
scroll to position [2081, 0]
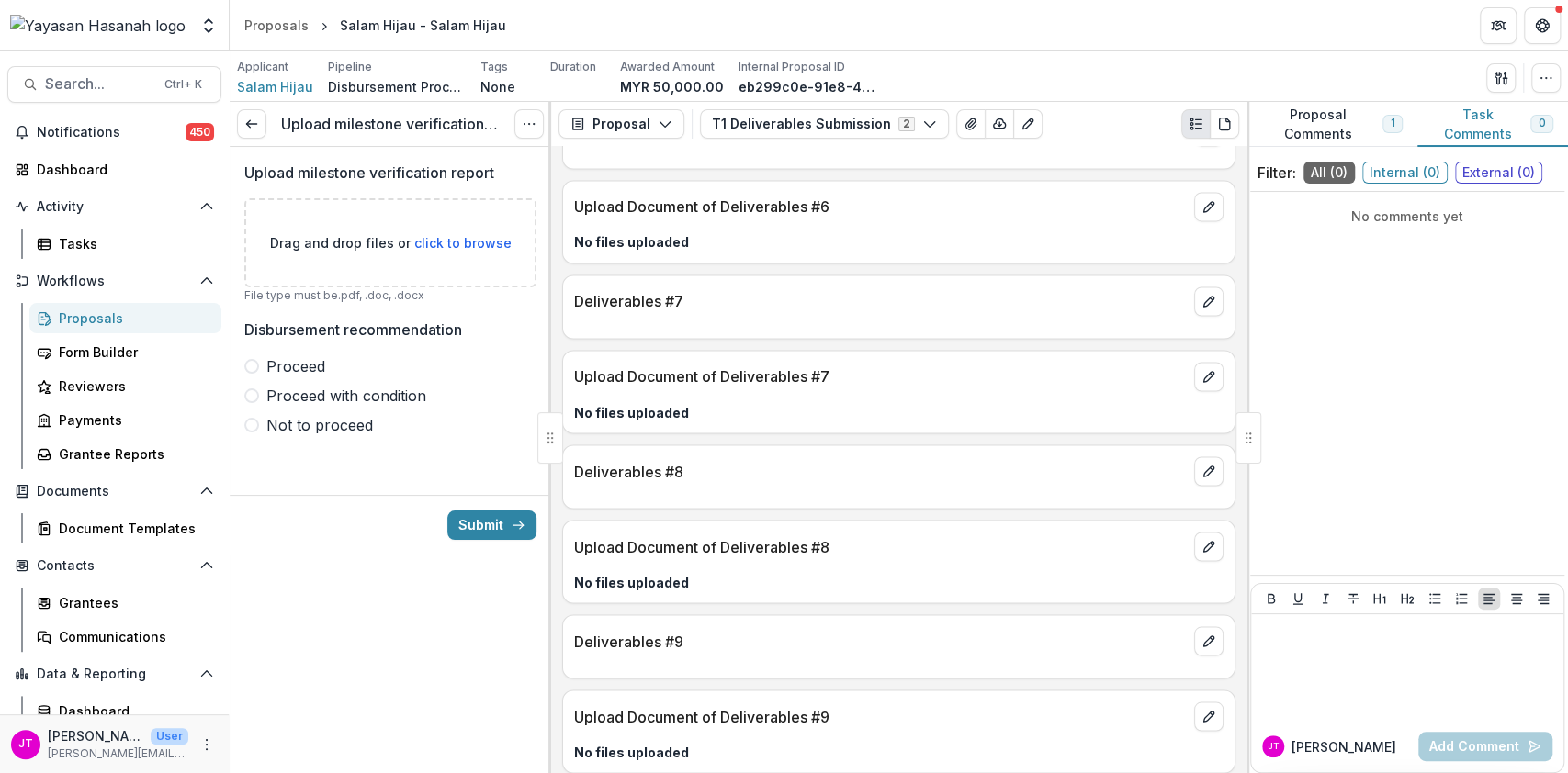
type input "**********"
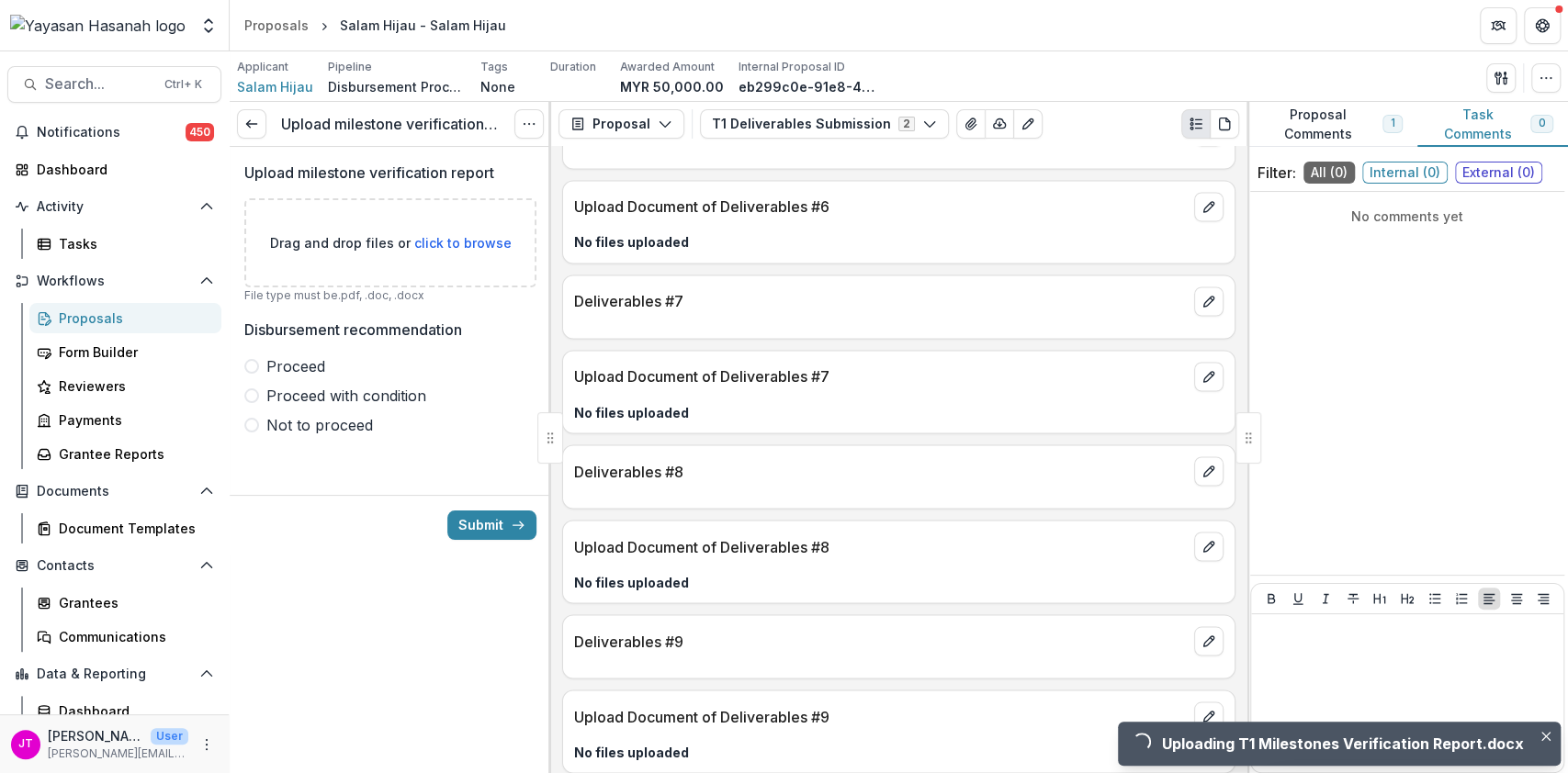
click at [300, 363] on span "Proceed" at bounding box center [295, 366] width 59 height 22
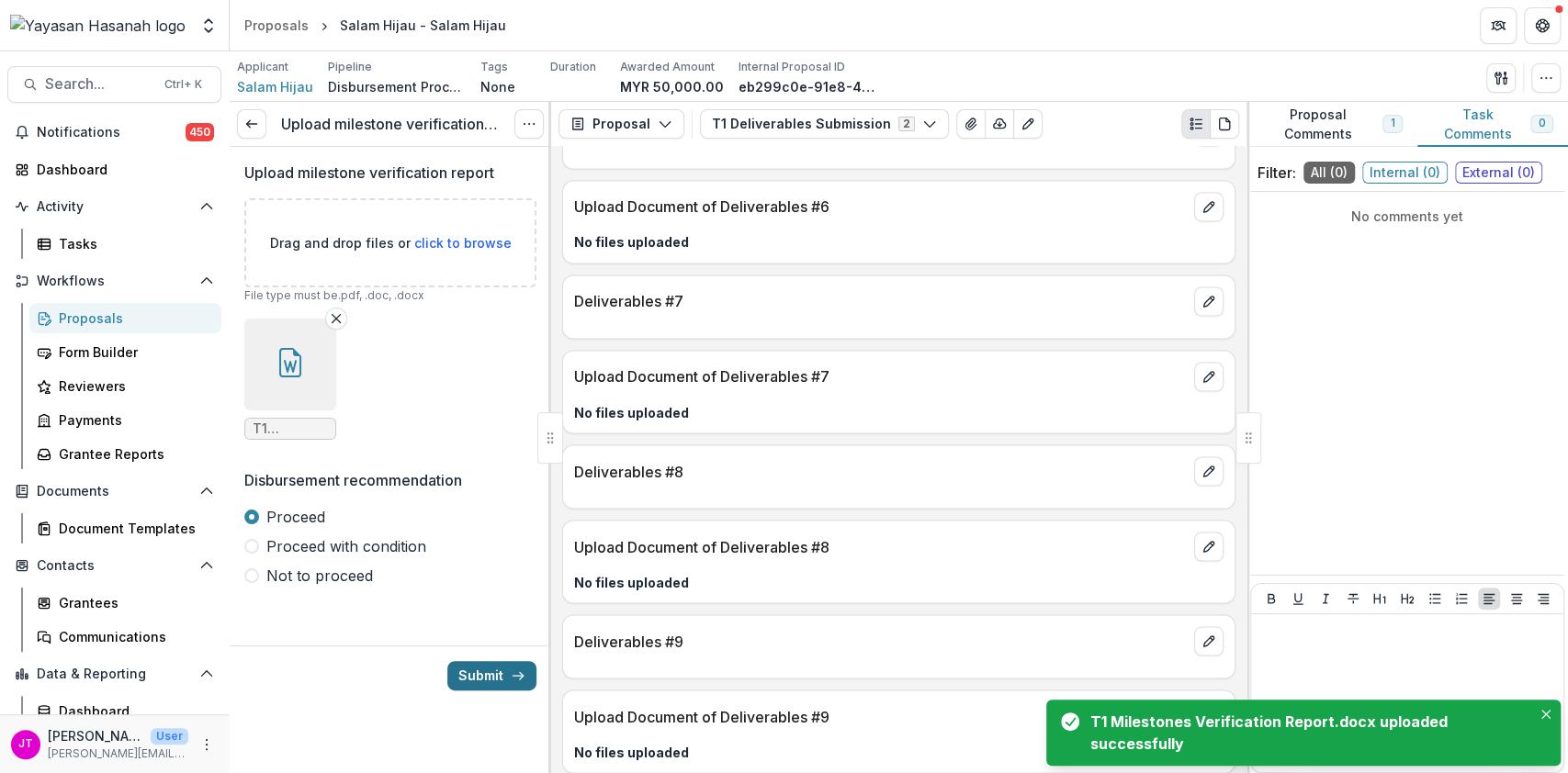
click at [508, 688] on button "Submit" at bounding box center [492, 676] width 89 height 29
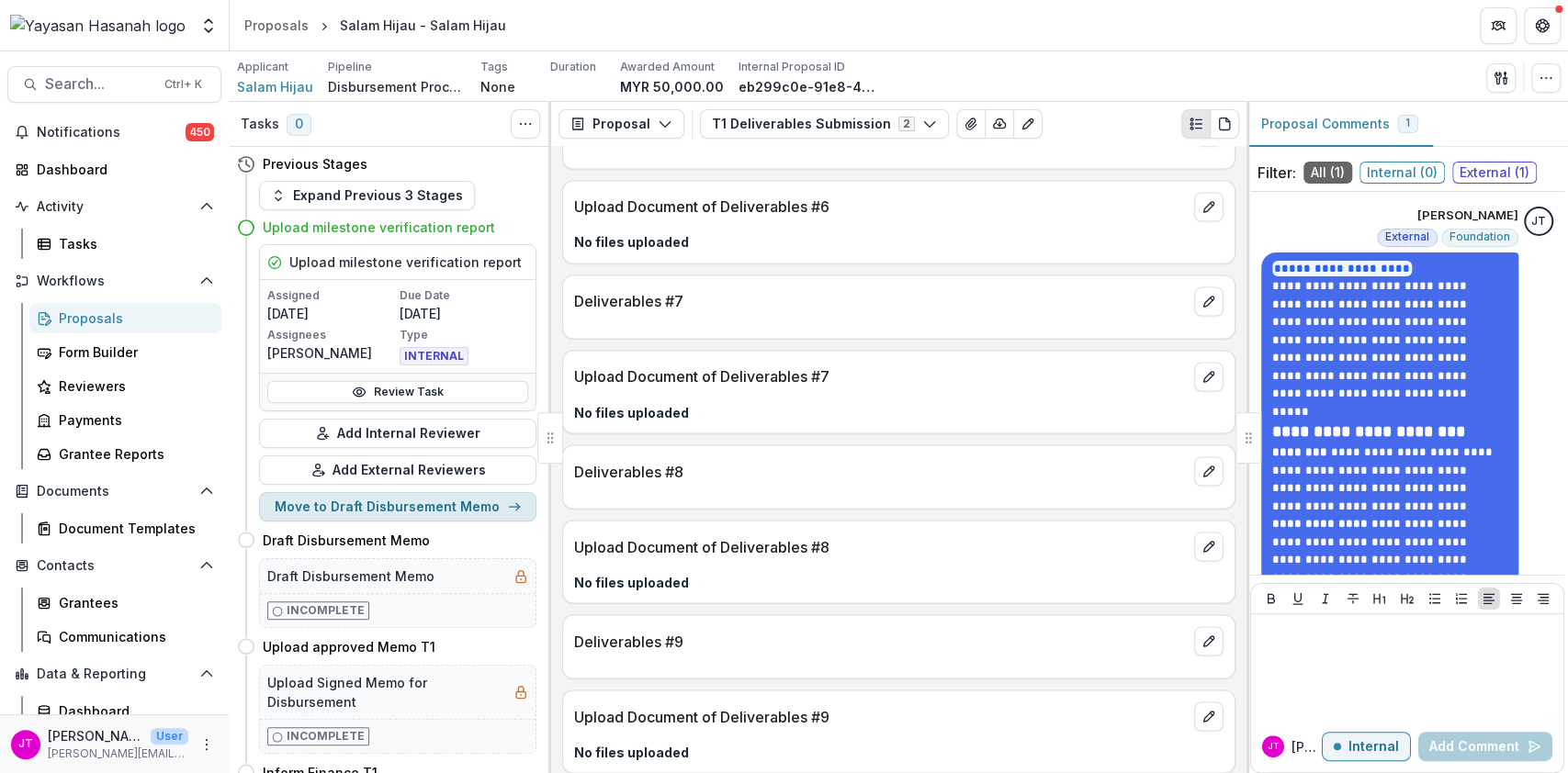
click at [434, 503] on button "Move to Draft Disbursement Memo" at bounding box center [398, 507] width 278 height 29
select select "**********"
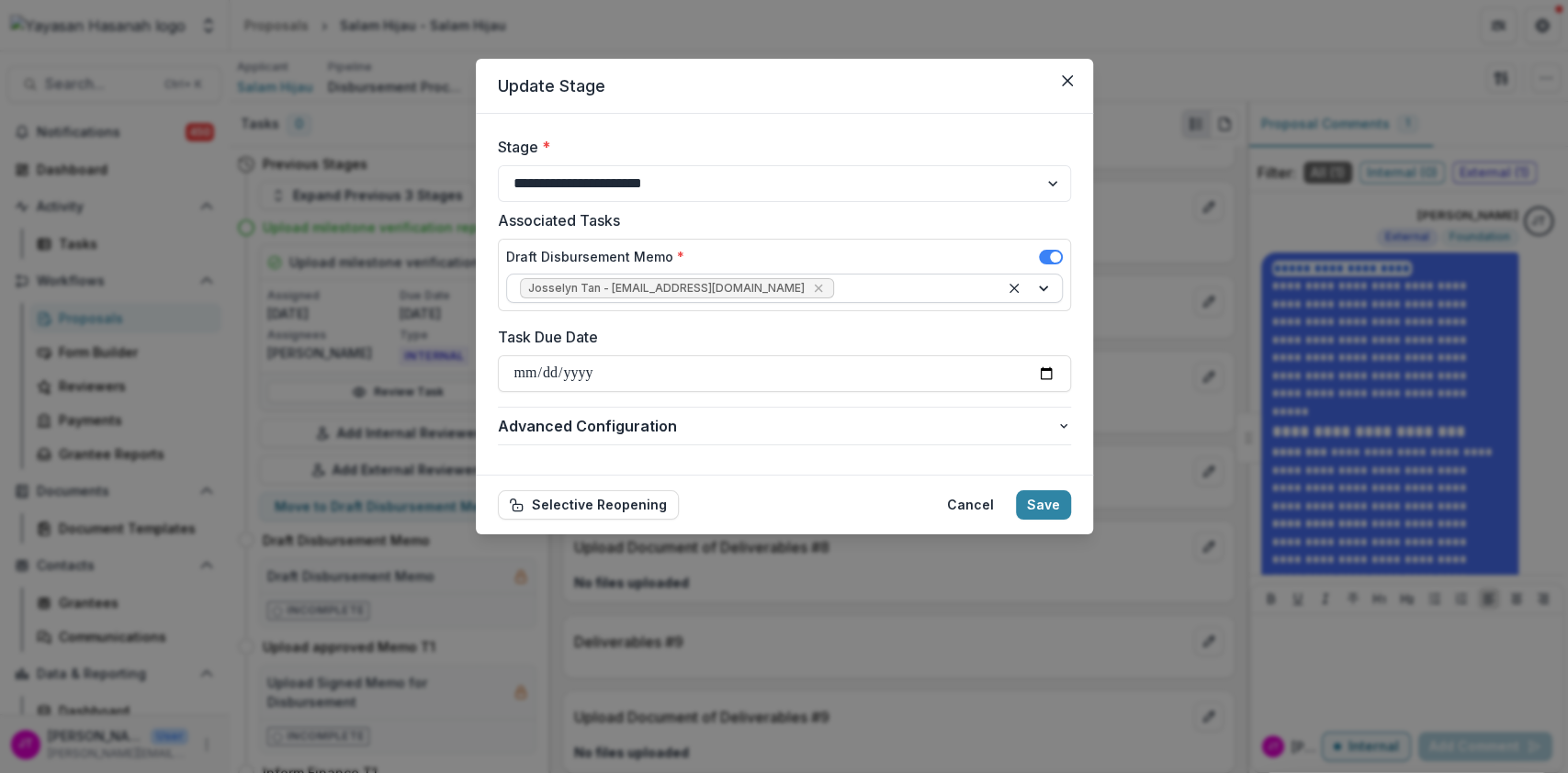
click at [811, 282] on icon "Remove Josselyn Tan - josselyn.tan@hasanah.org.my" at bounding box center [818, 288] width 14 height 14
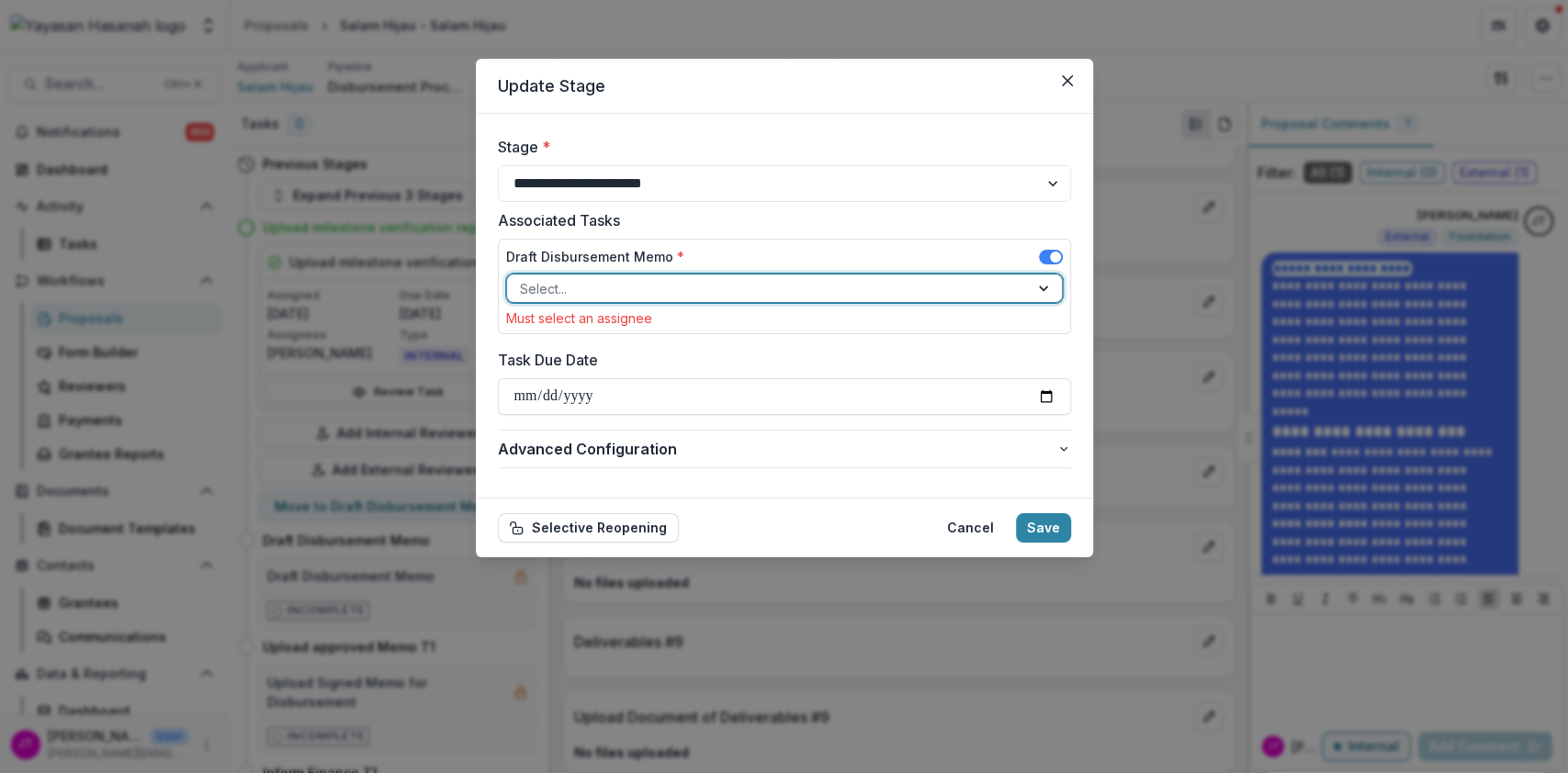
type input "*"
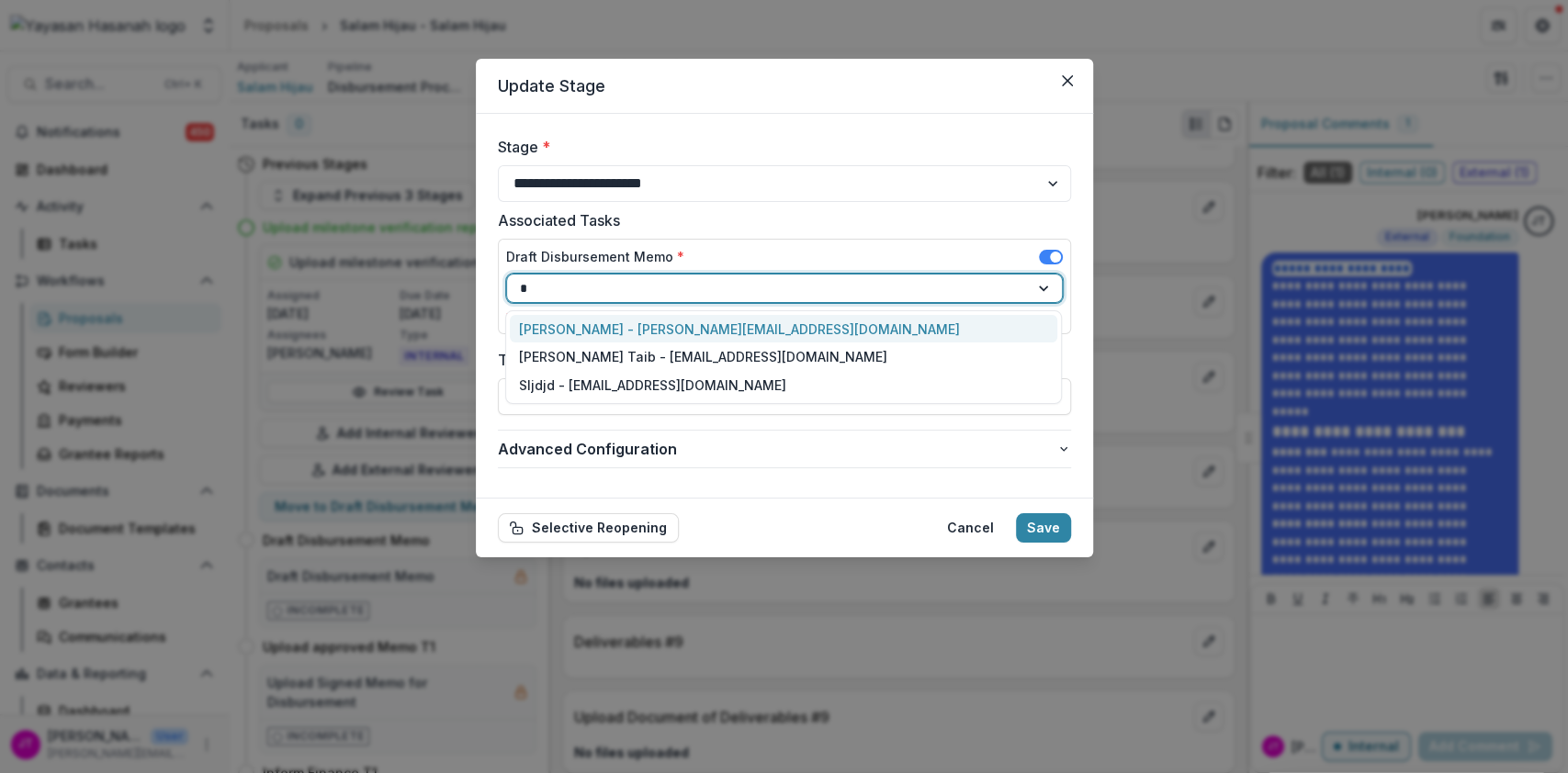
click at [772, 320] on div "Qistina Izahan - wan.qistina@hasanah.org.my" at bounding box center [784, 330] width 548 height 29
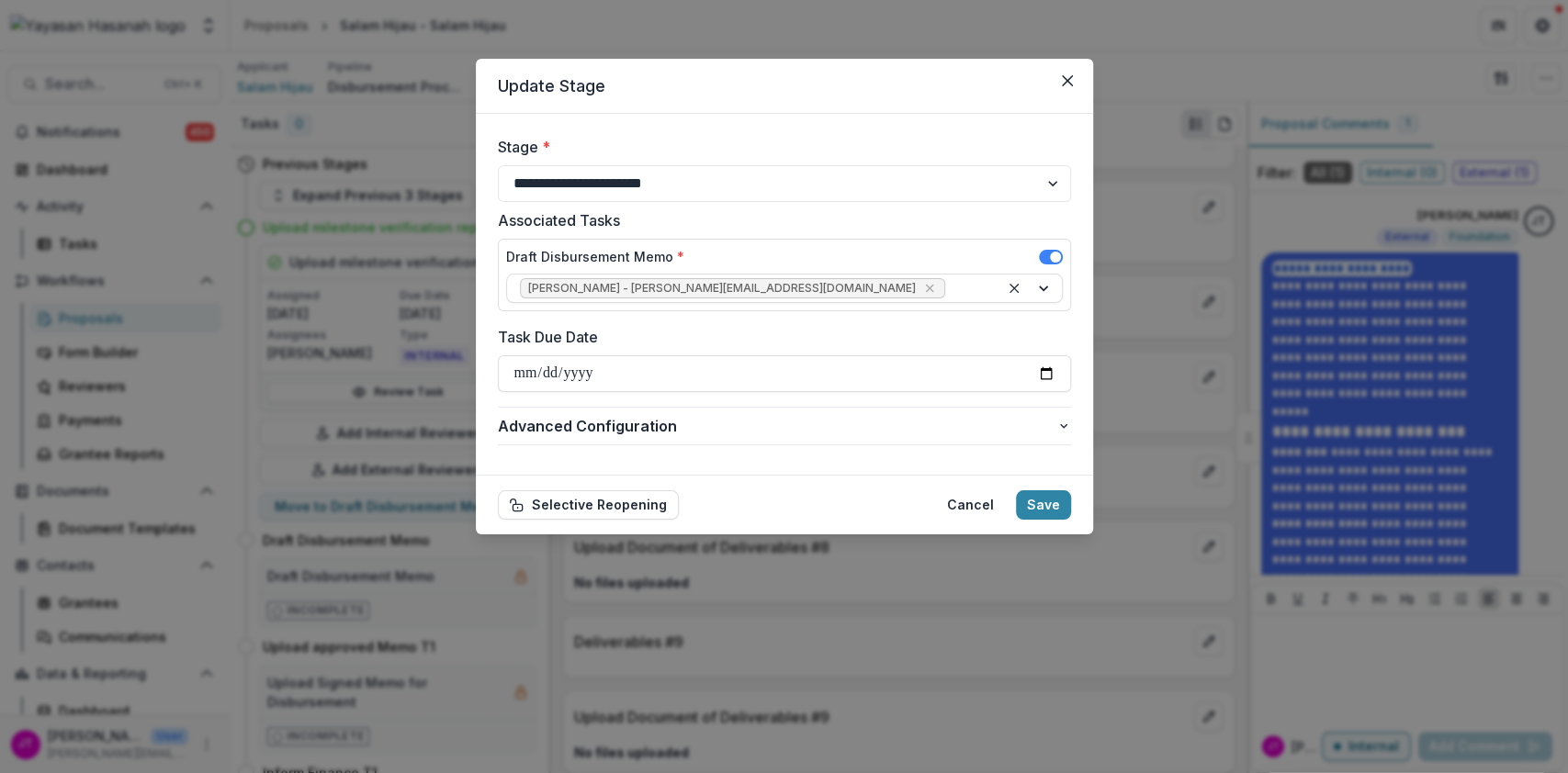
click at [1056, 484] on footer "Selective Reopening Cancel Save" at bounding box center [785, 505] width 617 height 60
click at [1035, 510] on button "Save" at bounding box center [1043, 505] width 55 height 29
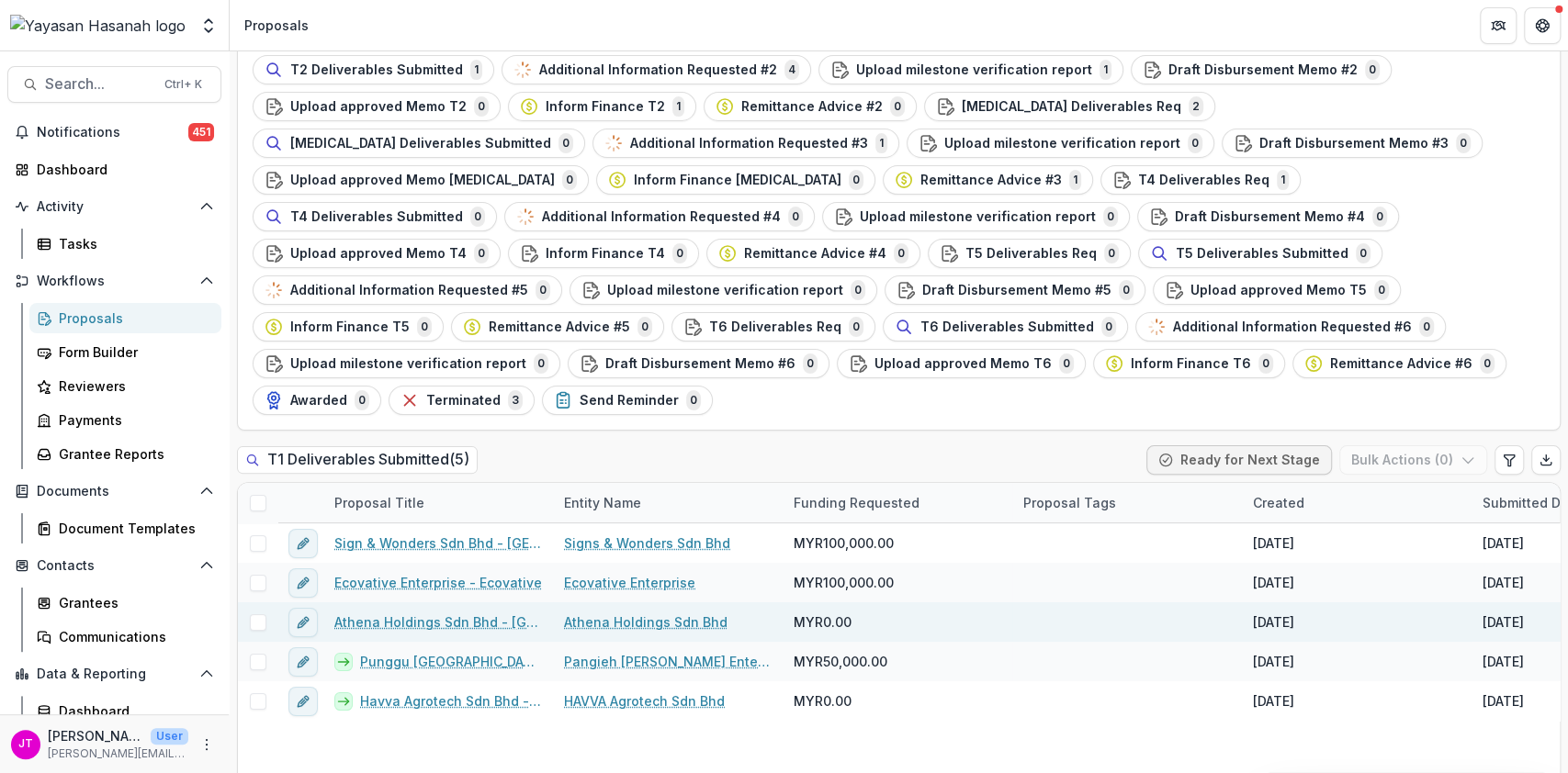
scroll to position [176, 0]
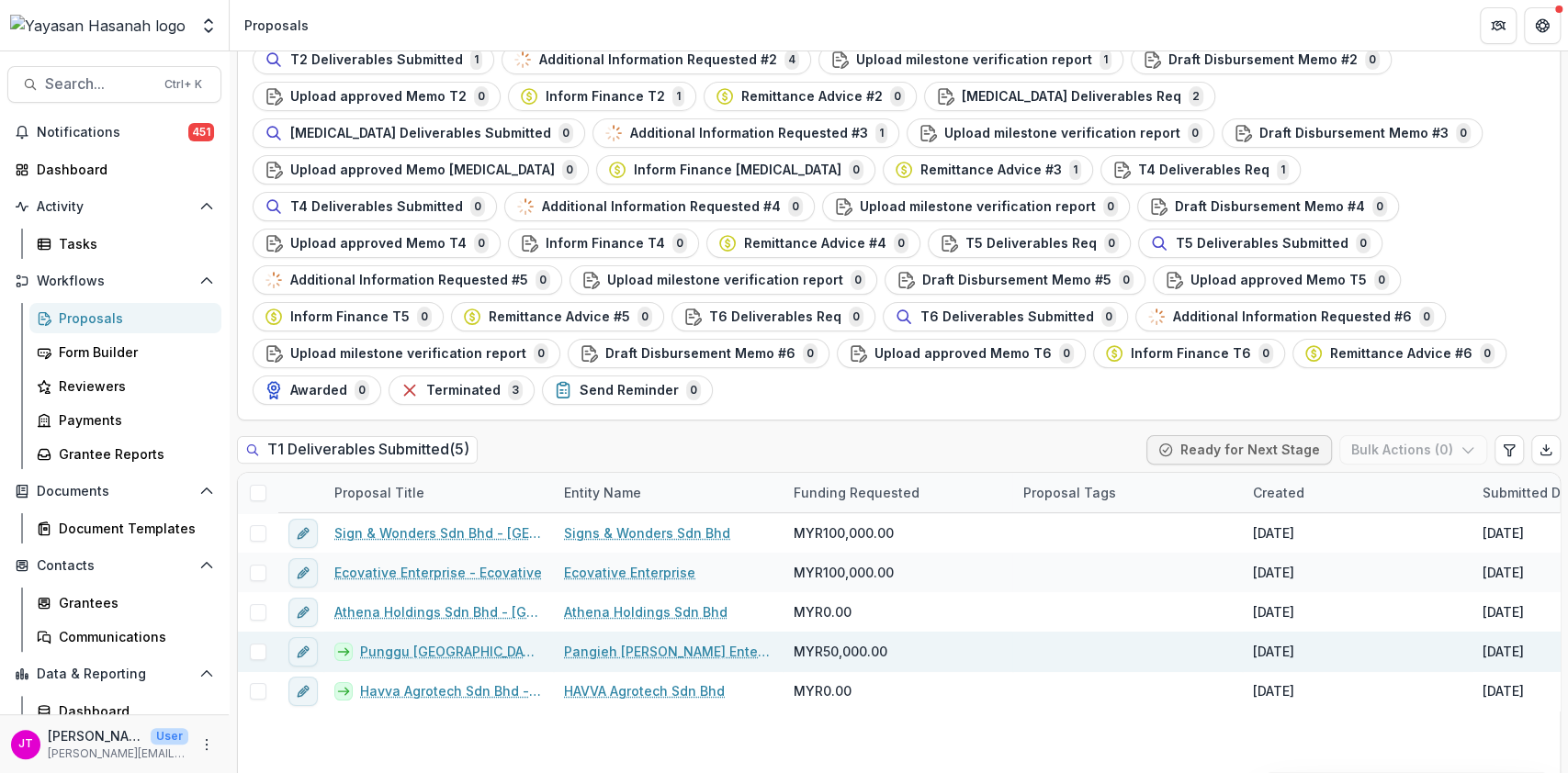
click at [444, 642] on link "Punggu Borneo - Punggu Borneo" at bounding box center [450, 652] width 182 height 19
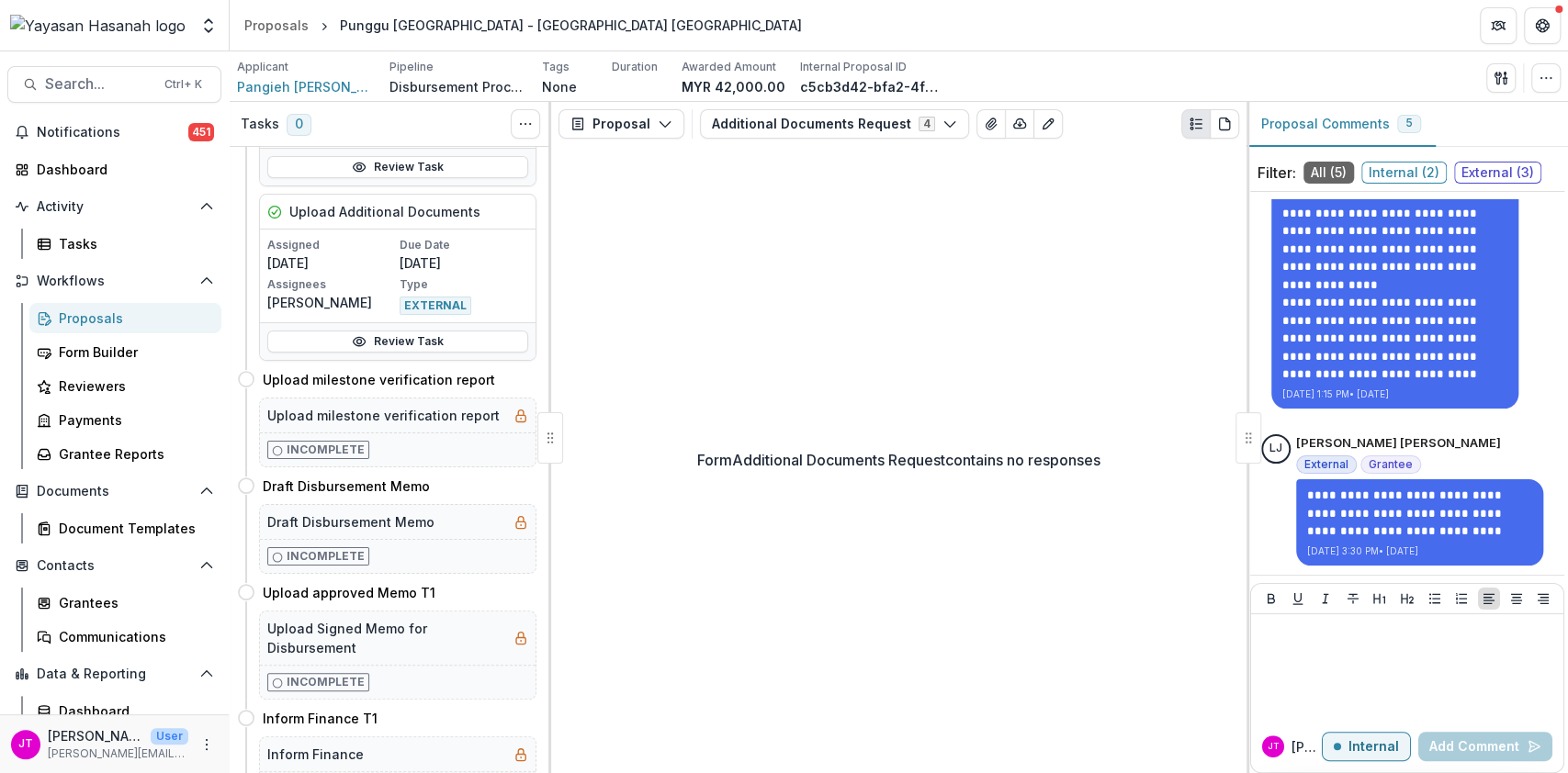
scroll to position [734, 0]
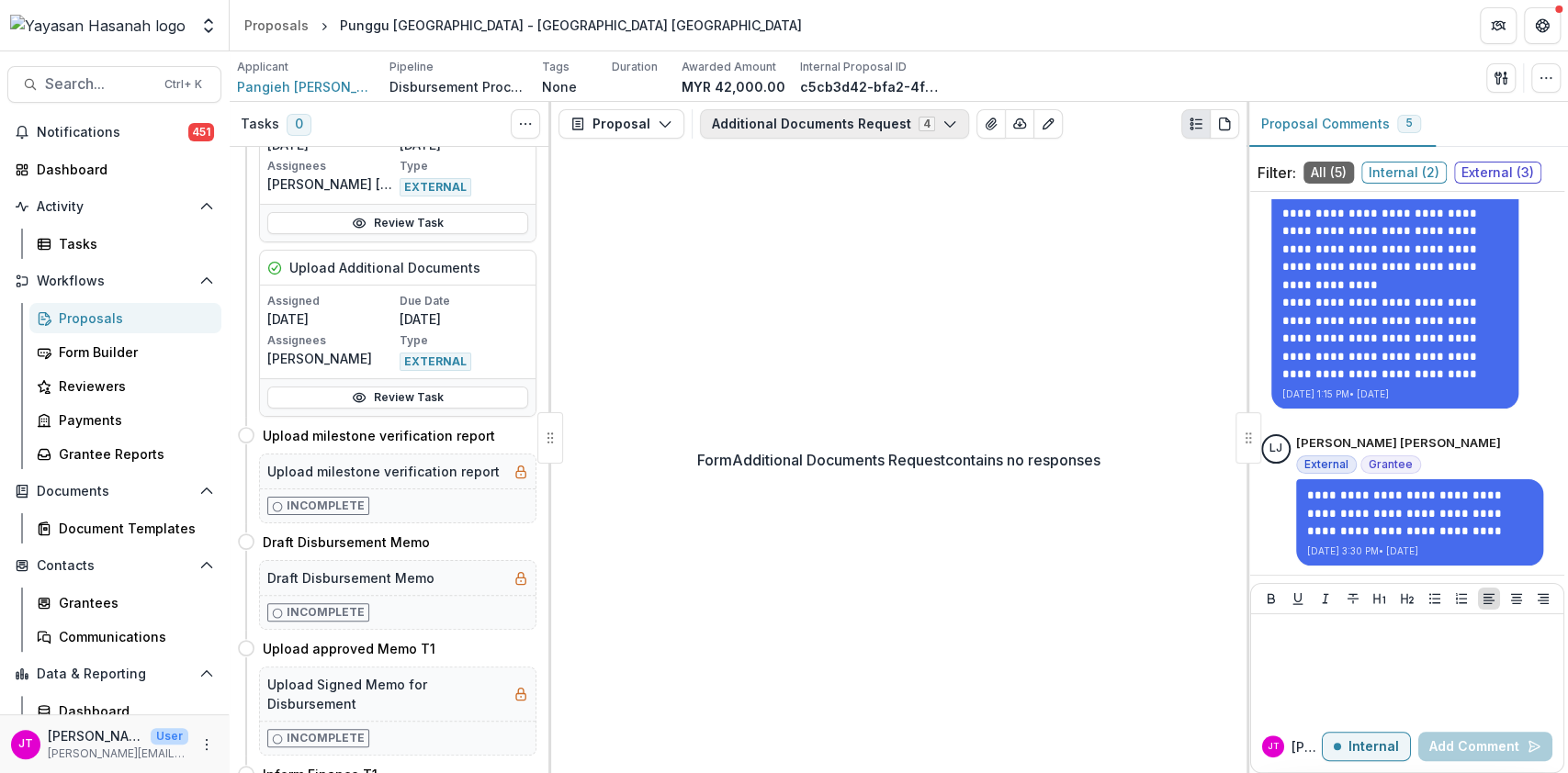
click at [854, 115] on button "Additional Documents Request 4" at bounding box center [834, 123] width 269 height 29
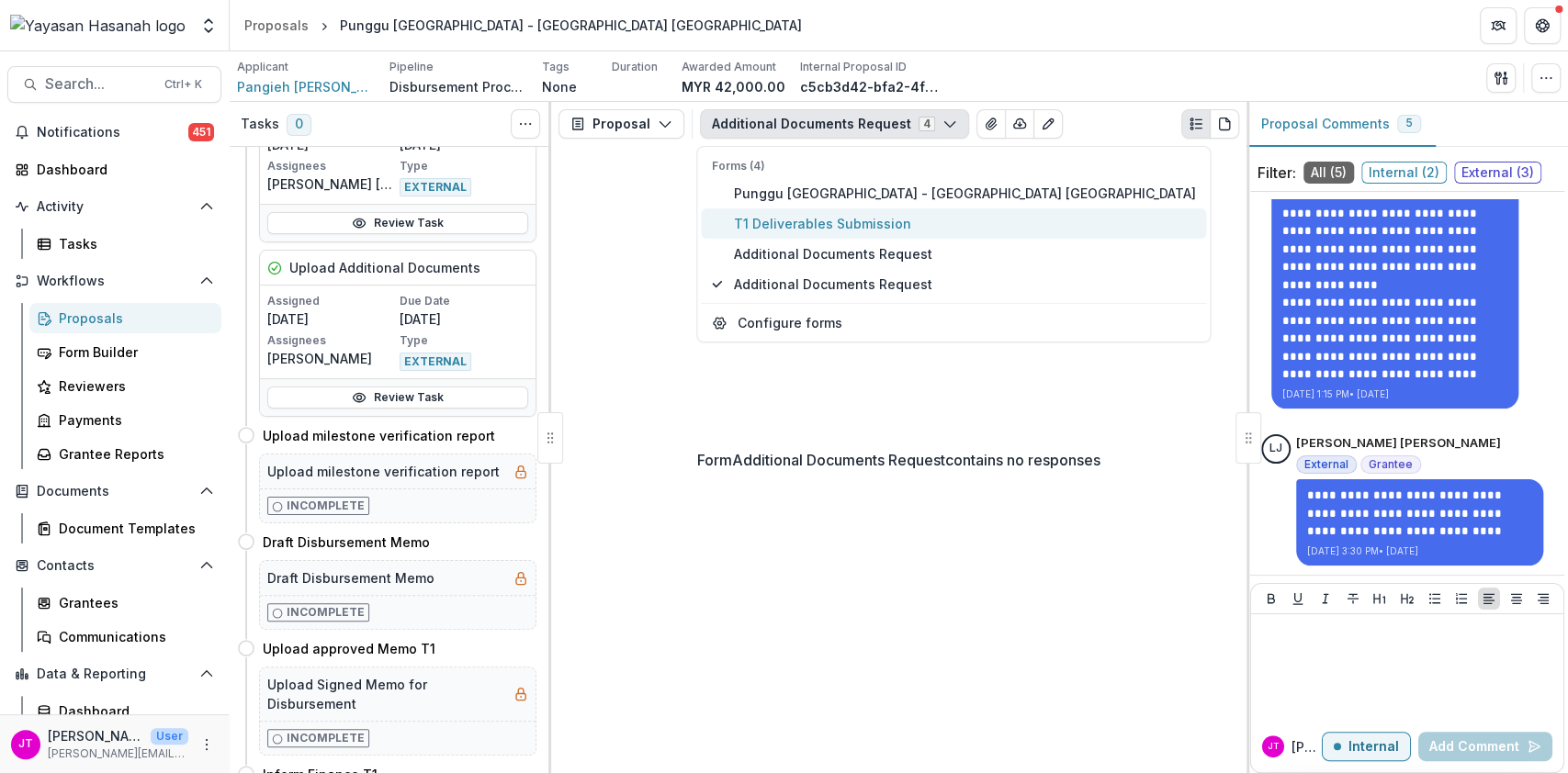
click at [838, 220] on span "T1 Deliverables Submission" at bounding box center [963, 224] width 462 height 19
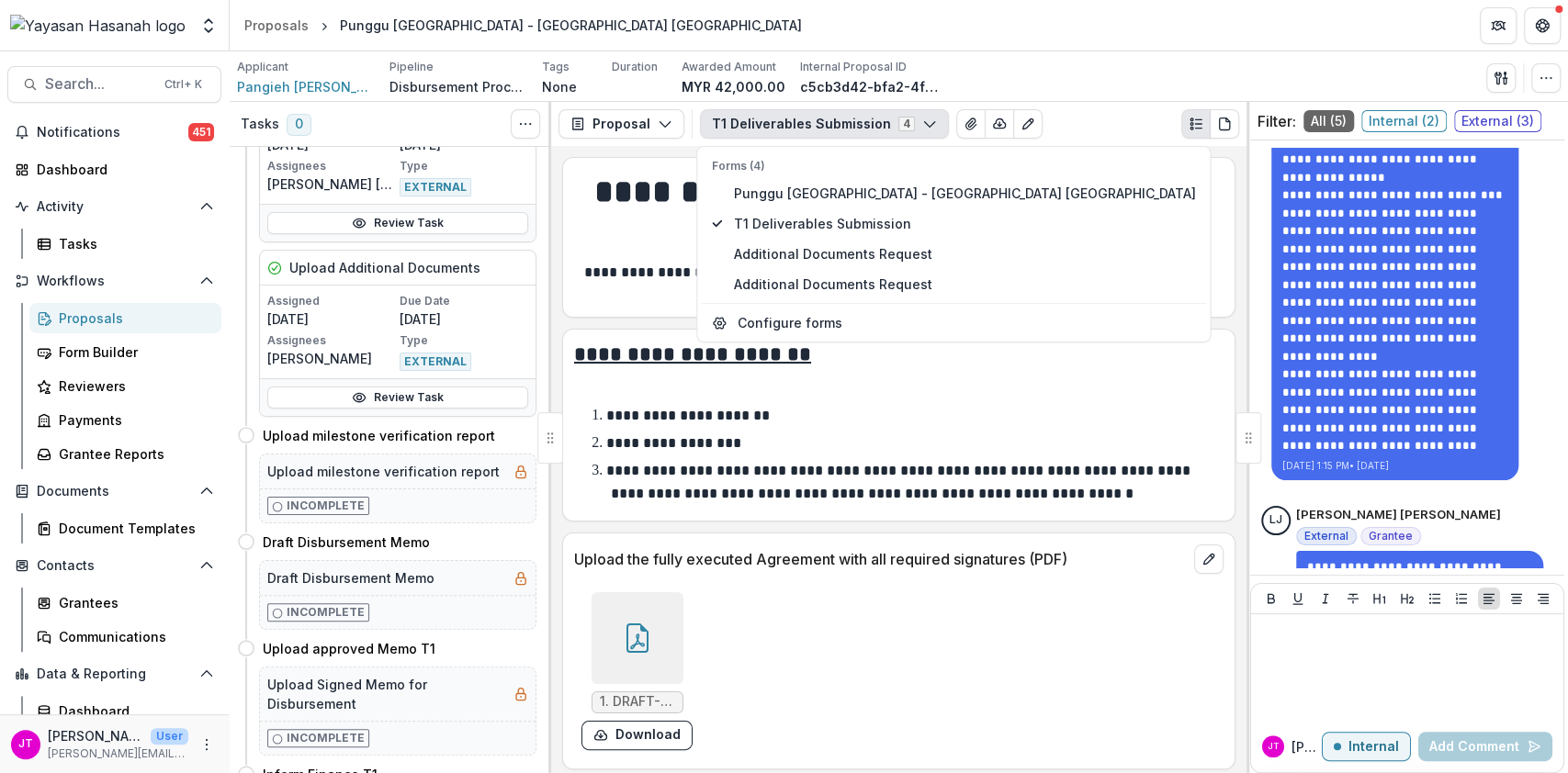
scroll to position [3033, 0]
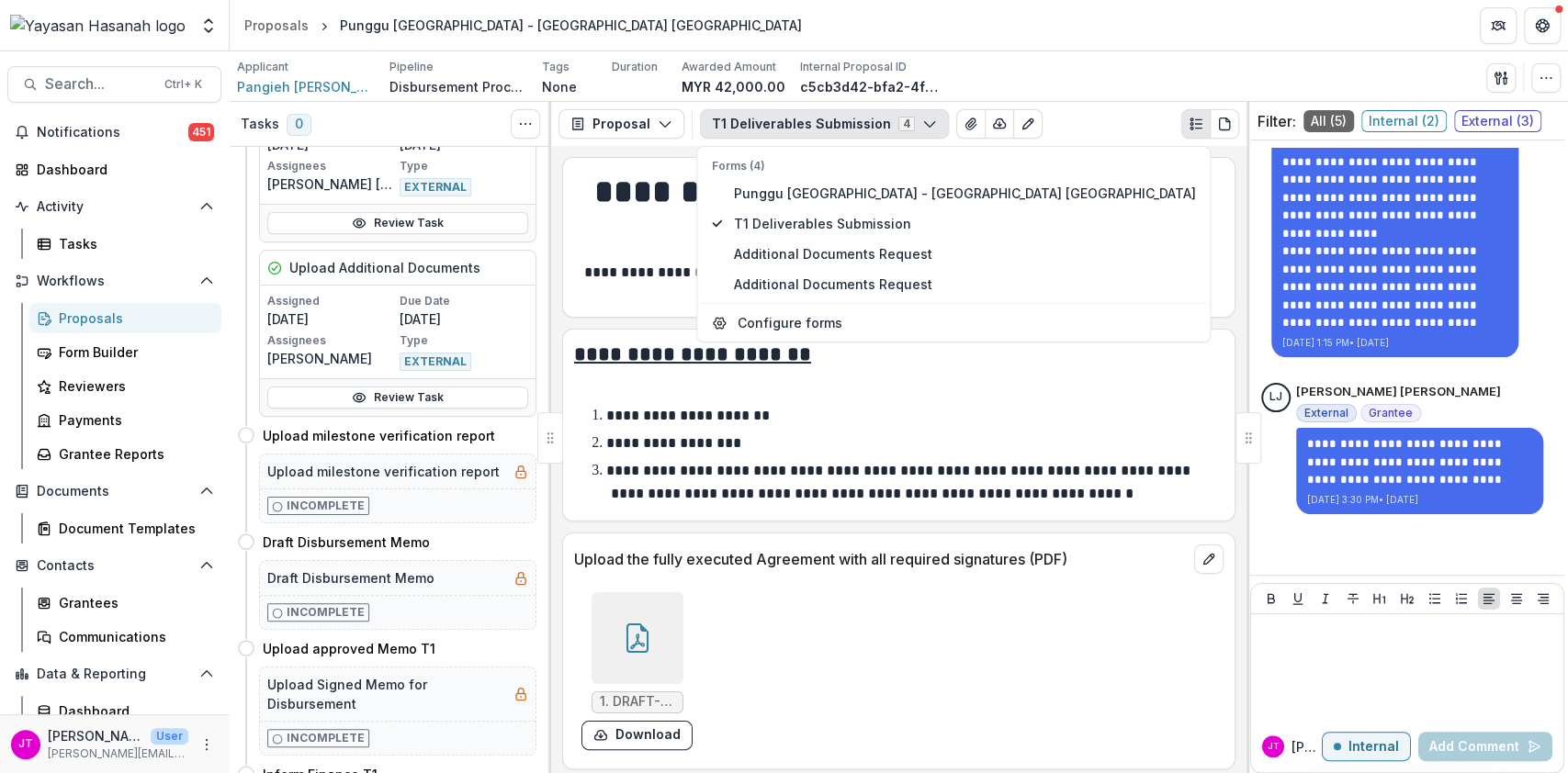
click at [1070, 379] on h2 at bounding box center [899, 384] width 650 height 29
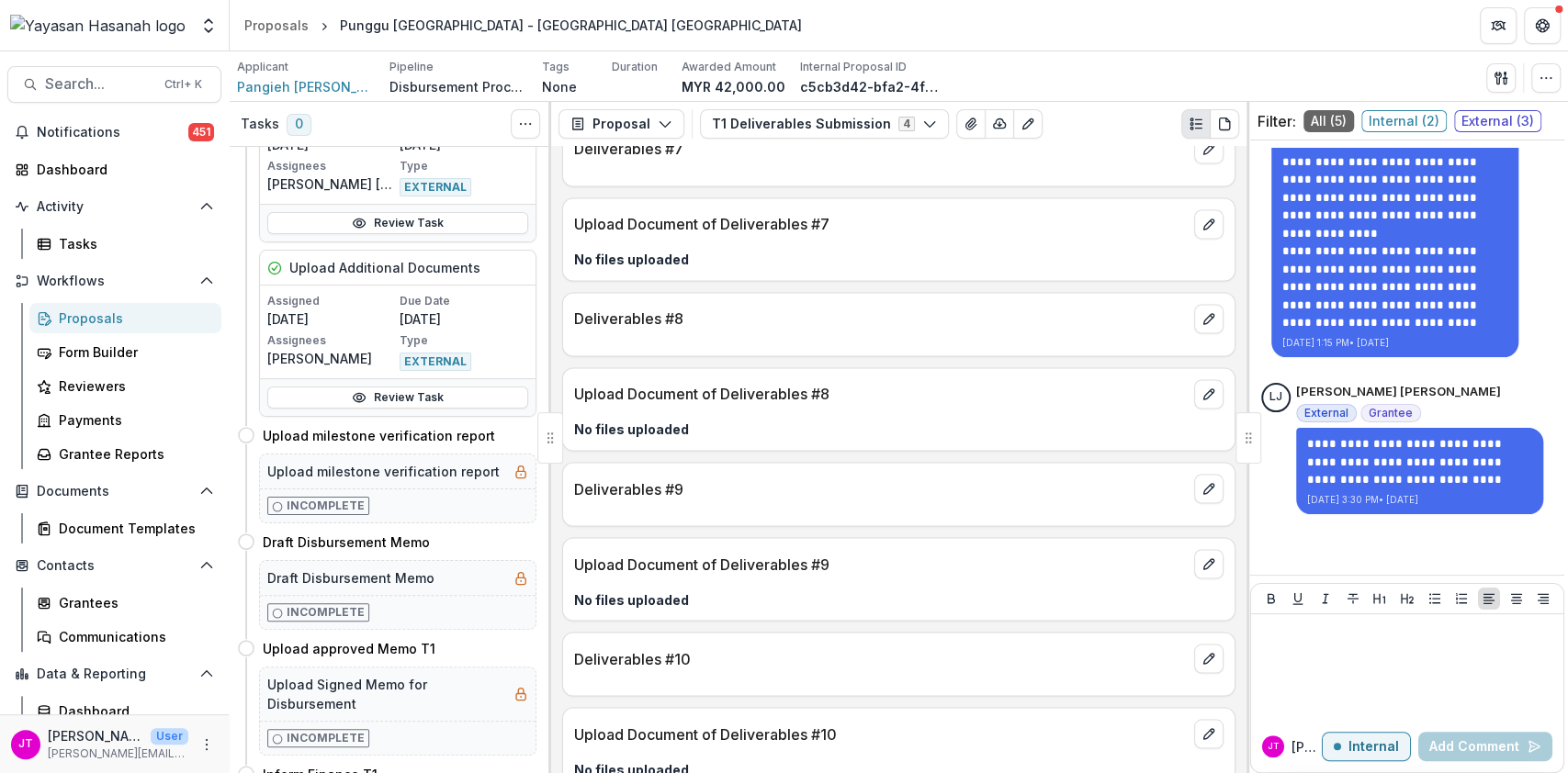
scroll to position [2448, 0]
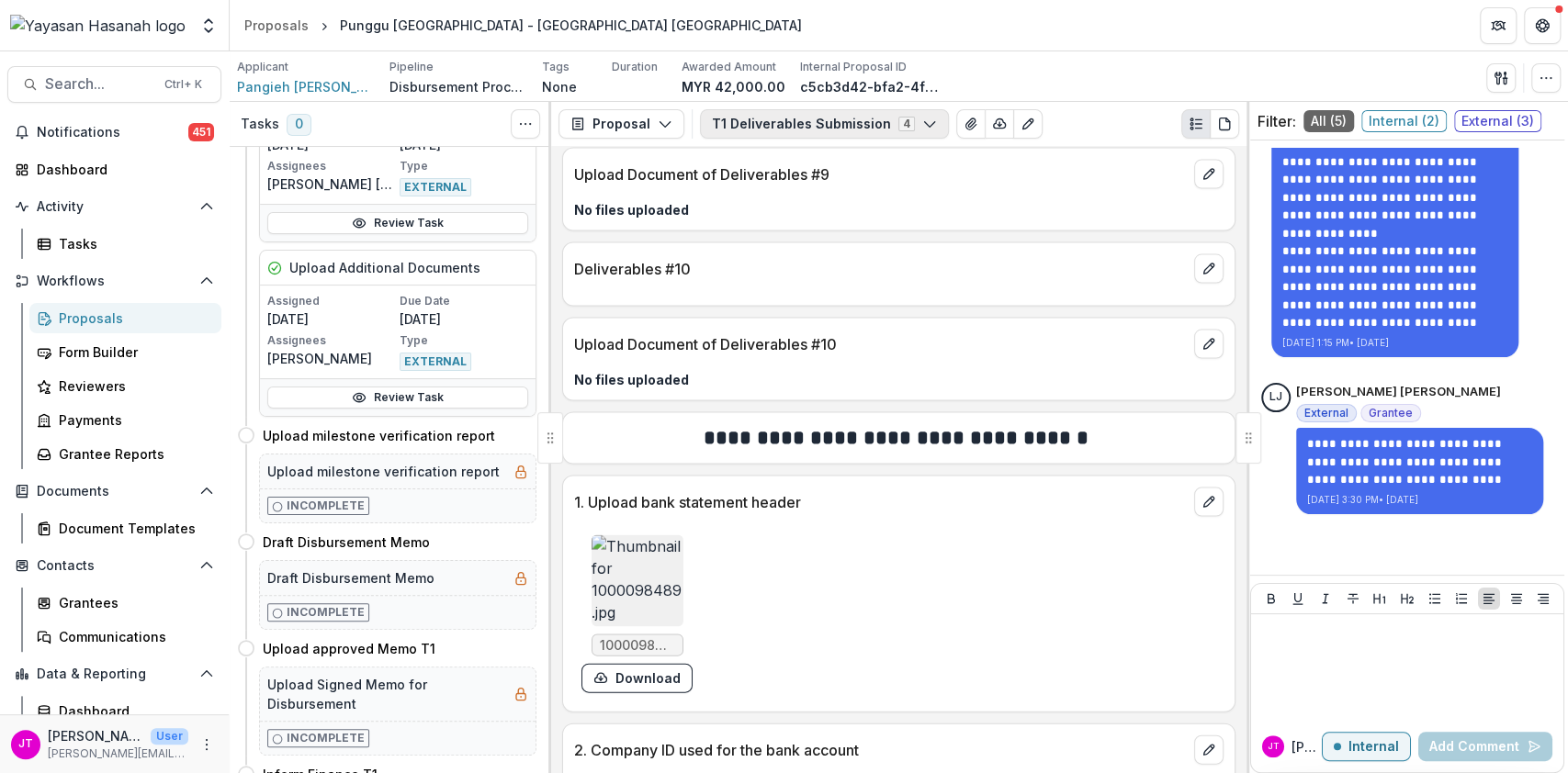
click at [852, 127] on button "T1 Deliverables Submission 4" at bounding box center [825, 123] width 249 height 29
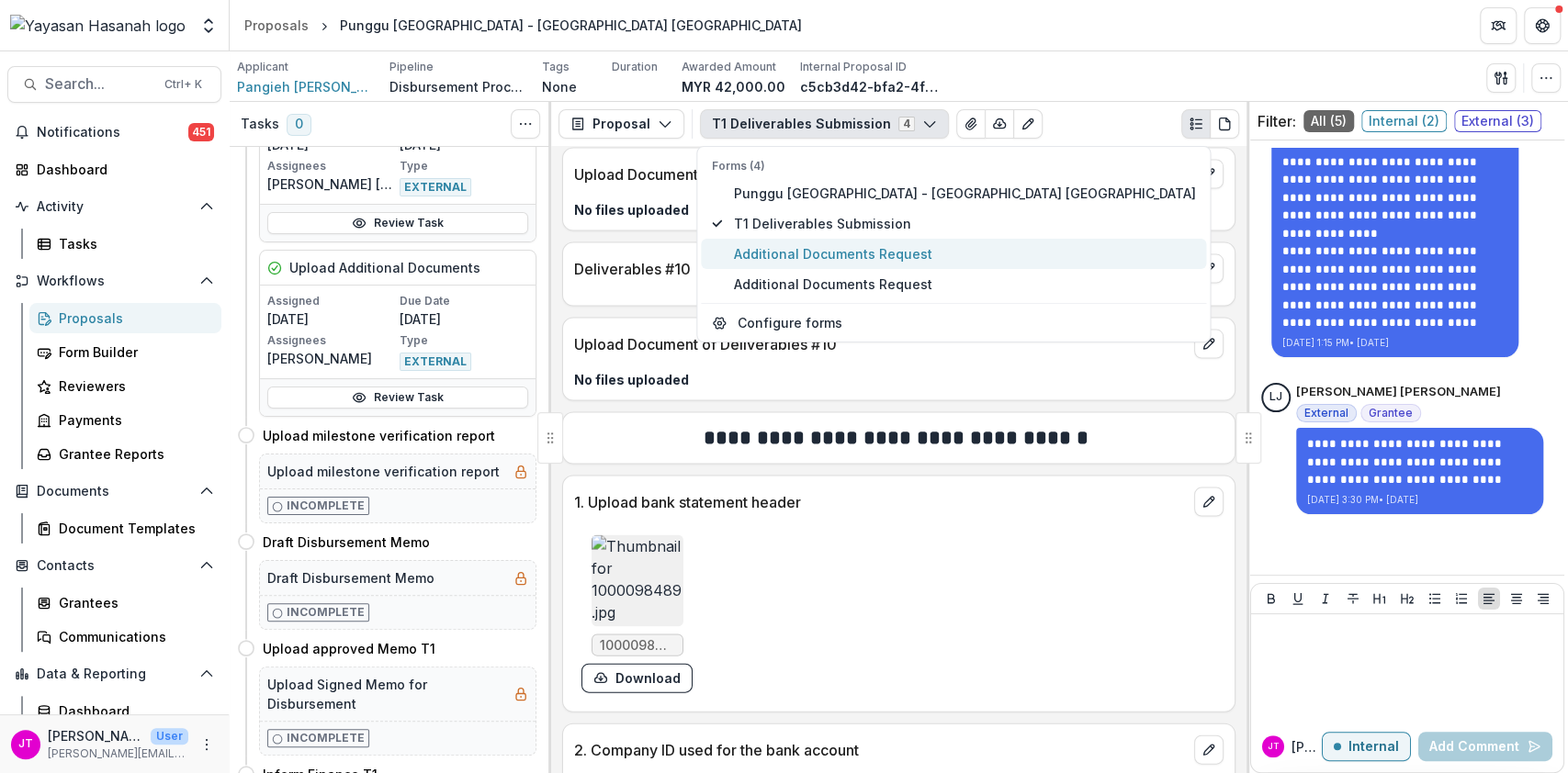
click at [833, 239] on button "Additional Documents Request" at bounding box center [954, 253] width 505 height 30
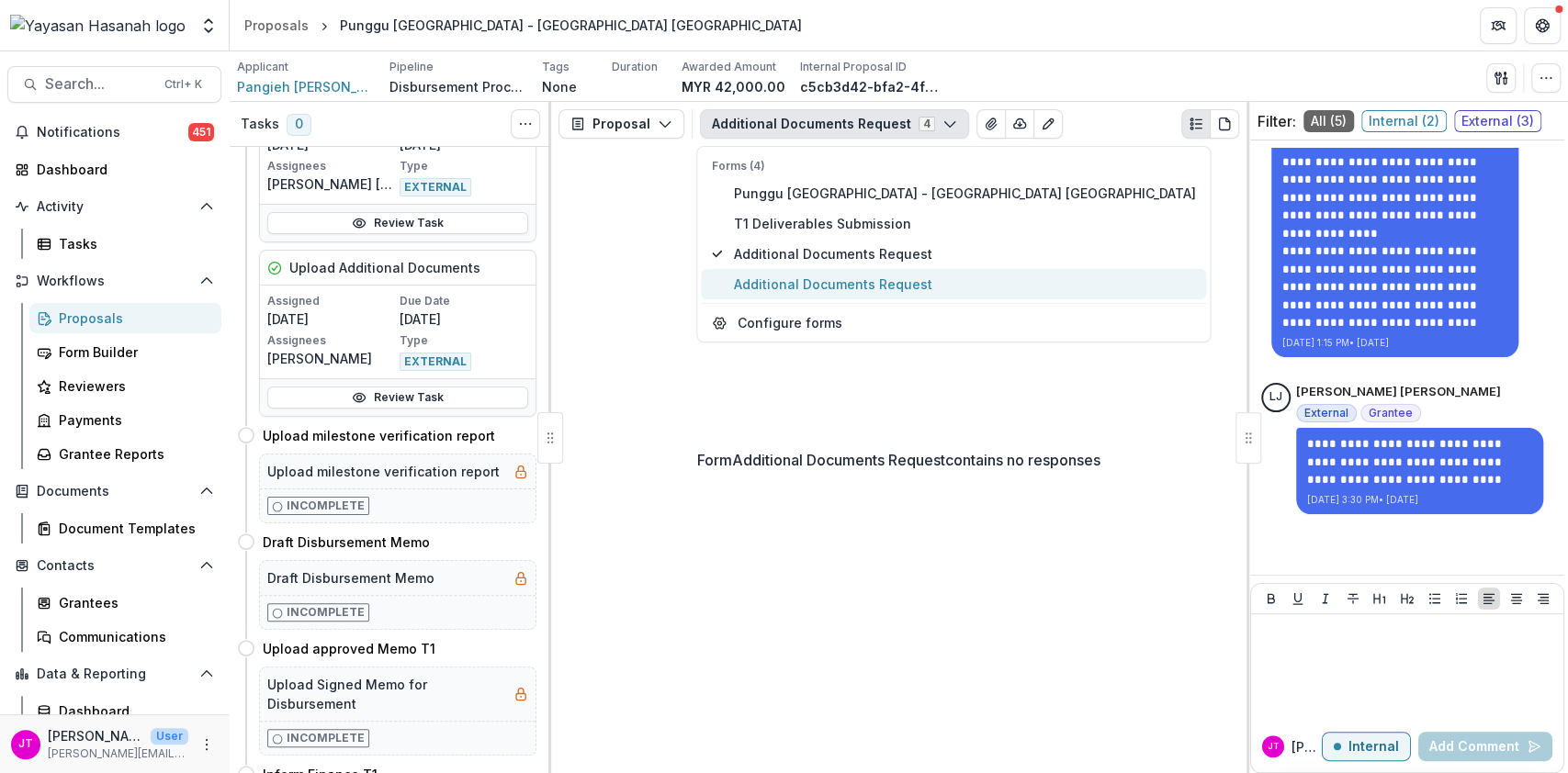
click at [822, 286] on span "Additional Documents Request" at bounding box center [963, 284] width 462 height 19
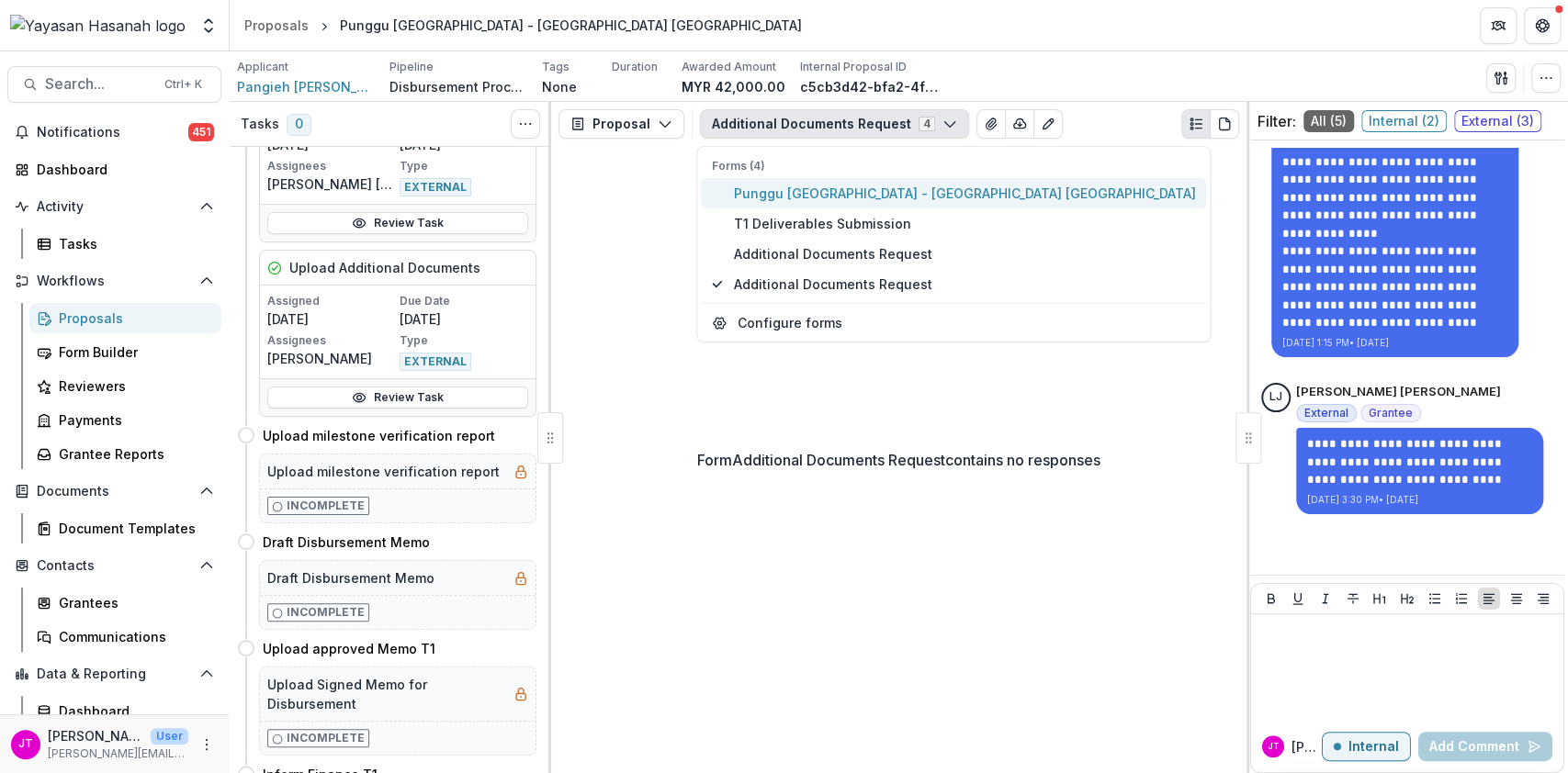
click at [807, 206] on button "Punggu Borneo - Punggu Borneo" at bounding box center [954, 193] width 505 height 30
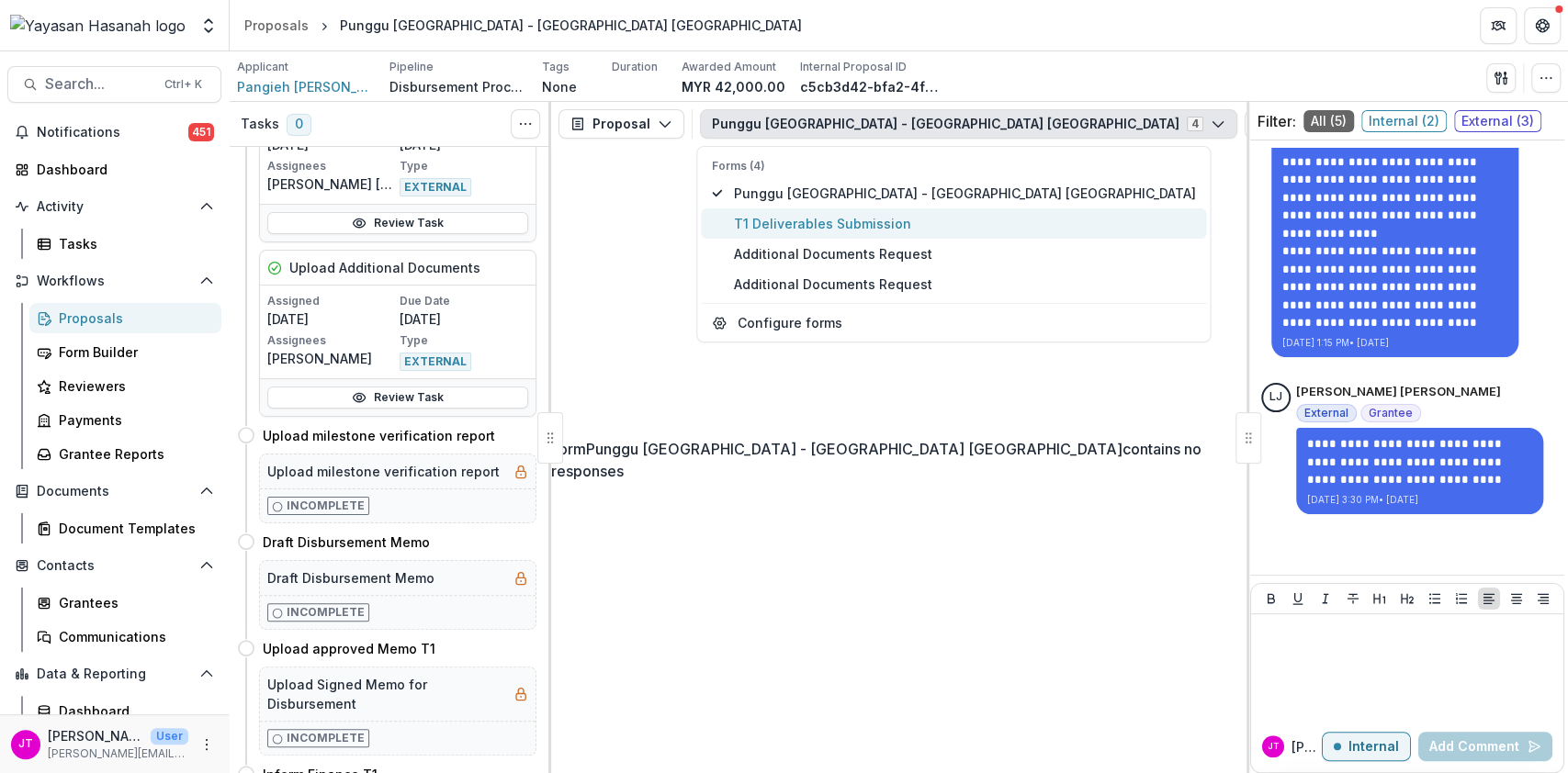
click at [813, 220] on span "T1 Deliverables Submission" at bounding box center [963, 224] width 462 height 19
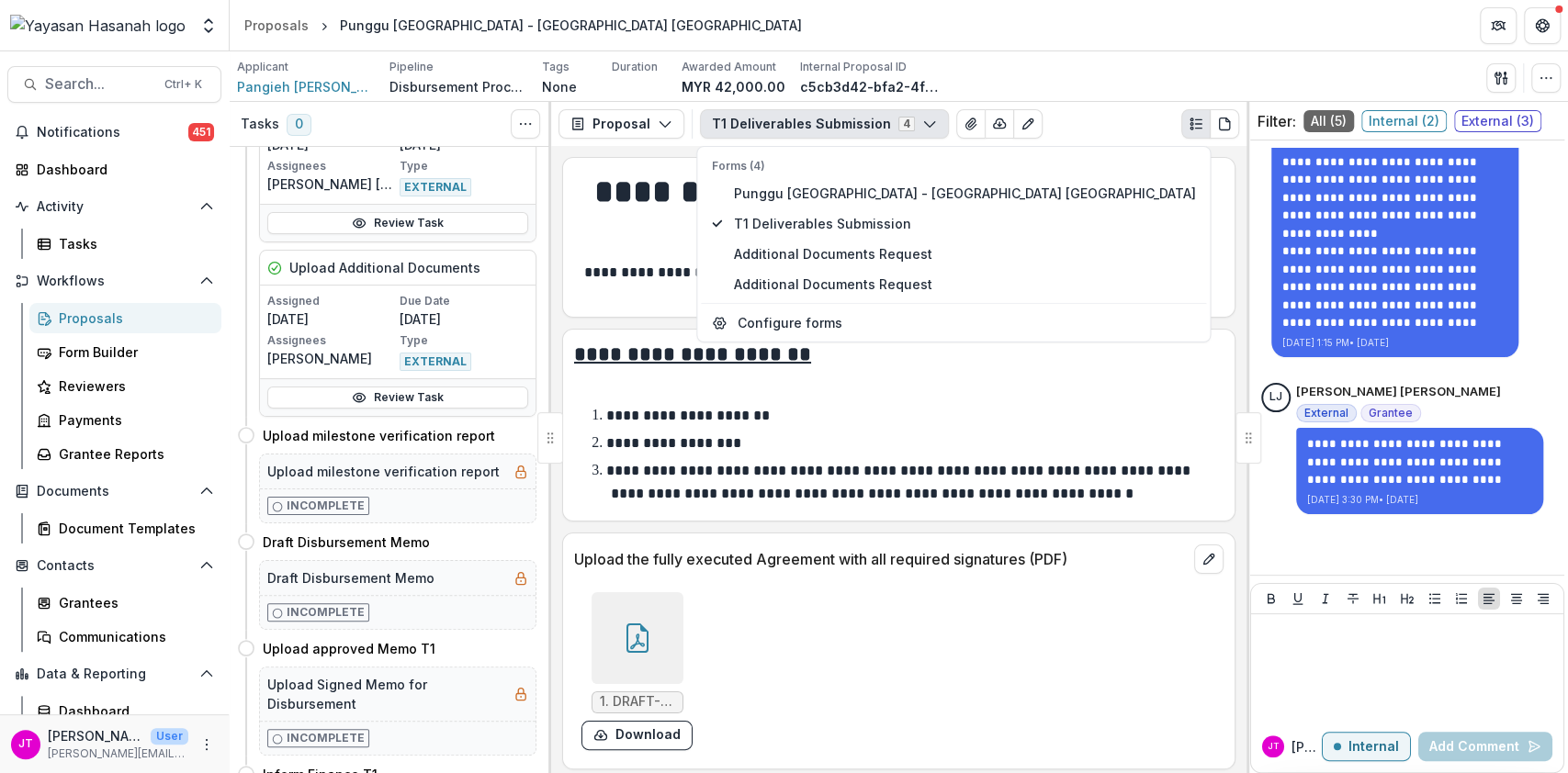
click at [1000, 554] on p "Upload the fully executed Agreement with all required signatures (PDF)" at bounding box center [879, 559] width 612 height 22
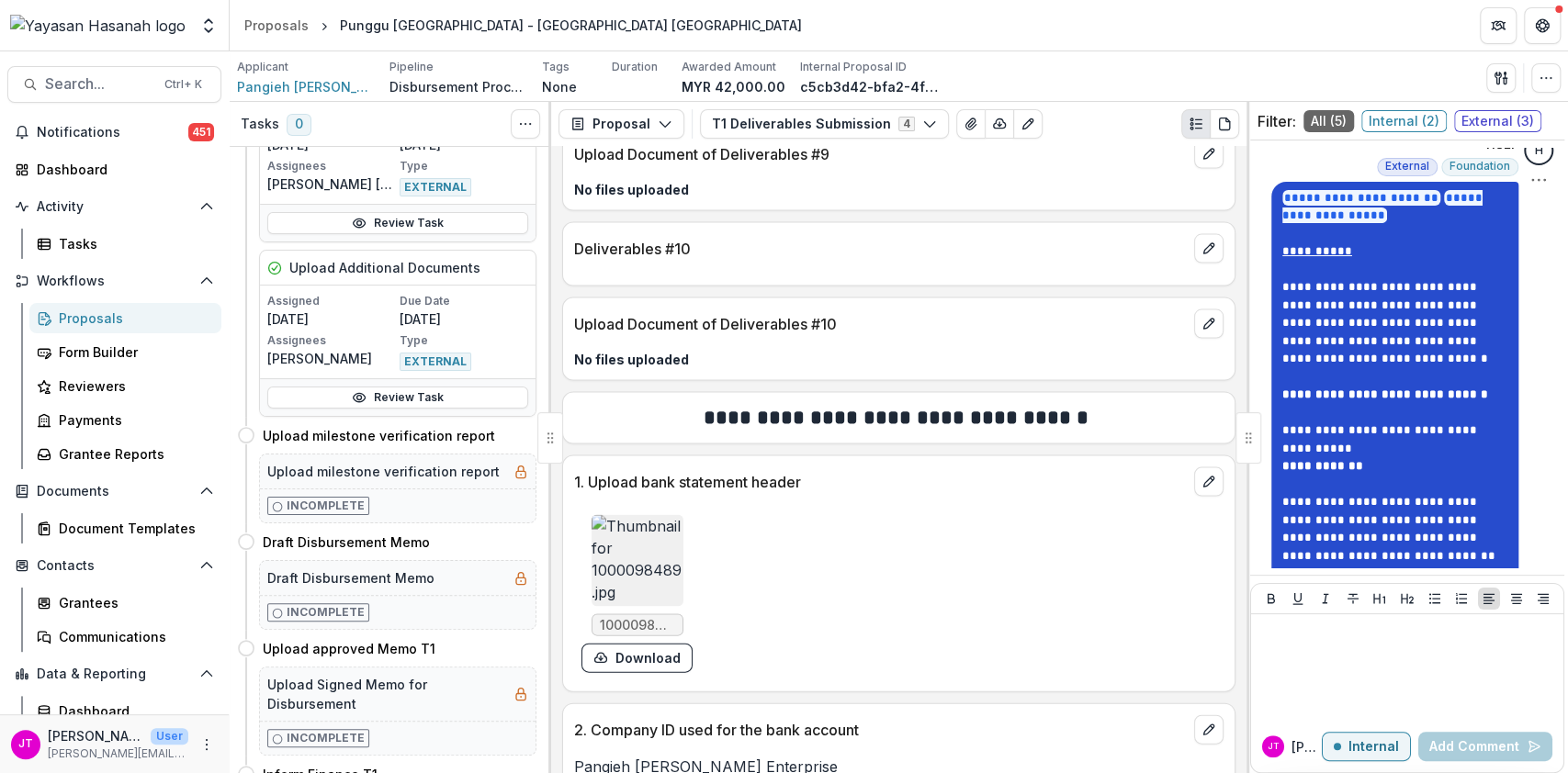
scroll to position [706, 0]
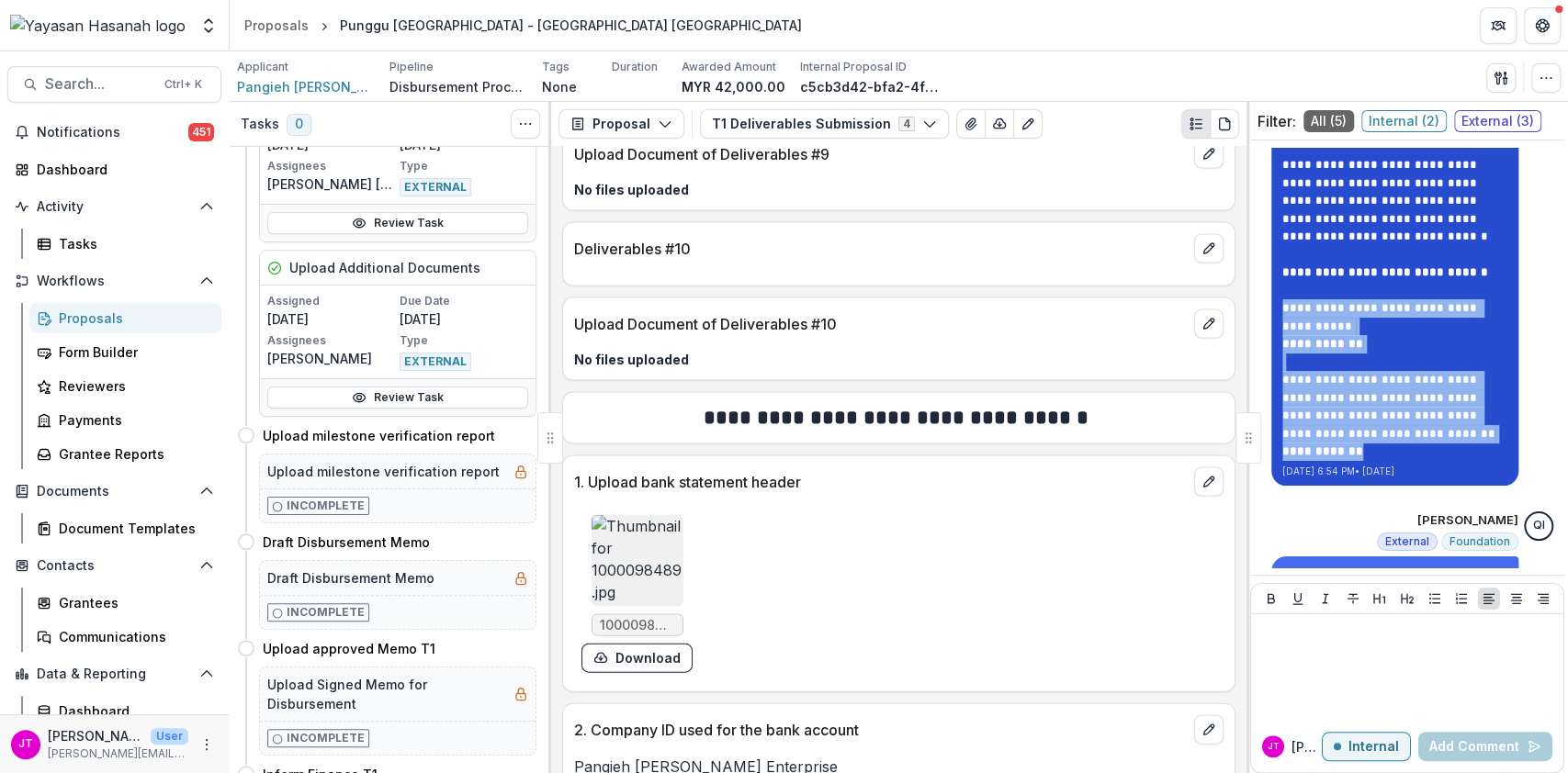
drag, startPoint x: 1275, startPoint y: 312, endPoint x: 1351, endPoint y: 454, distance: 161.1
click at [1351, 454] on p "**********" at bounding box center [1394, 264] width 225 height 394
copy p "**********"
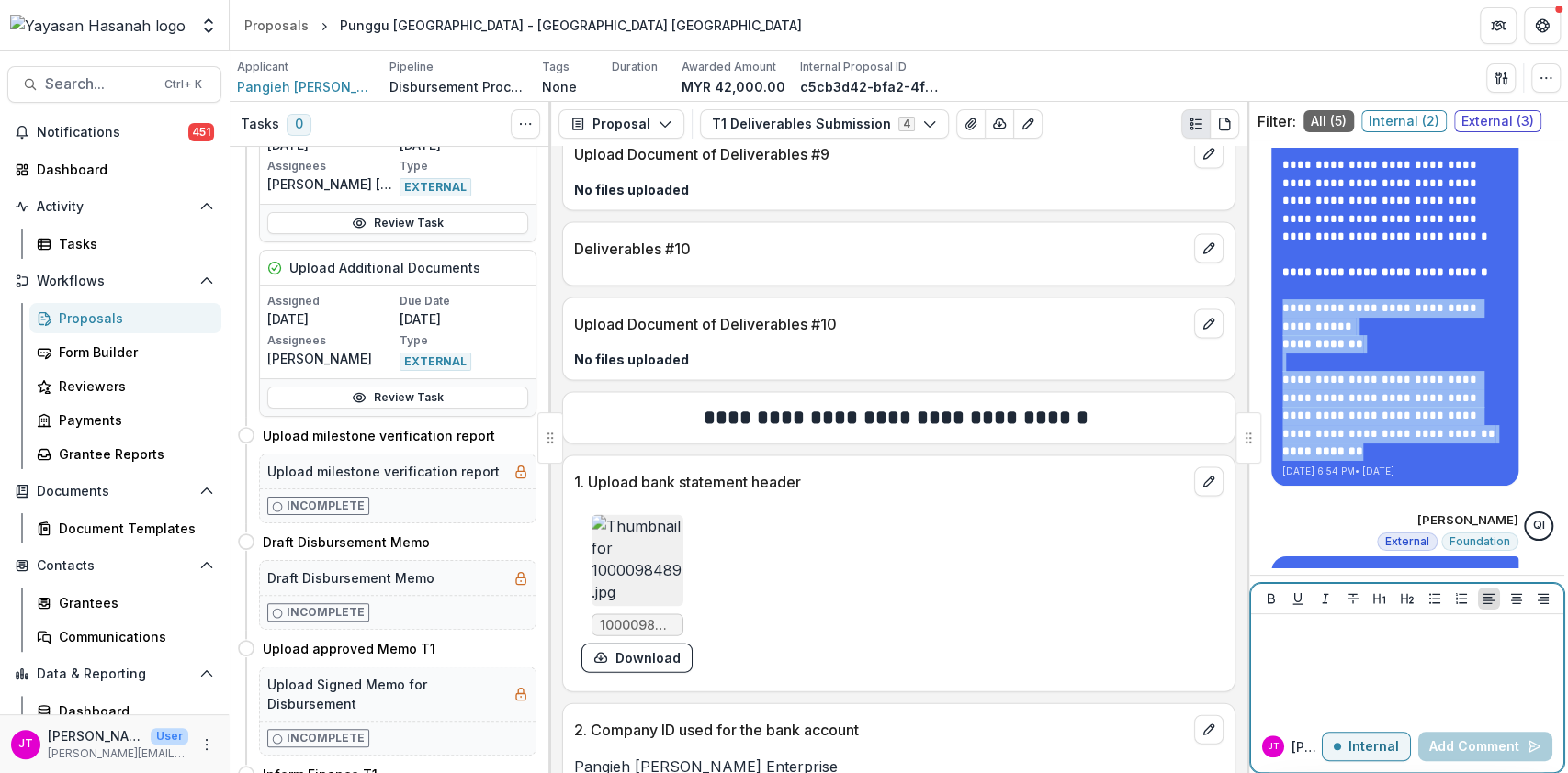
click at [1319, 651] on div at bounding box center [1407, 667] width 298 height 92
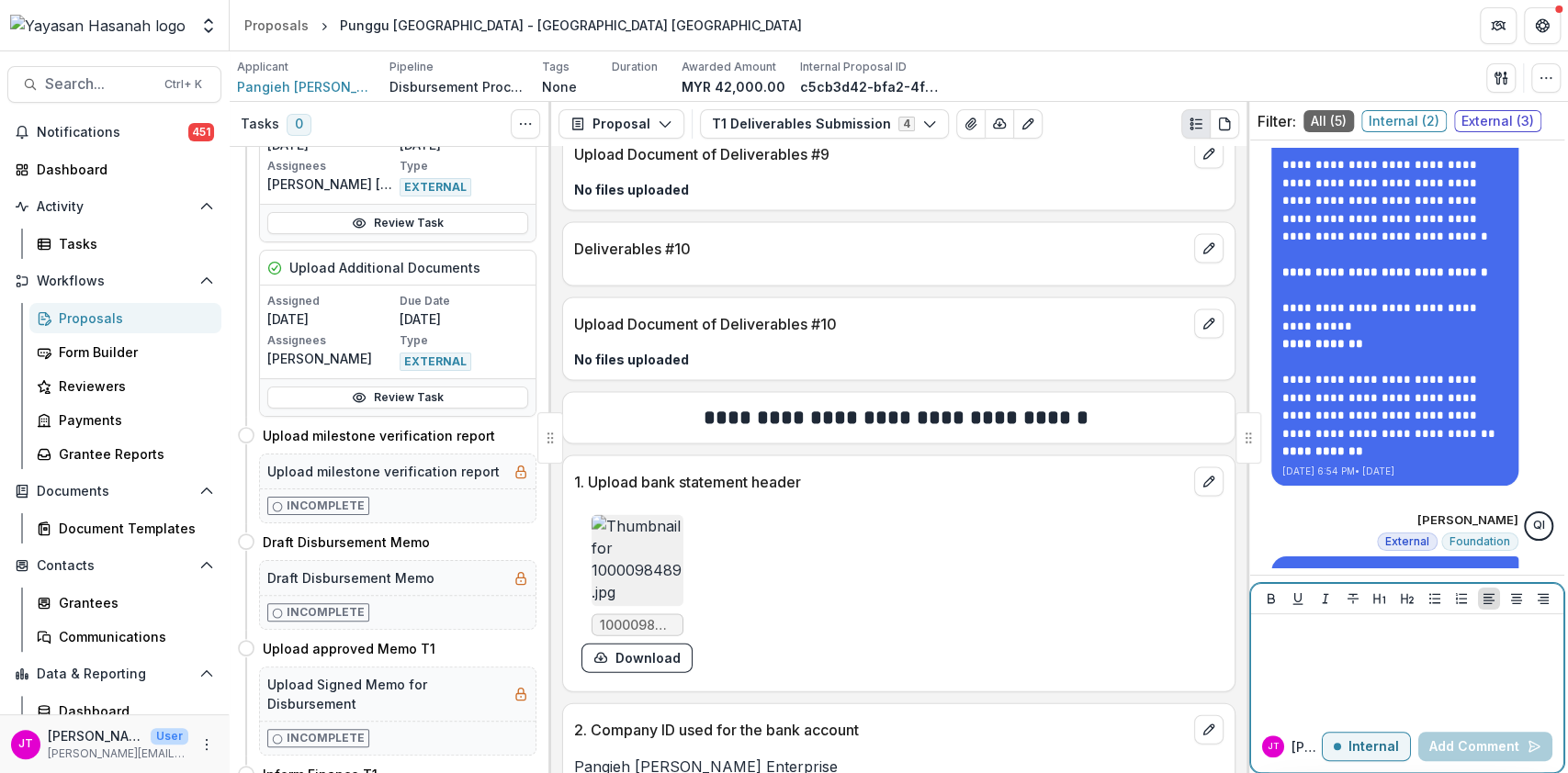
click at [1360, 745] on p "Internal" at bounding box center [1374, 747] width 50 height 15
click at [1326, 635] on p at bounding box center [1407, 631] width 298 height 20
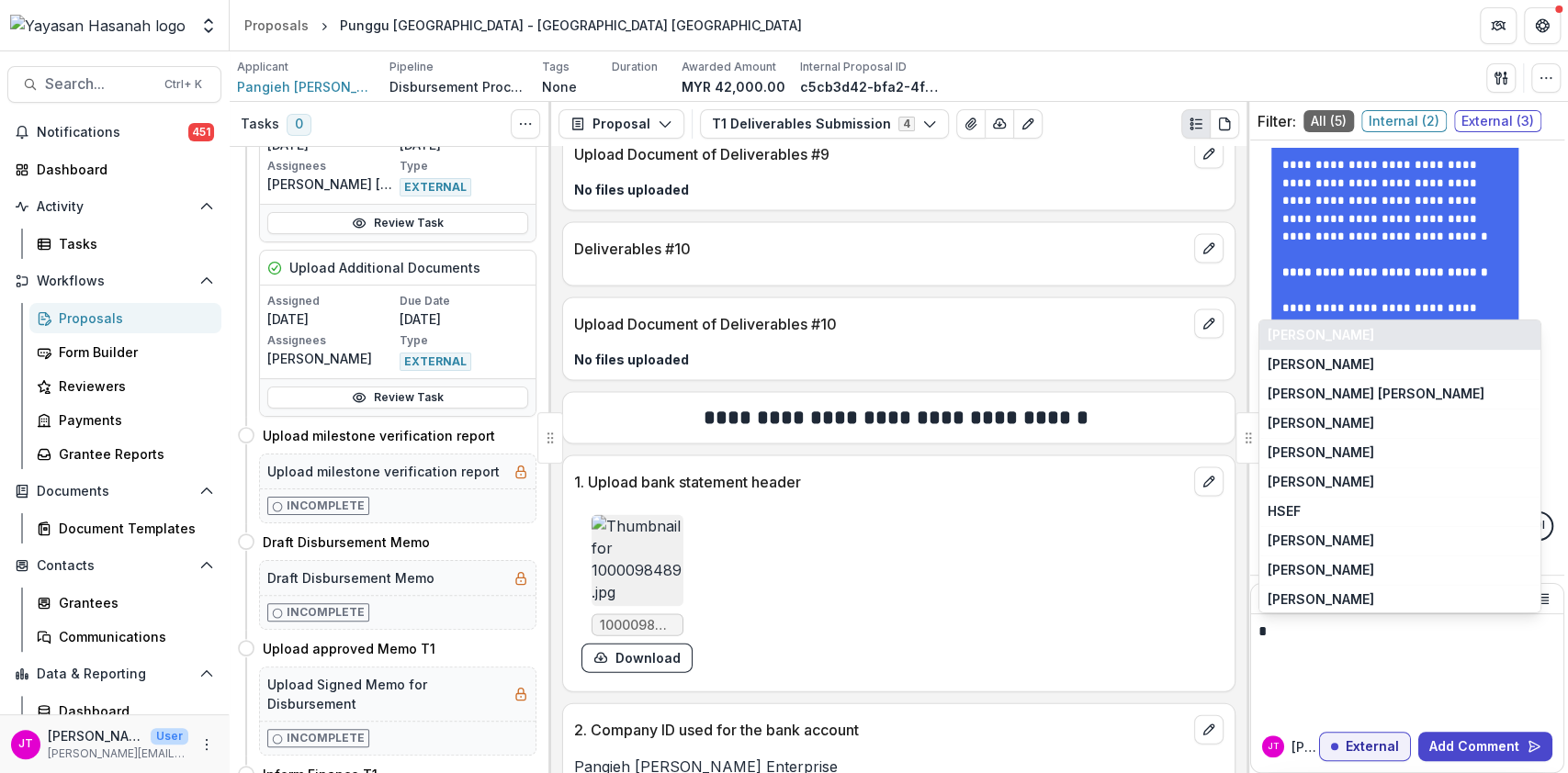
click at [1335, 341] on button "Jeremy Adam Sulaiman" at bounding box center [1400, 335] width 282 height 29
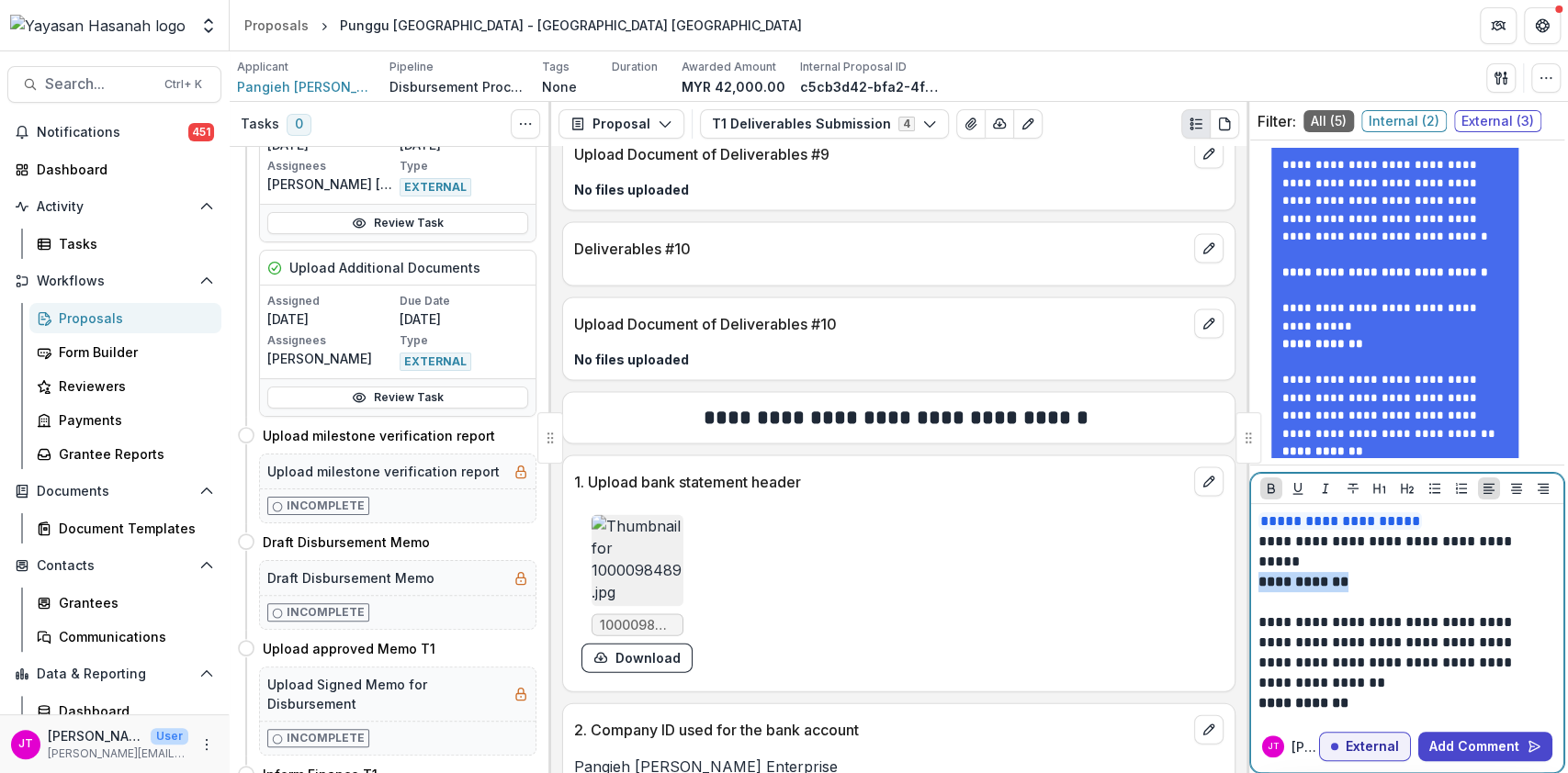
drag, startPoint x: 1354, startPoint y: 582, endPoint x: 1251, endPoint y: 576, distance: 103.2
click at [1252, 576] on div "**********" at bounding box center [1408, 612] width 312 height 217
drag, startPoint x: 1264, startPoint y: 584, endPoint x: 1290, endPoint y: 599, distance: 30.0
click at [1290, 599] on p "**********" at bounding box center [1405, 623] width 293 height 182
click at [1258, 582] on strong "**********" at bounding box center [1303, 581] width 90 height 13
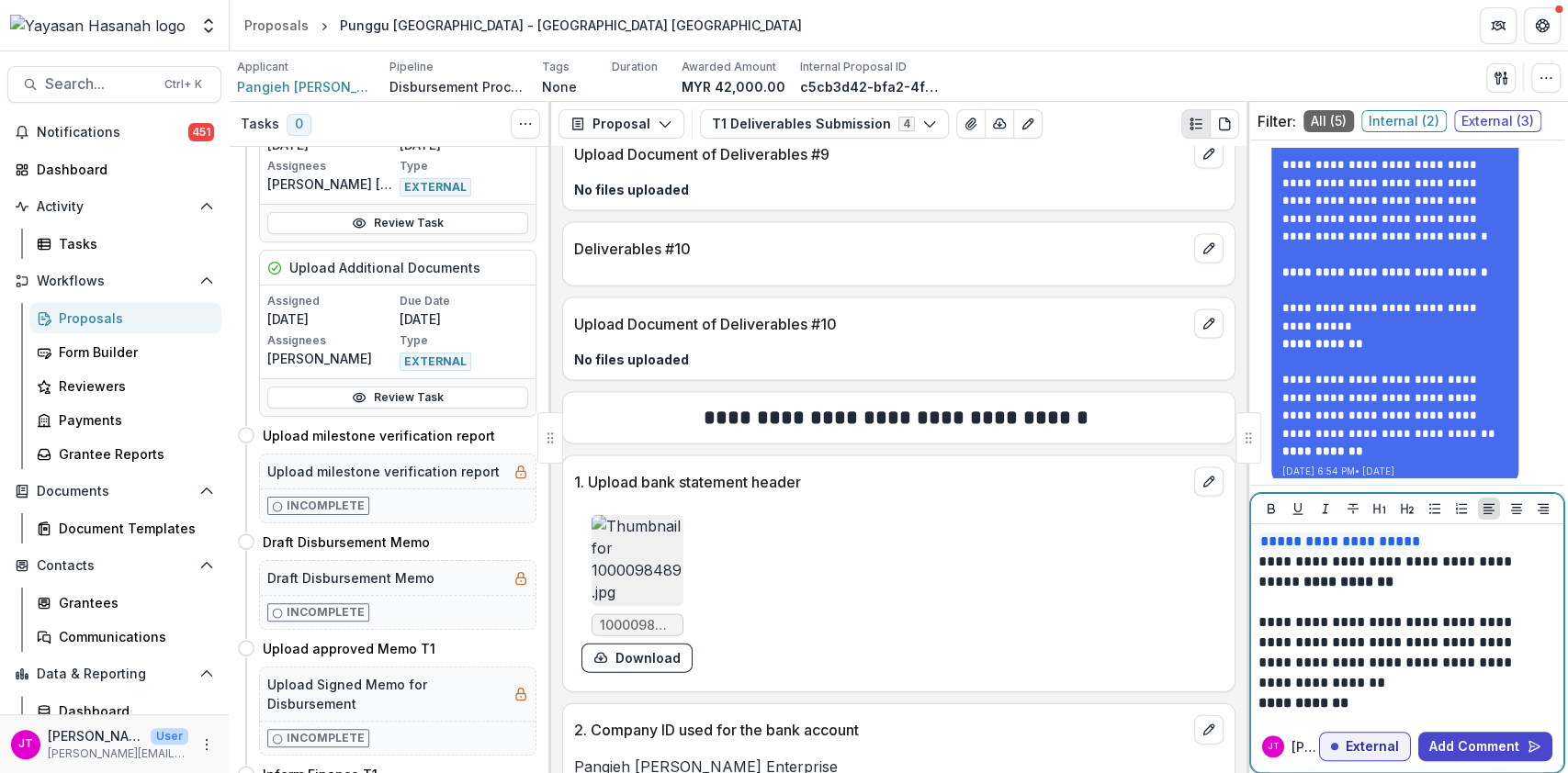
click at [1259, 701] on strong "**********" at bounding box center [1303, 703] width 90 height 13
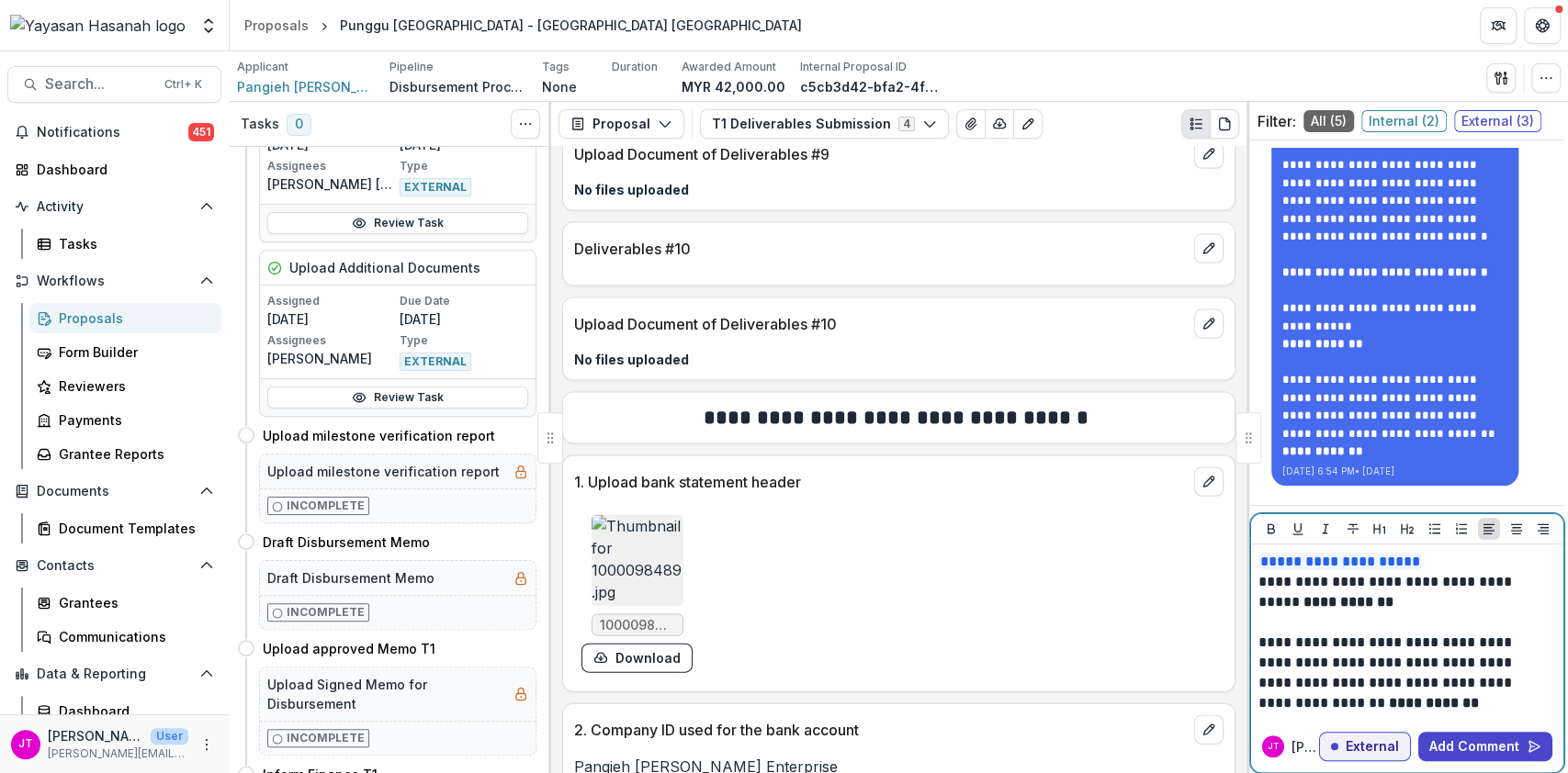
click at [1441, 702] on p "**********" at bounding box center [1405, 643] width 293 height 142
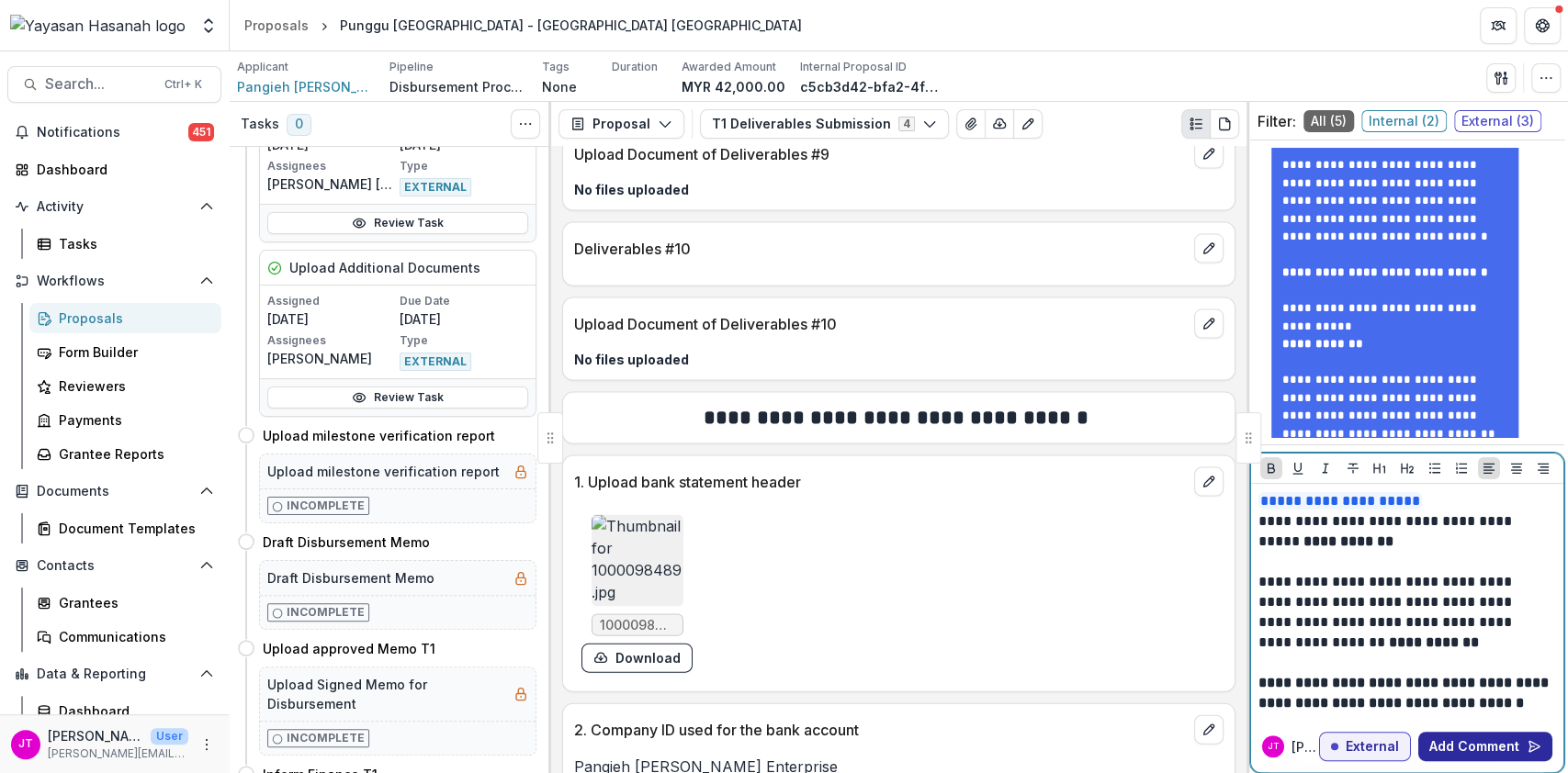
click at [1436, 742] on button "Add Comment" at bounding box center [1485, 746] width 134 height 29
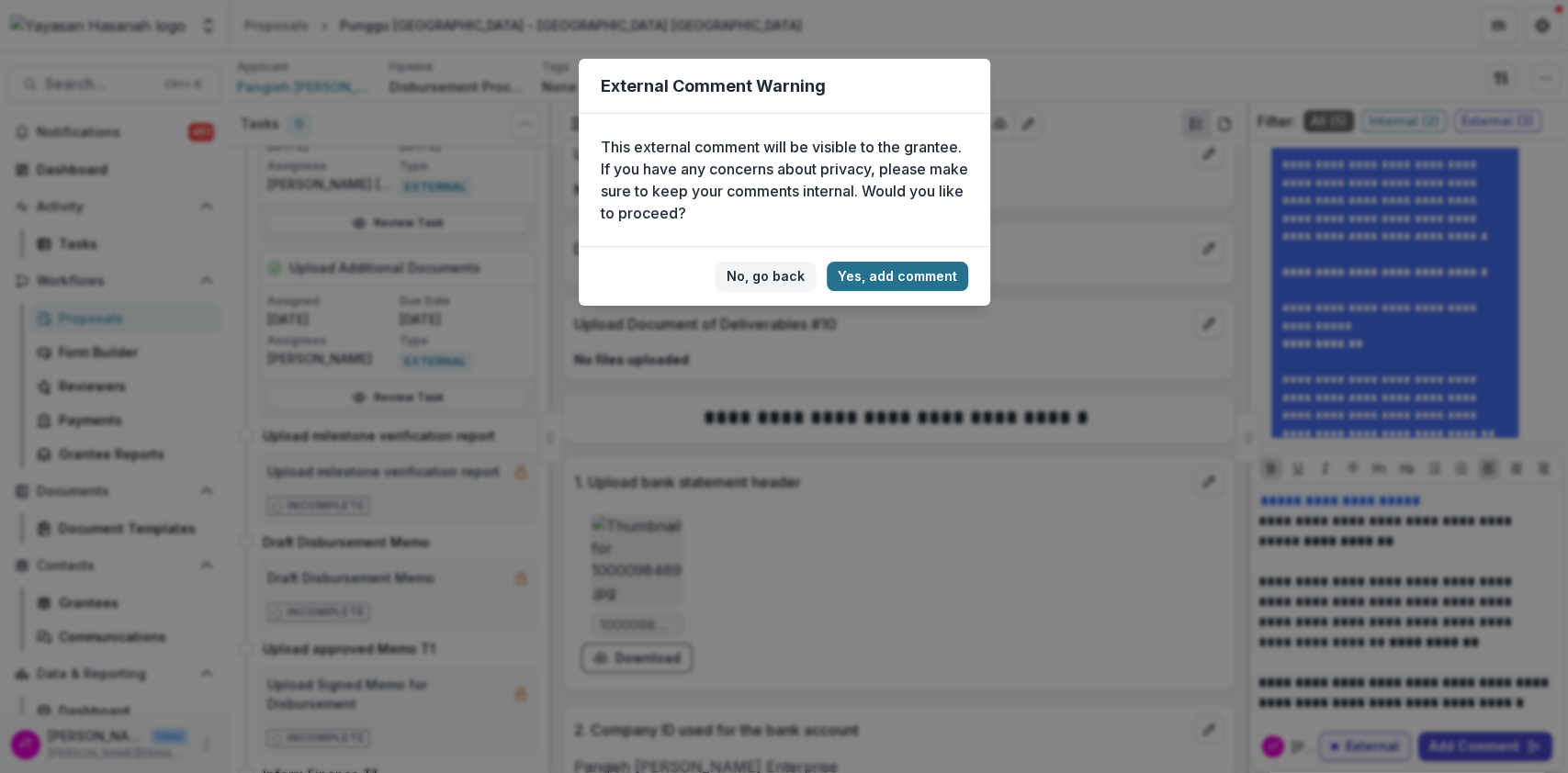
click at [950, 280] on button "Yes, add comment" at bounding box center [897, 277] width 142 height 29
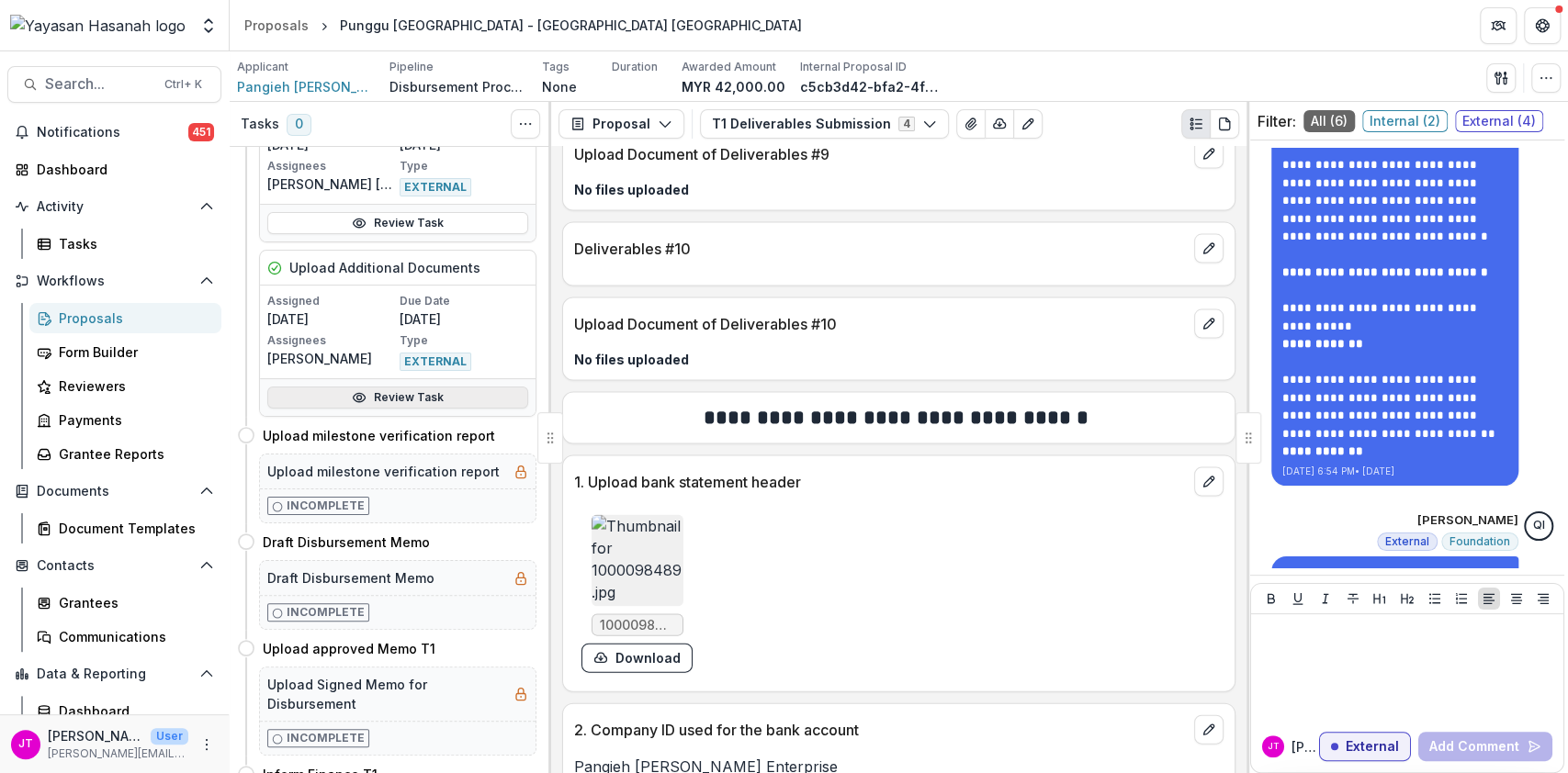
click at [408, 386] on link "Review Task" at bounding box center [397, 397] width 261 height 22
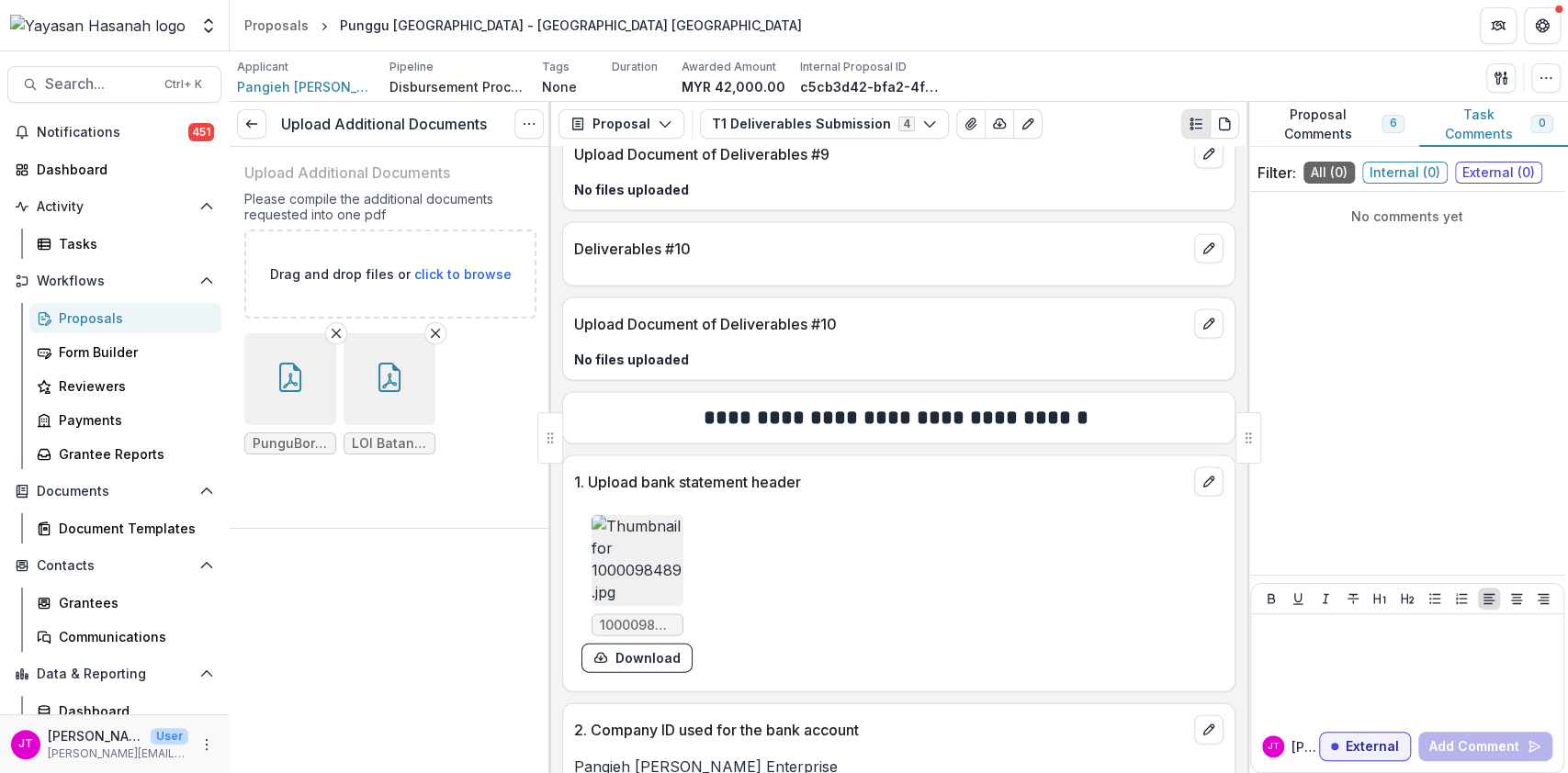
click at [1350, 134] on button "Proposal Comments 6" at bounding box center [1333, 124] width 173 height 45
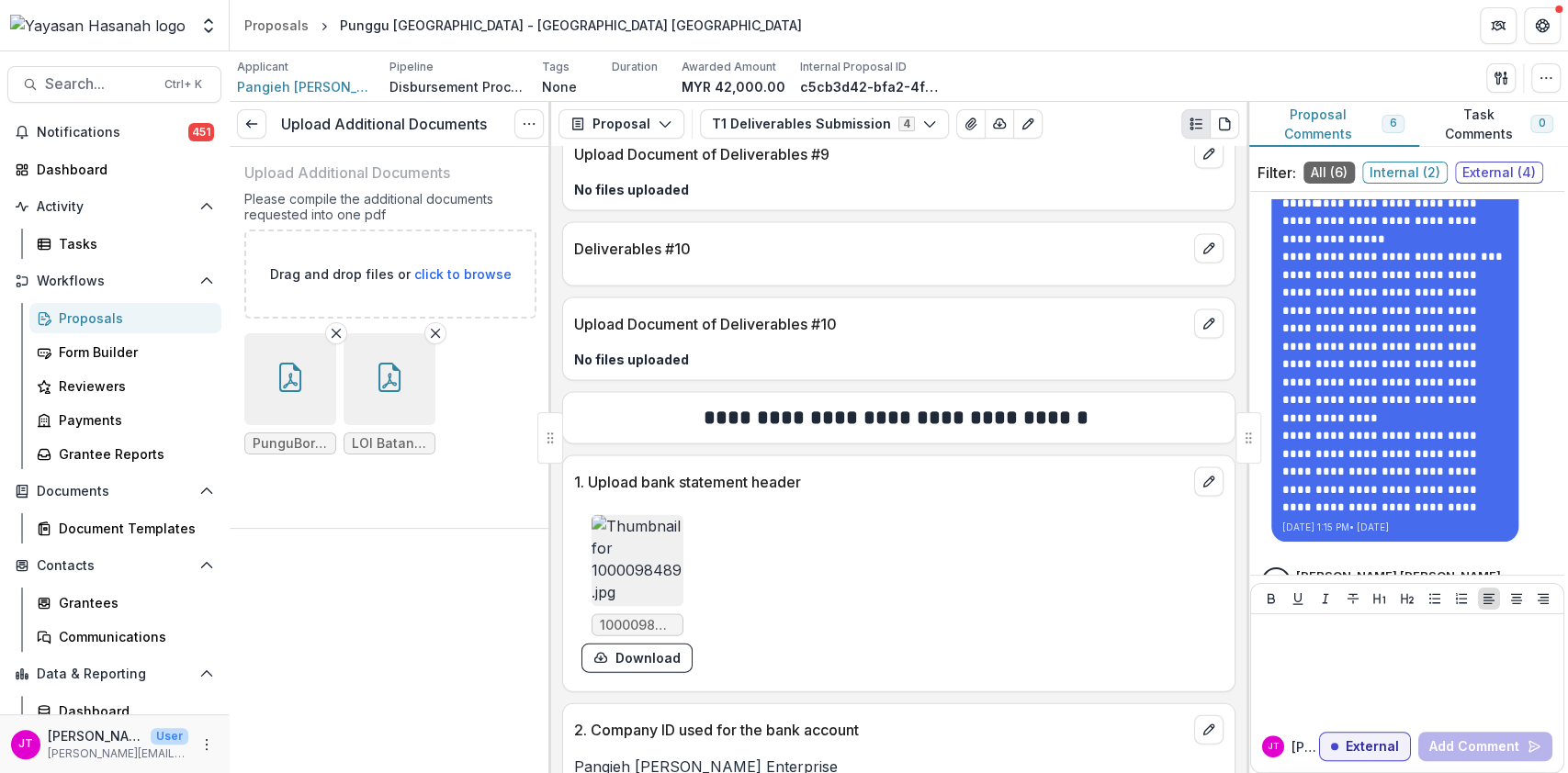
scroll to position [3369, 0]
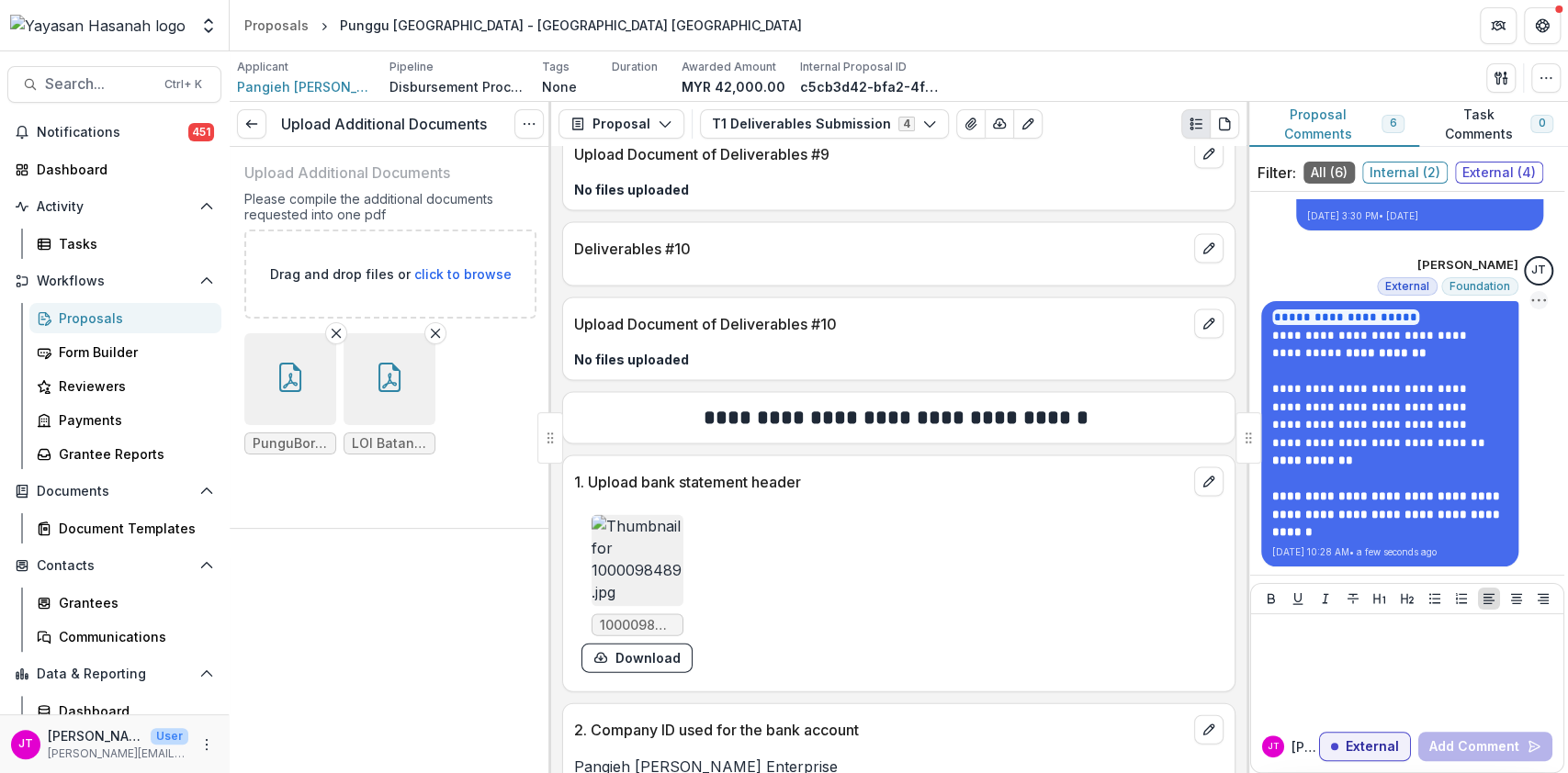
click at [1536, 295] on icon "Options" at bounding box center [1538, 300] width 18 height 18
click at [1457, 340] on button "Delete" at bounding box center [1435, 337] width 197 height 34
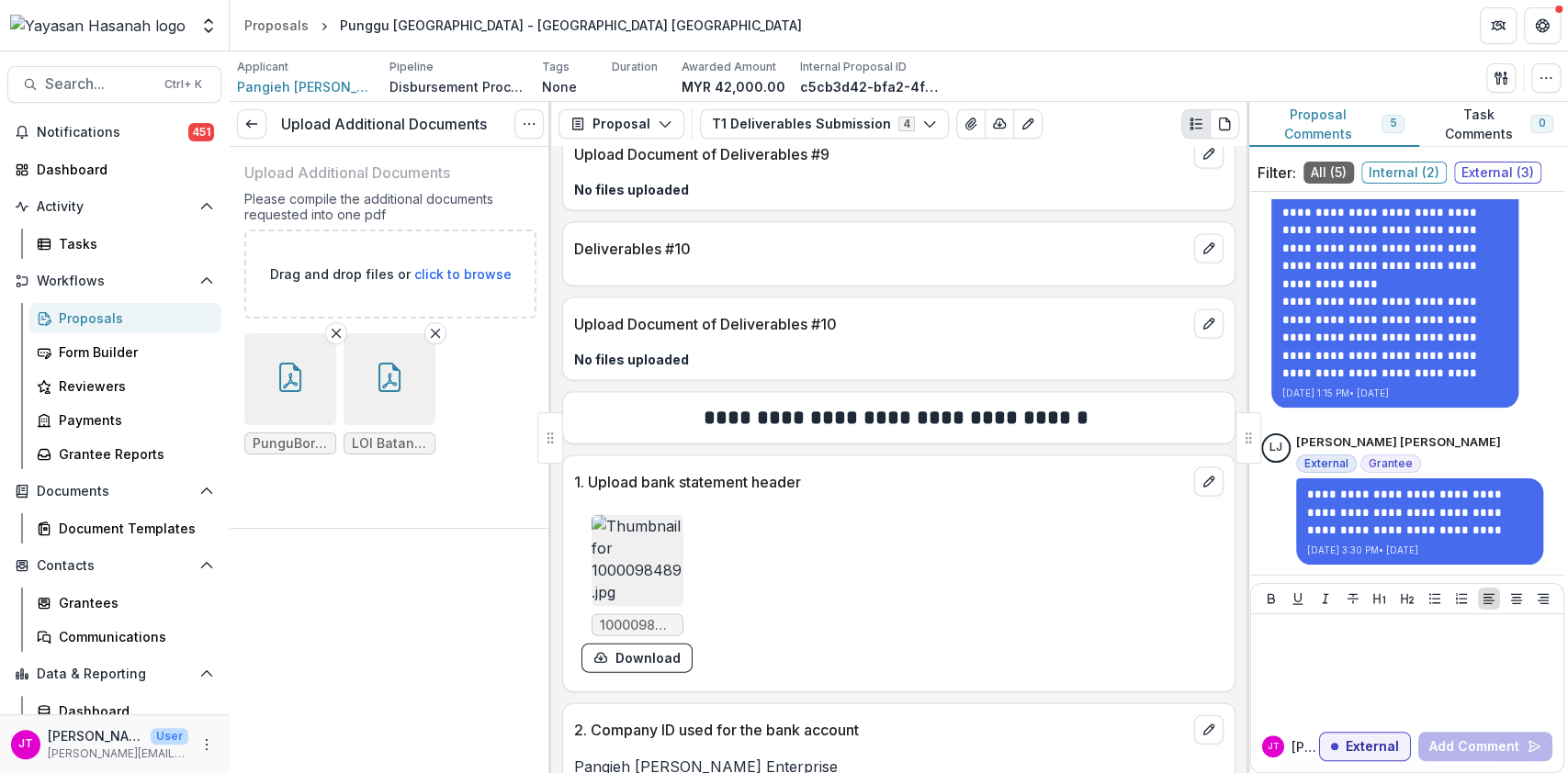
scroll to position [3033, 0]
click at [309, 397] on button "button" at bounding box center [289, 379] width 92 height 92
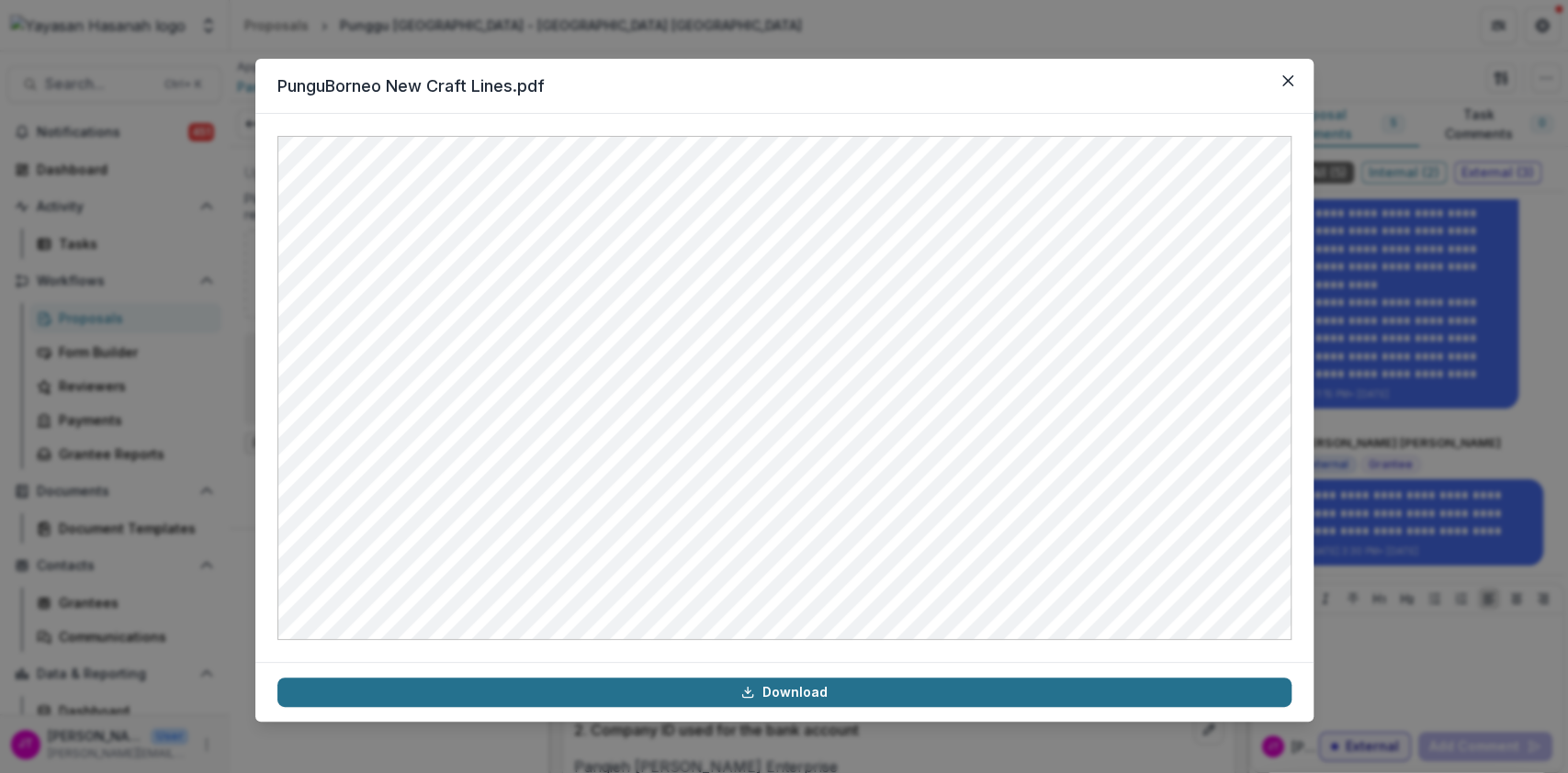
click at [787, 694] on link "Download" at bounding box center [785, 692] width 1014 height 29
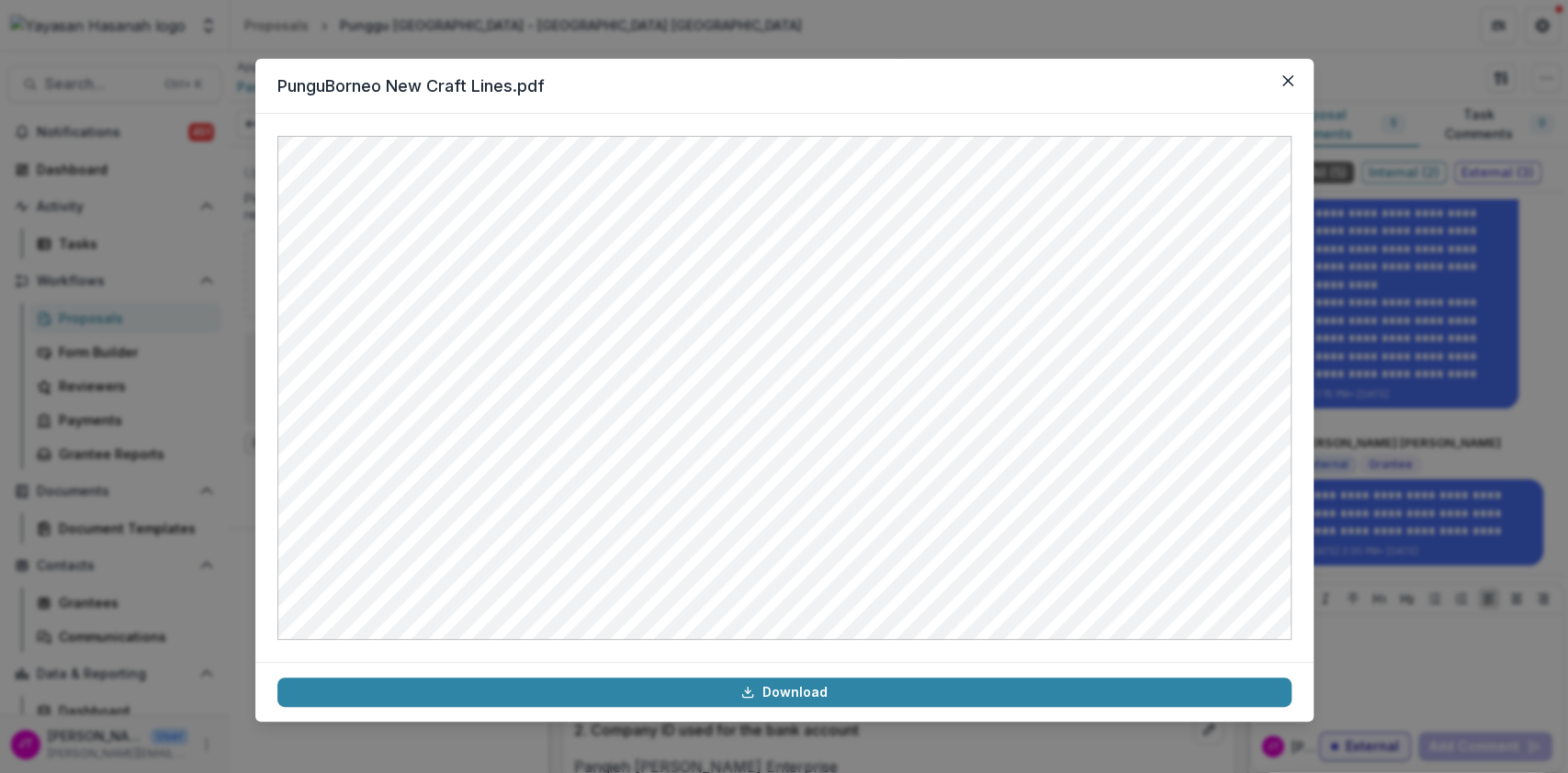
click at [846, 69] on header "PunguBorneo New Craft Lines.pdf" at bounding box center [785, 86] width 1059 height 55
click at [1295, 77] on button "Close" at bounding box center [1288, 81] width 29 height 29
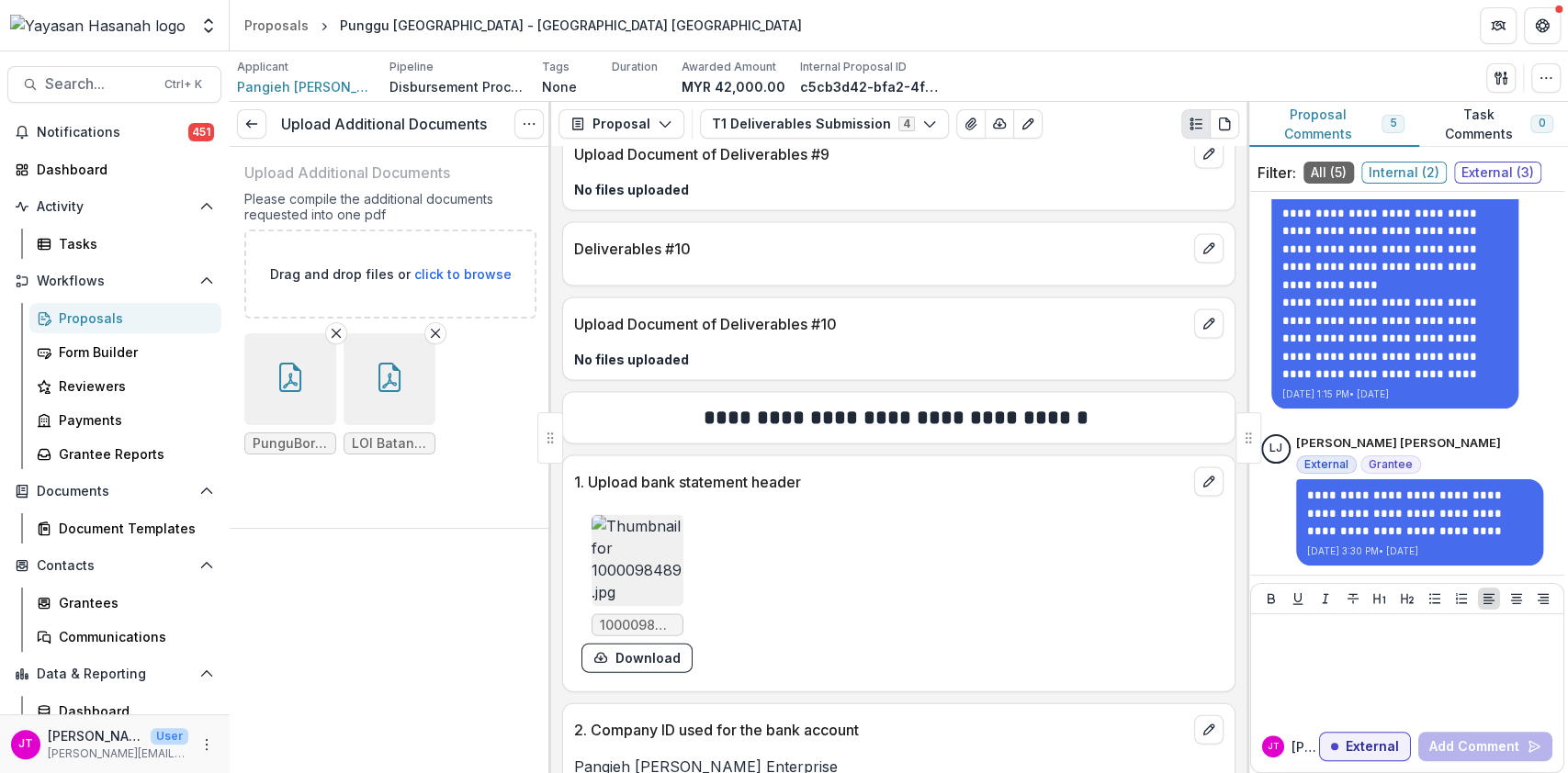
click at [370, 434] on span "LOI Batang Ai -Craft as GlobalReady-.pdf" at bounding box center [389, 443] width 92 height 22
click at [389, 398] on button "button" at bounding box center [389, 379] width 92 height 92
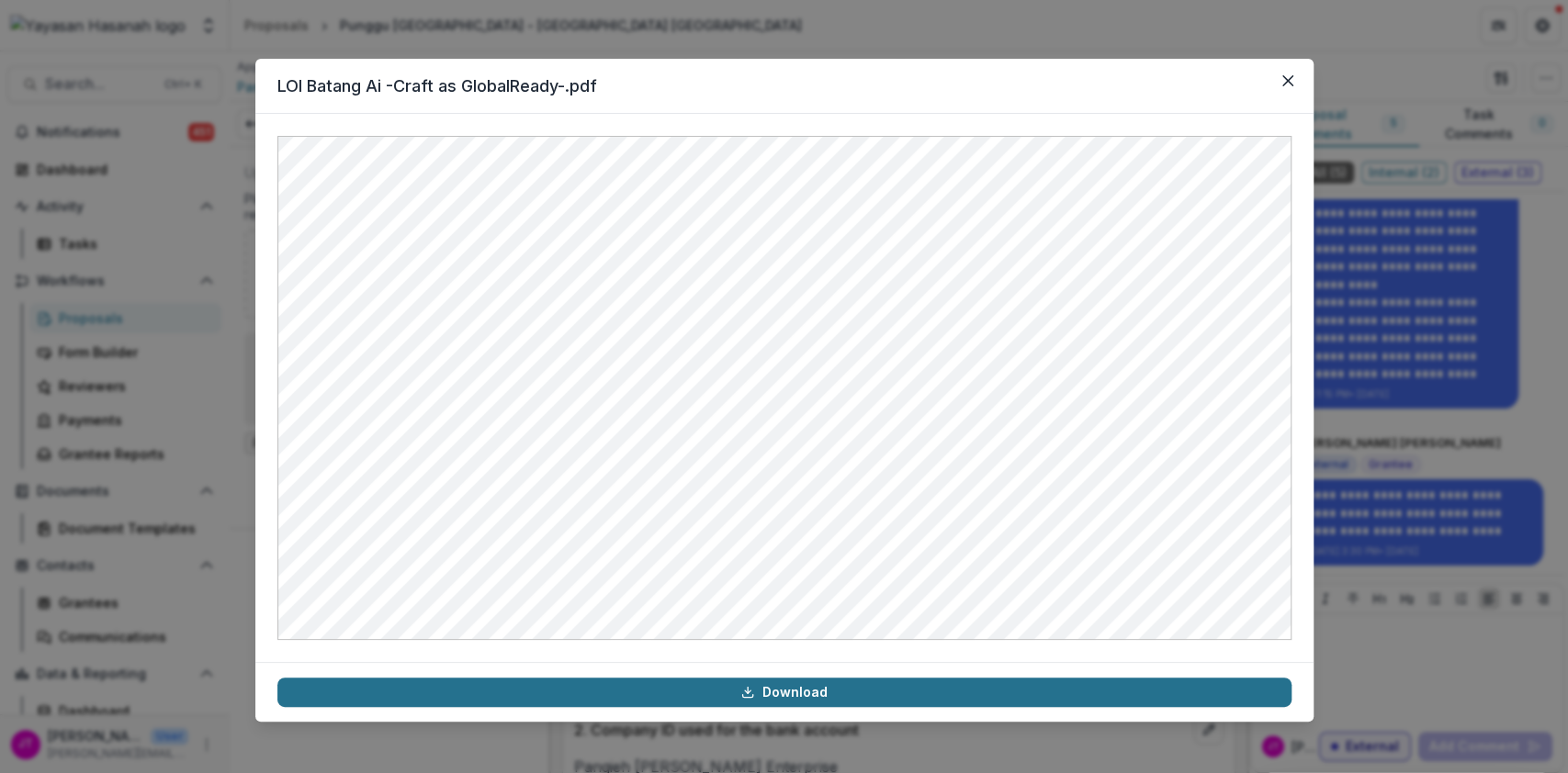
click at [825, 689] on link "Download" at bounding box center [785, 692] width 1014 height 29
